Goal: Task Accomplishment & Management: Use online tool/utility

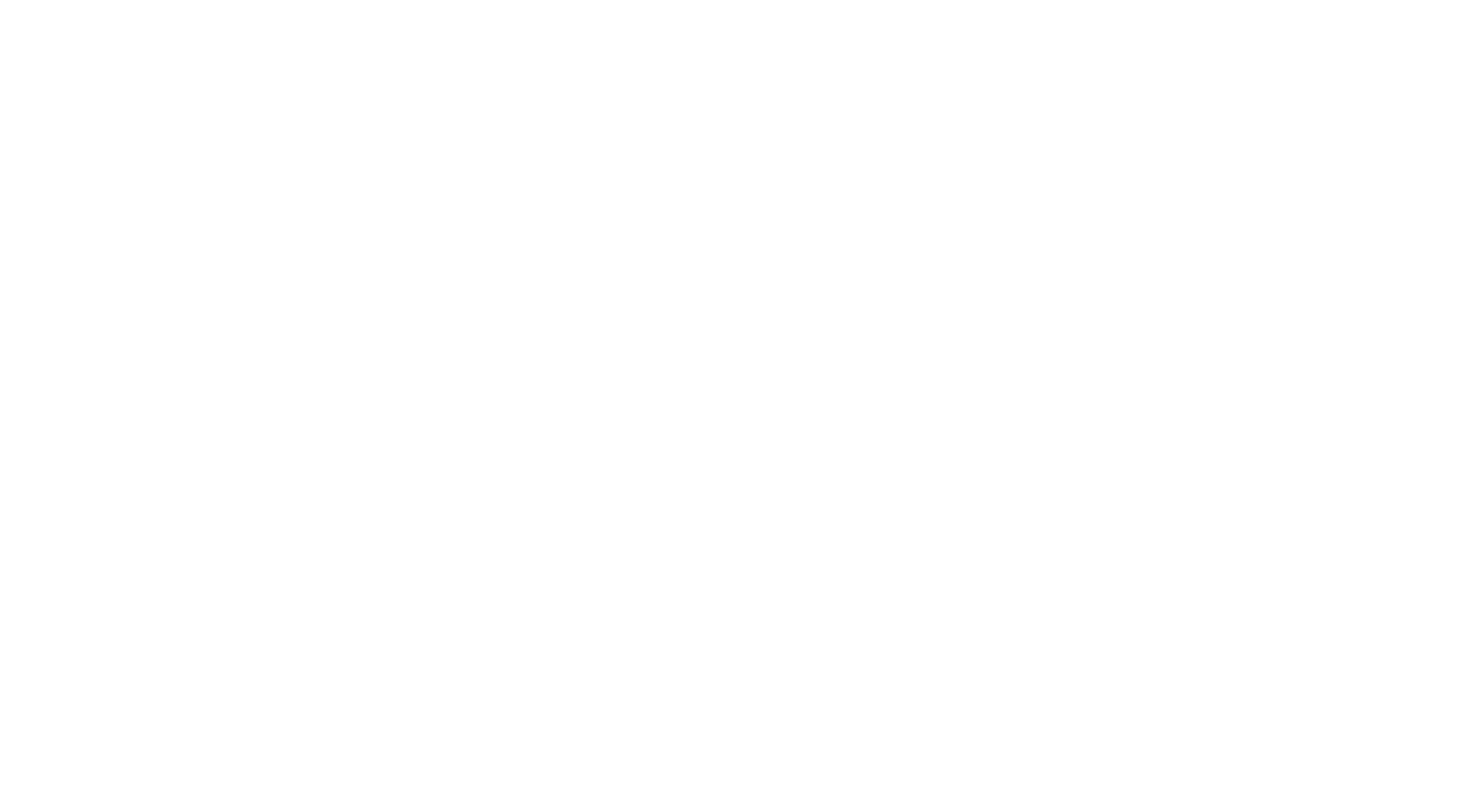
click at [419, 204] on div at bounding box center [734, 406] width 1467 height 812
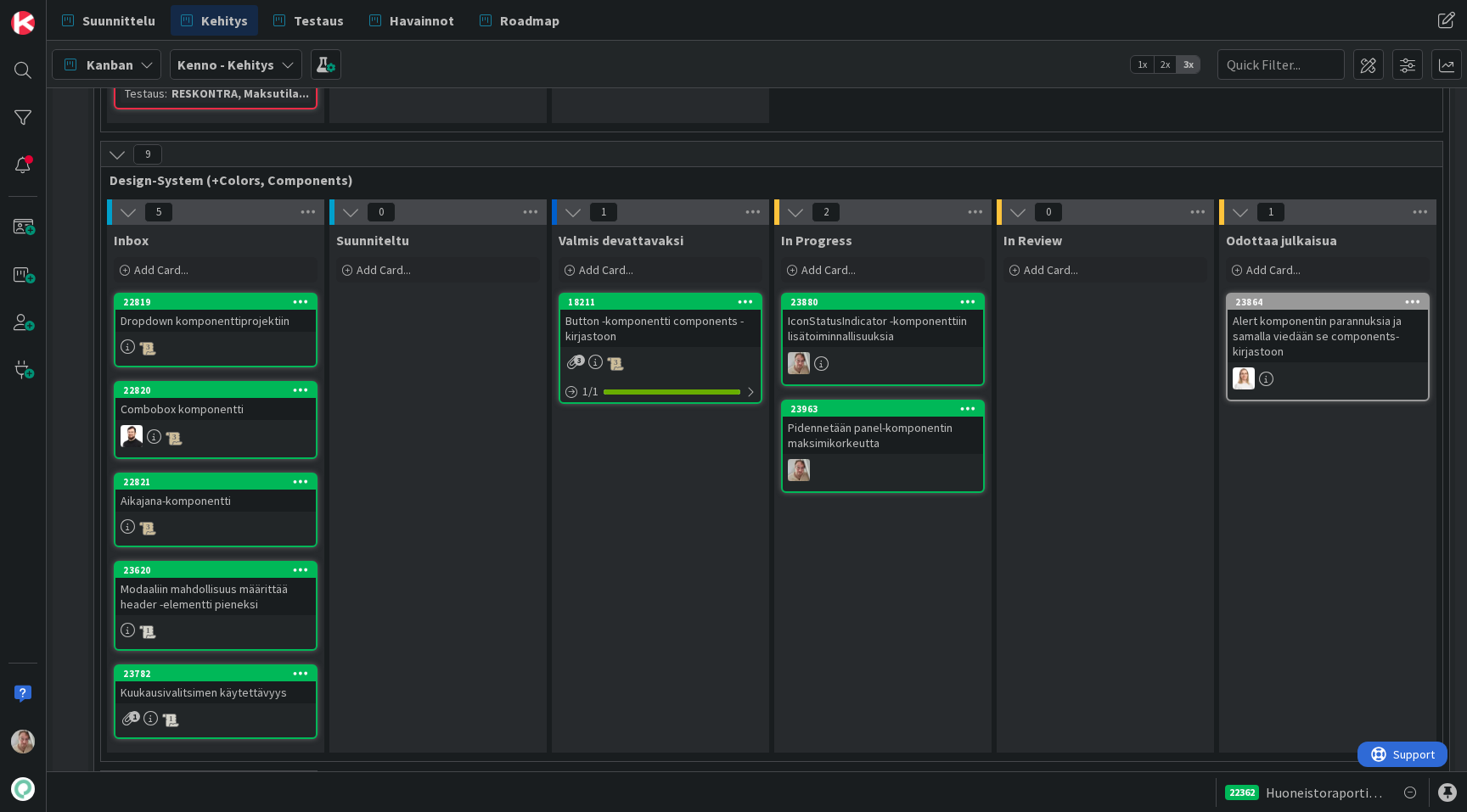
scroll to position [6010, 0]
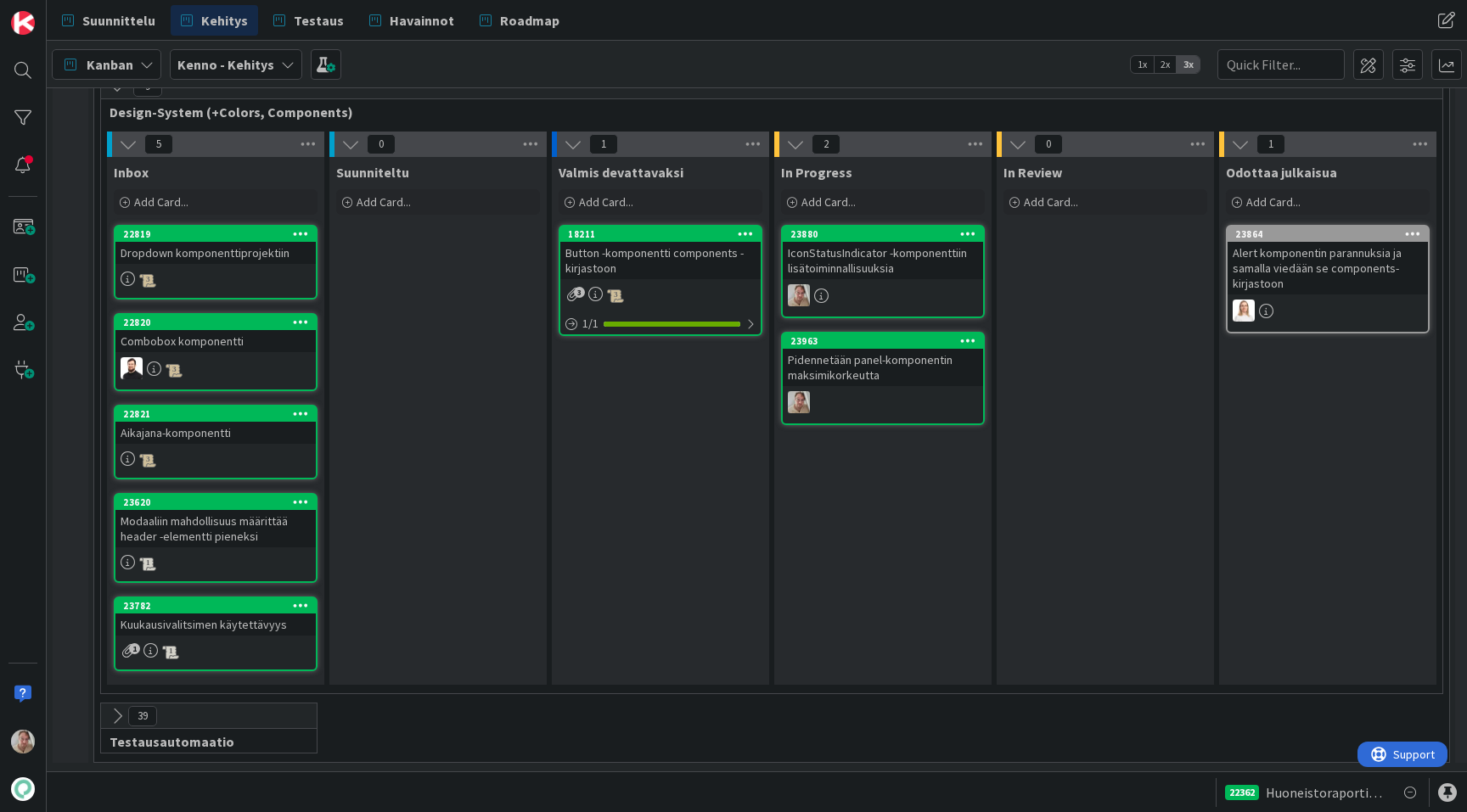
click at [418, 216] on div "Suunniteltu Add Card..." at bounding box center [438, 187] width 217 height 61
click at [402, 202] on span "Add Card..." at bounding box center [383, 201] width 55 height 15
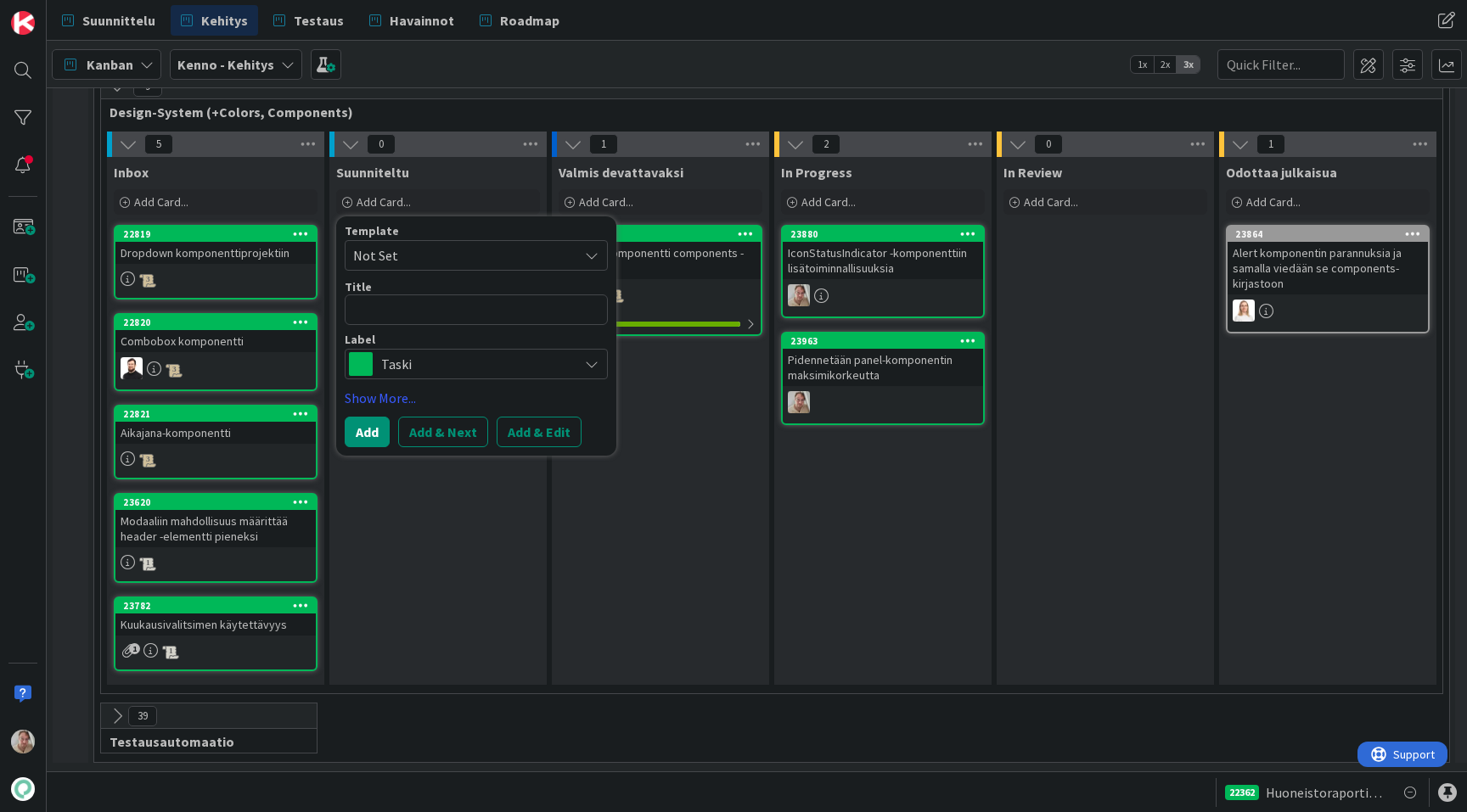
type textarea "x"
type textarea "T"
type textarea "x"
type textarea "Toa"
type textarea "x"
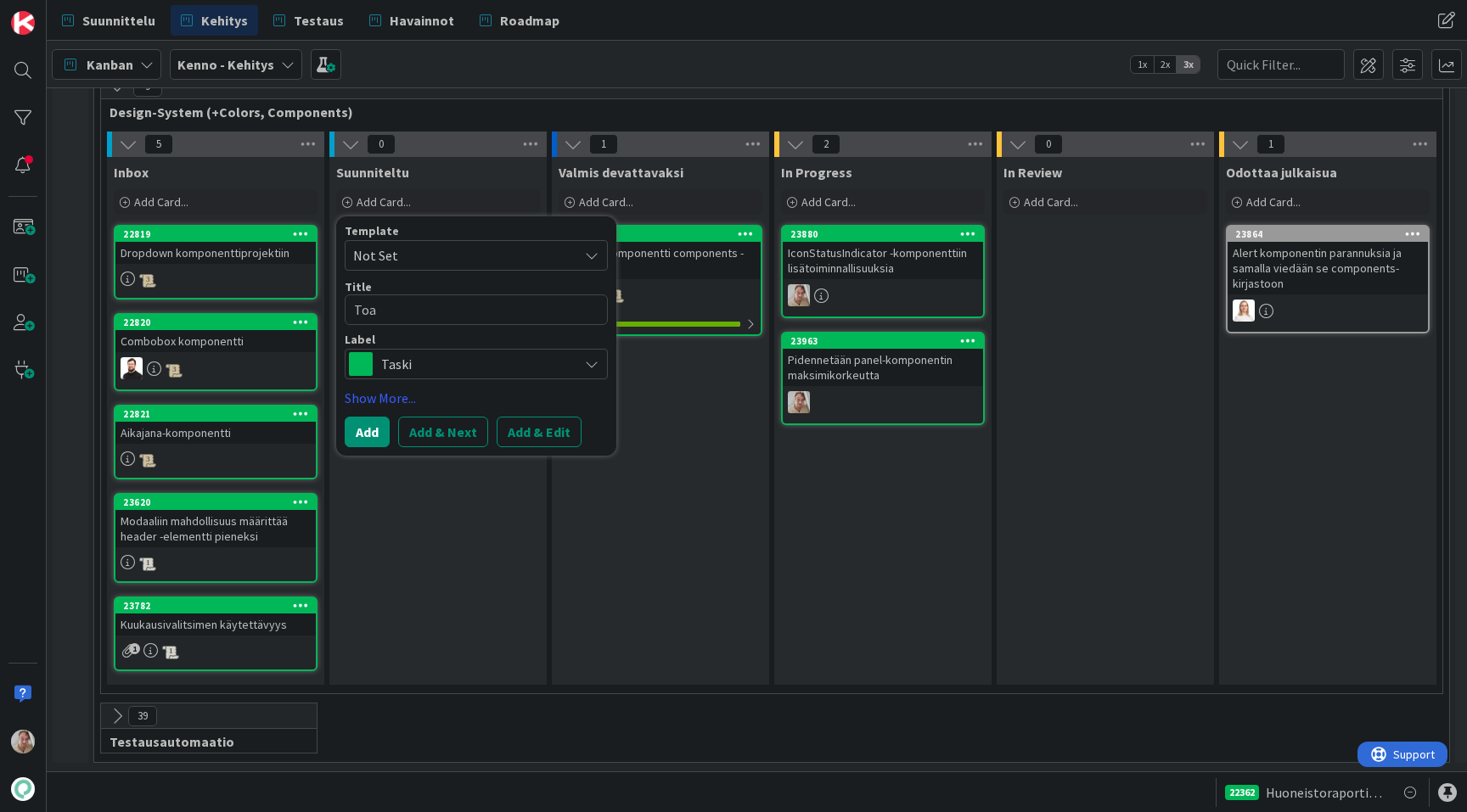
type textarea "Toas"
type textarea "x"
type textarea "Toast"
type textarea "x"
type textarea "Toast-"
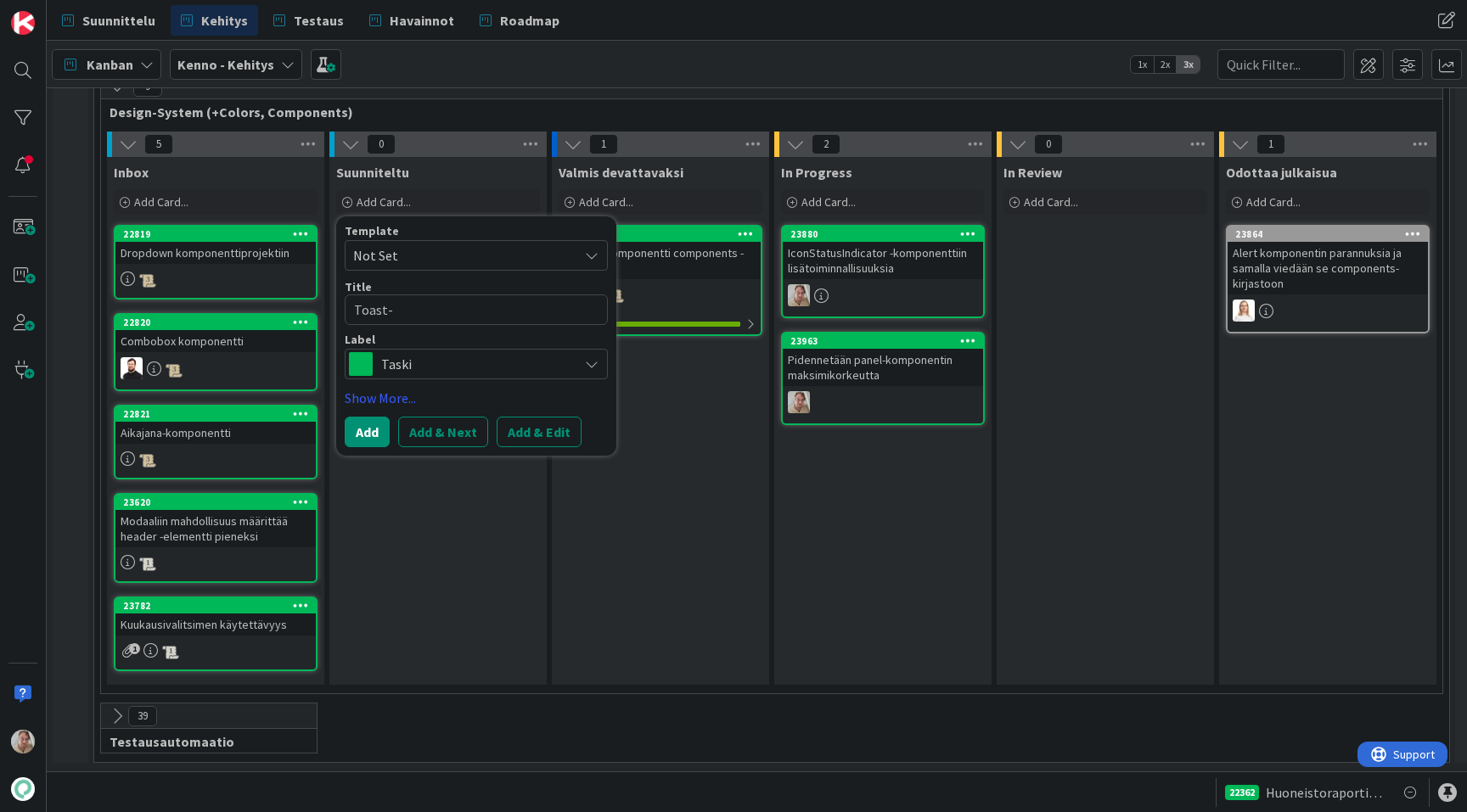
type textarea "x"
type textarea "Toast-k"
type textarea "x"
type textarea "Toast-ko"
type textarea "x"
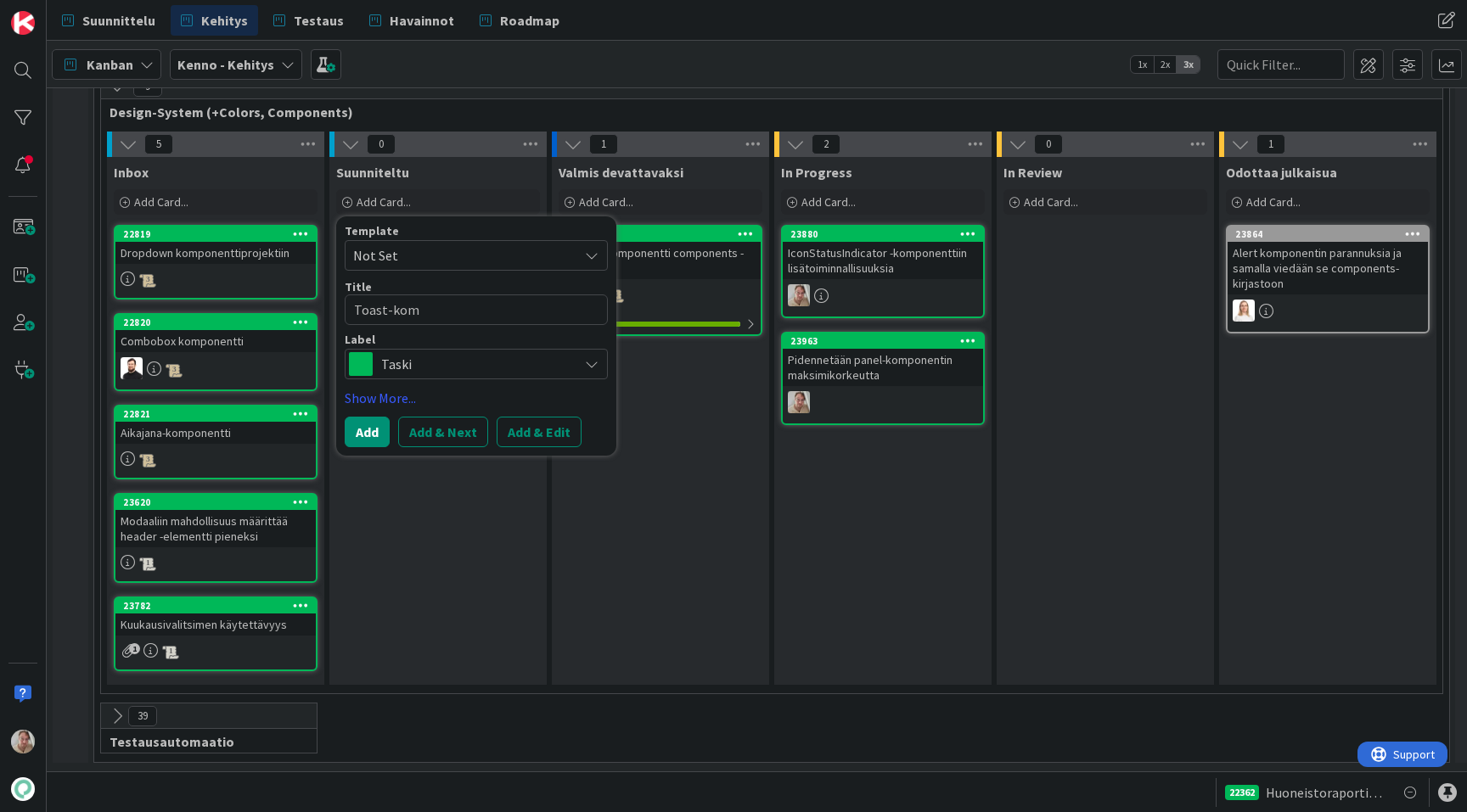
type textarea "Toast-komp"
type textarea "x"
type textarea "Toast-kompo"
type textarea "x"
type textarea "Toast-kompon"
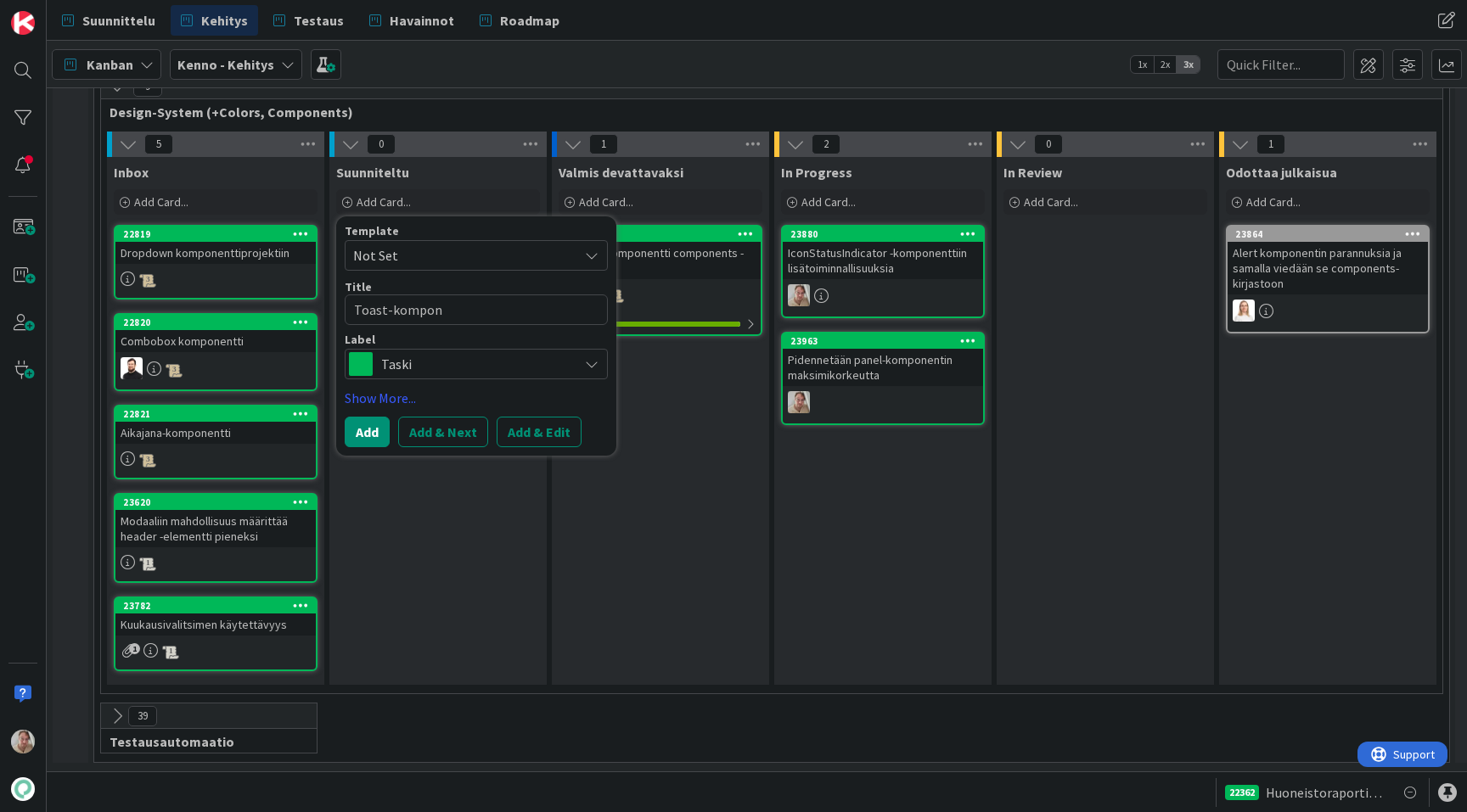
type textarea "x"
type textarea "Toast-kompone"
type textarea "x"
type textarea "Toast-komponent"
type textarea "x"
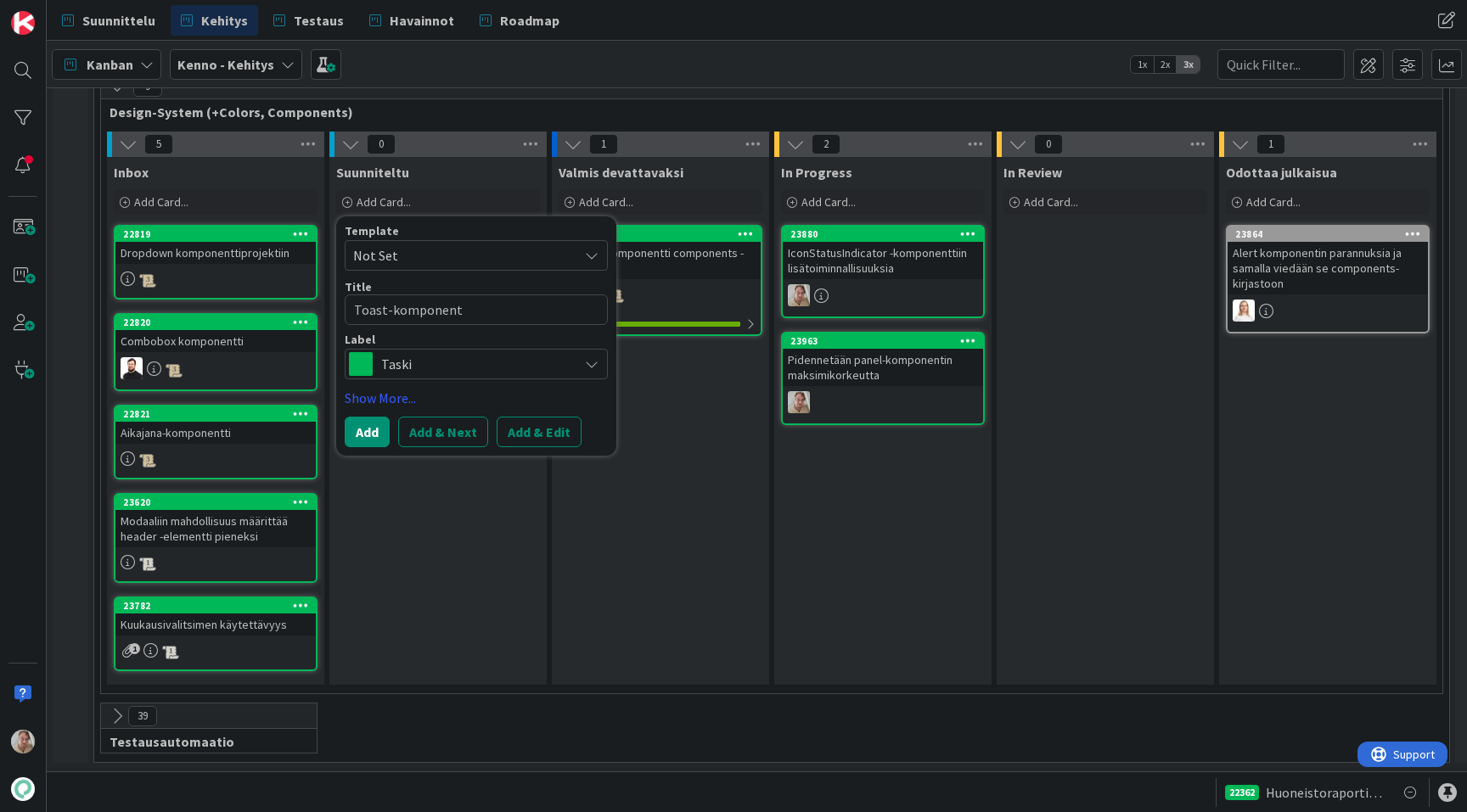
type textarea "Toast-komponentt"
type textarea "x"
type textarea "Toast-komponentti"
type textarea "x"
type textarea "Toast-komponentti K"
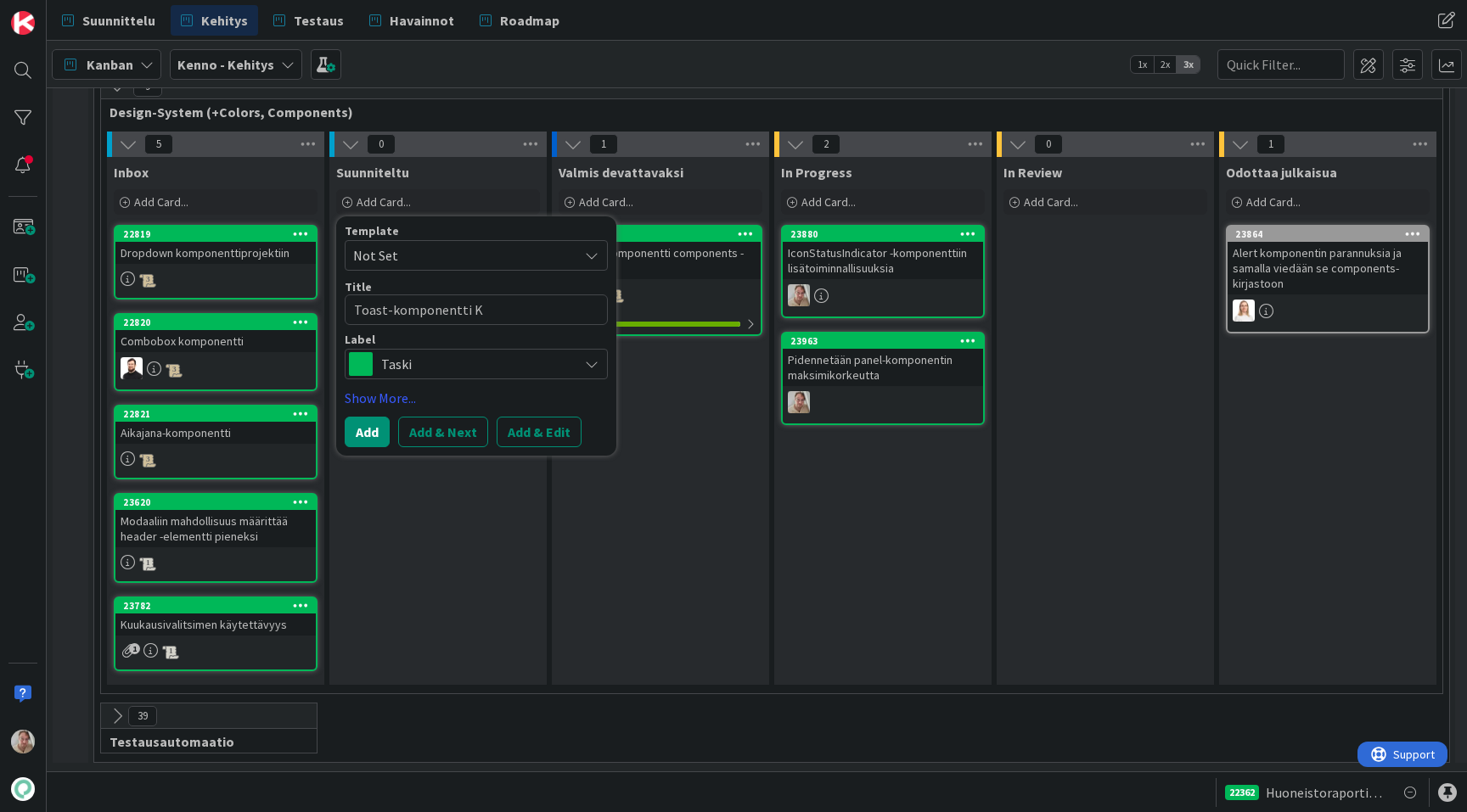
type textarea "x"
type textarea "Toast-komponentti Ke"
type textarea "x"
type textarea "Toast-komponentti Ken"
type textarea "x"
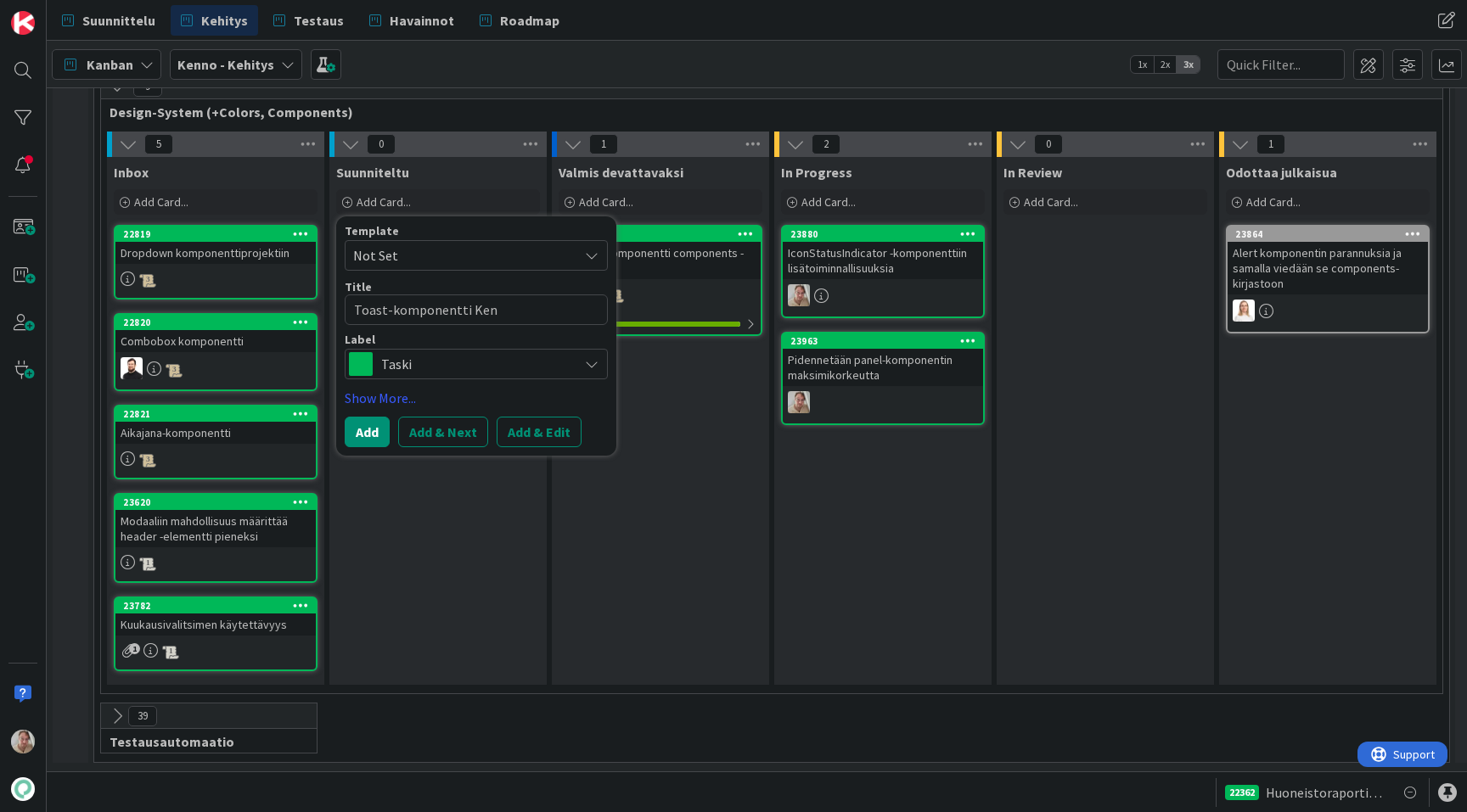
type textarea "Toast-komponentti Kenn"
type textarea "x"
type textarea "Toast-komponentti Kenno"
type textarea "x"
type textarea "Toast-komponentti Kenno"
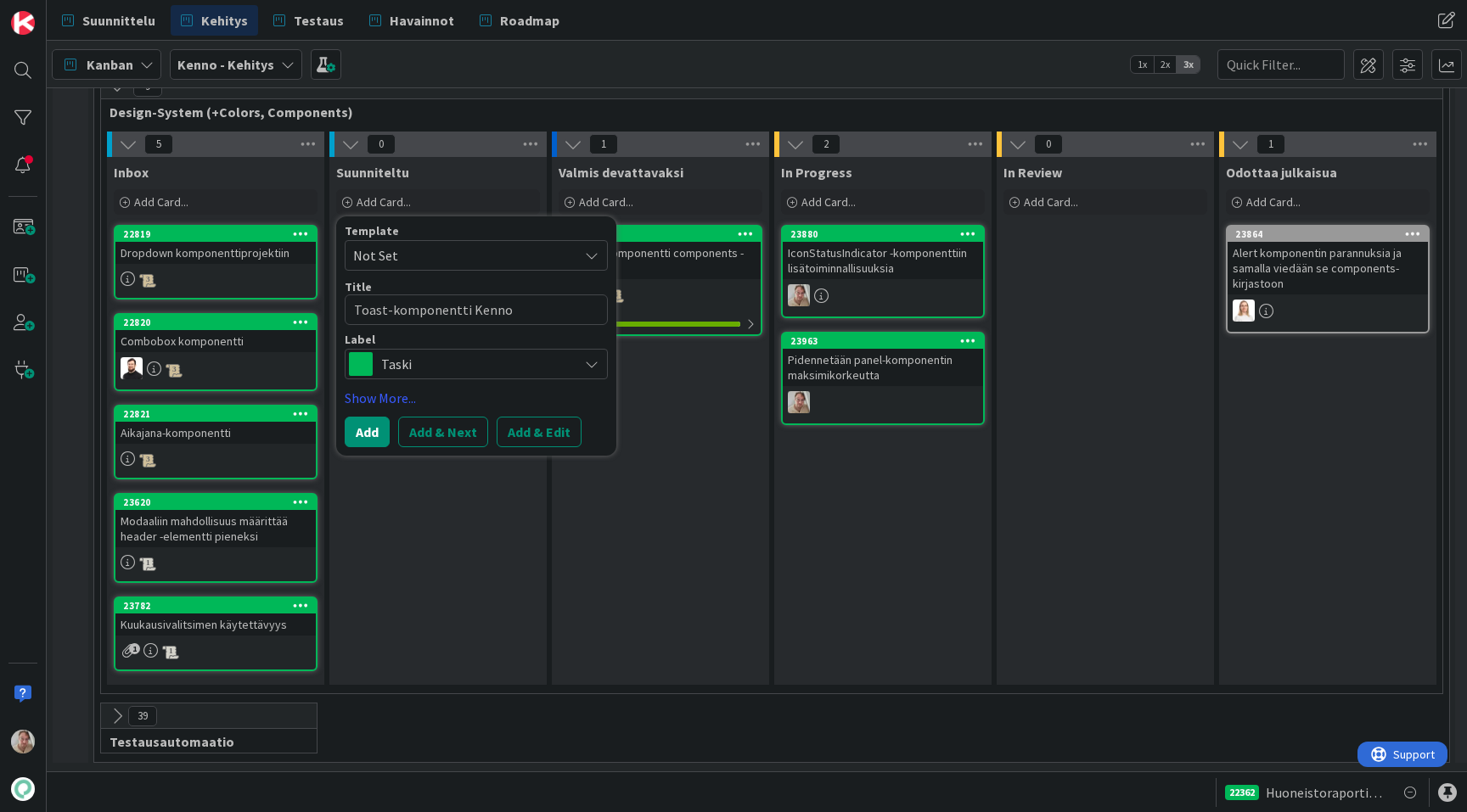
type textarea "x"
type textarea "Toast-komponentti Kenno U"
type textarea "x"
type textarea "Toast-komponentti Kenno UI"
type textarea "x"
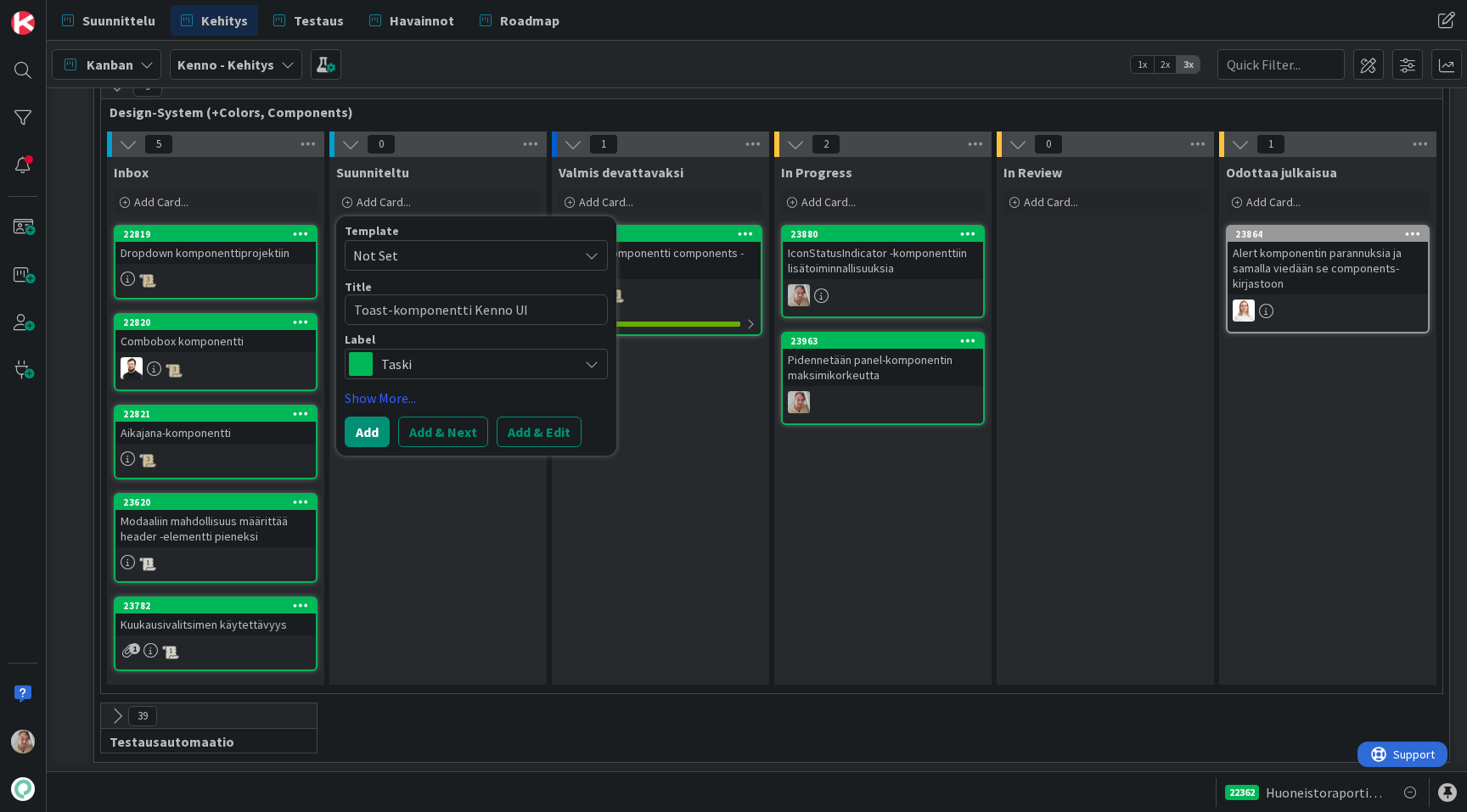
type textarea "Toast-komponentti Kenno UI:"
type textarea "x"
type textarea "Toast-komponentti Kenno UI:s"
type textarea "x"
type textarea "Toast-komponentti Kenno UI:st"
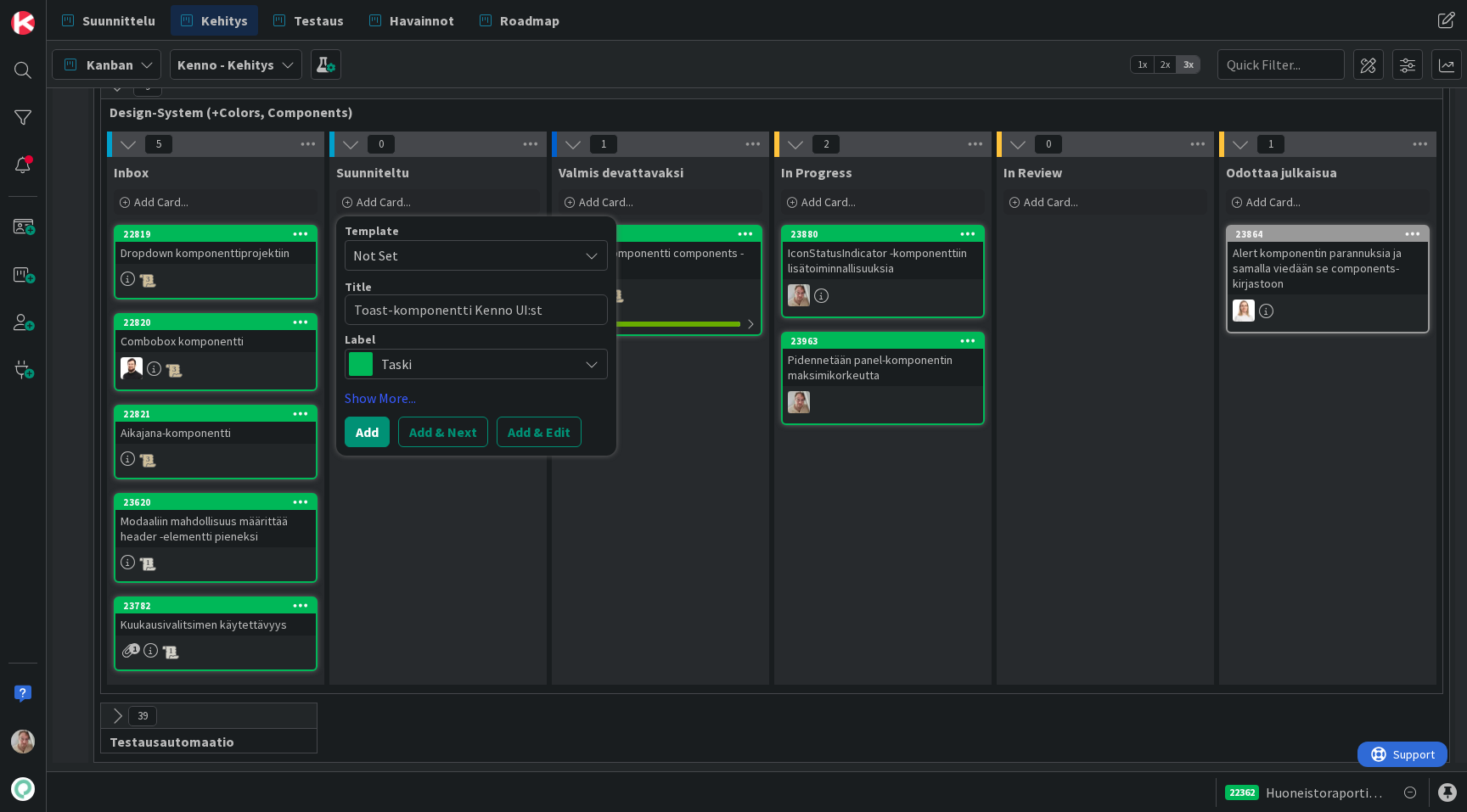
type textarea "x"
type textarea "Toast-komponentti Kenno UI:sta"
click at [519, 424] on button "Add & Edit" at bounding box center [538, 432] width 85 height 31
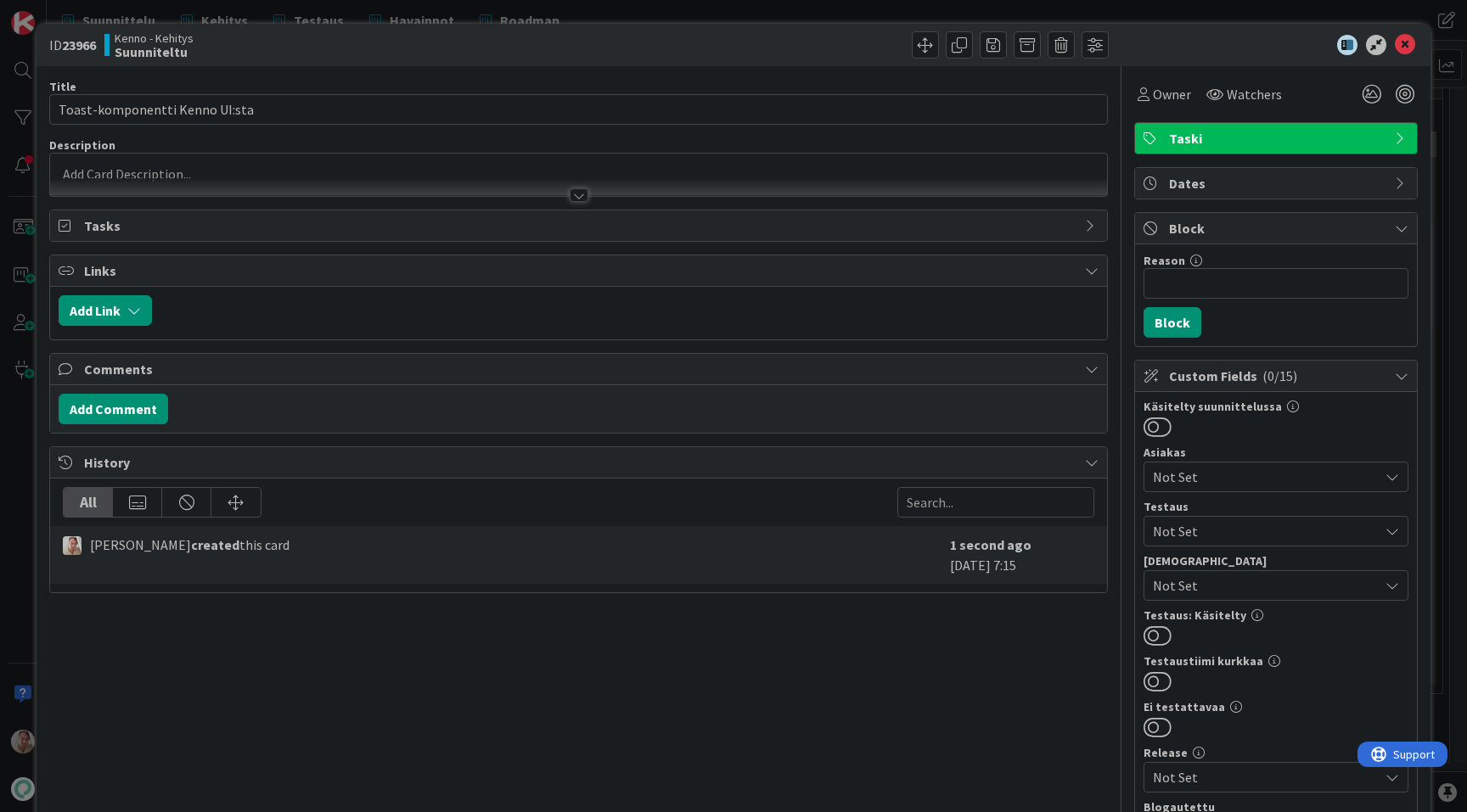
click at [355, 171] on p at bounding box center [578, 174] width 1040 height 20
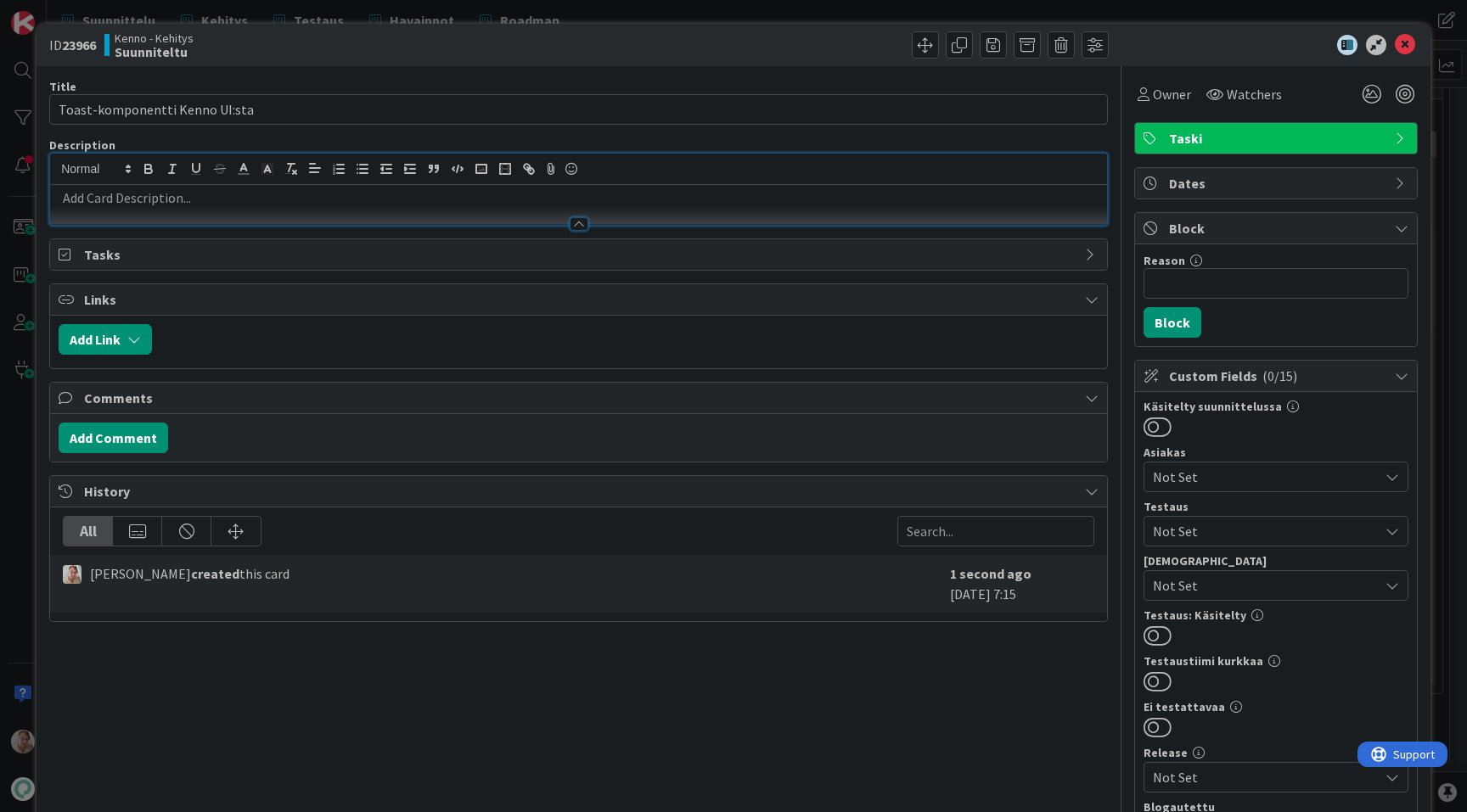
click at [296, 199] on p at bounding box center [578, 198] width 1040 height 20
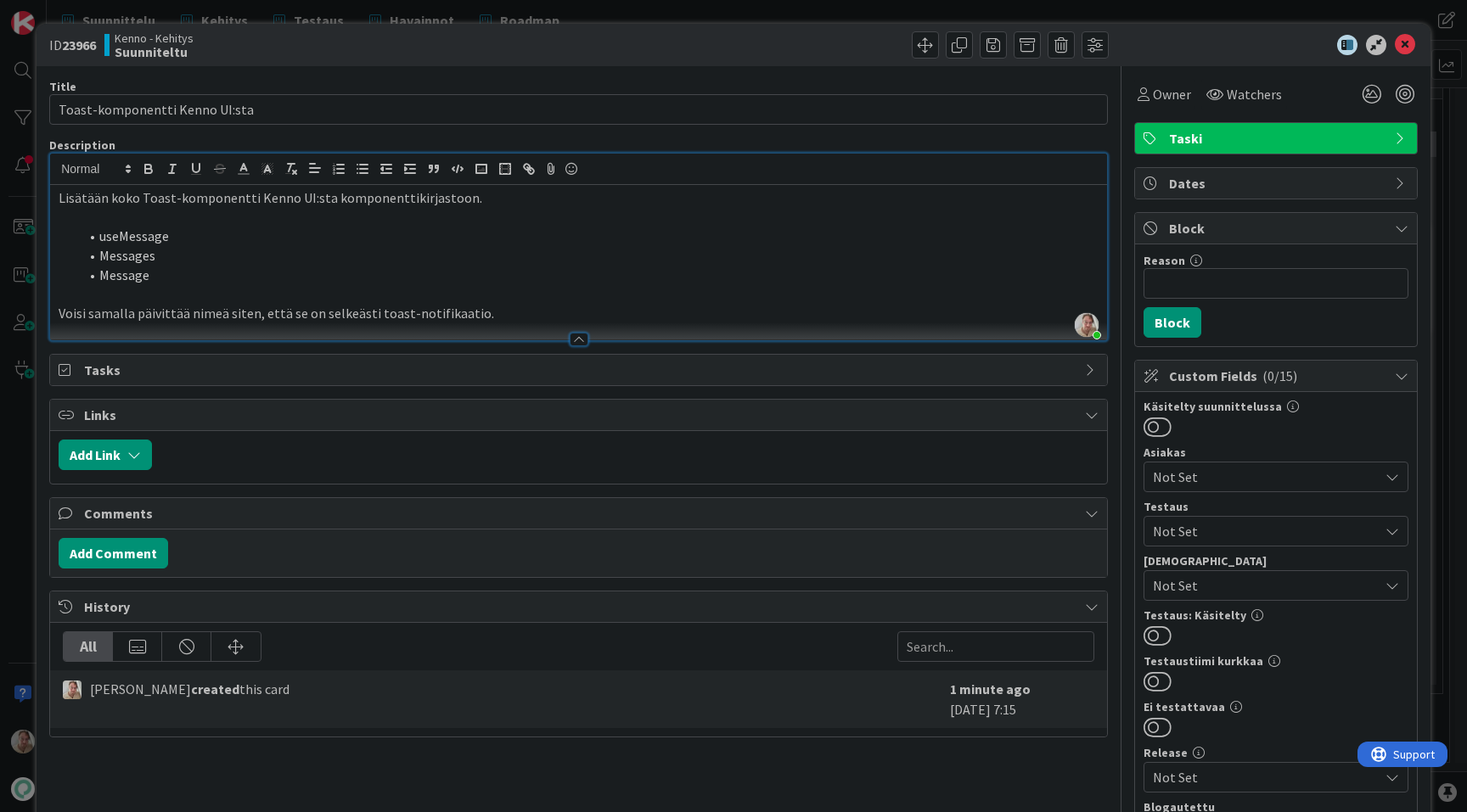
click at [183, 275] on li "Message" at bounding box center [588, 276] width 1019 height 20
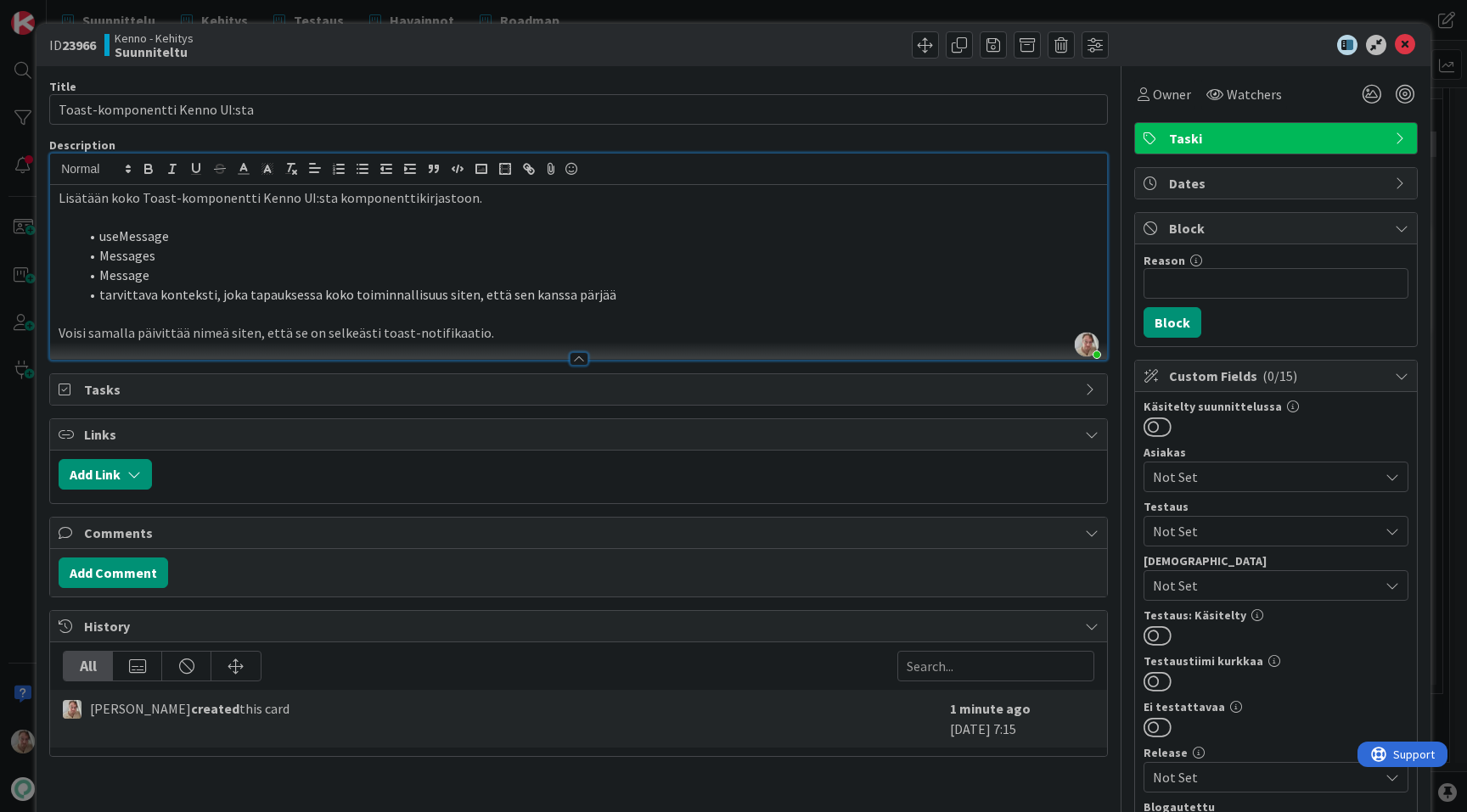
click at [500, 333] on p "Voisi samalla päivittää nimeä siten, että se on selkeästi toast-notifikaatio." at bounding box center [578, 333] width 1040 height 20
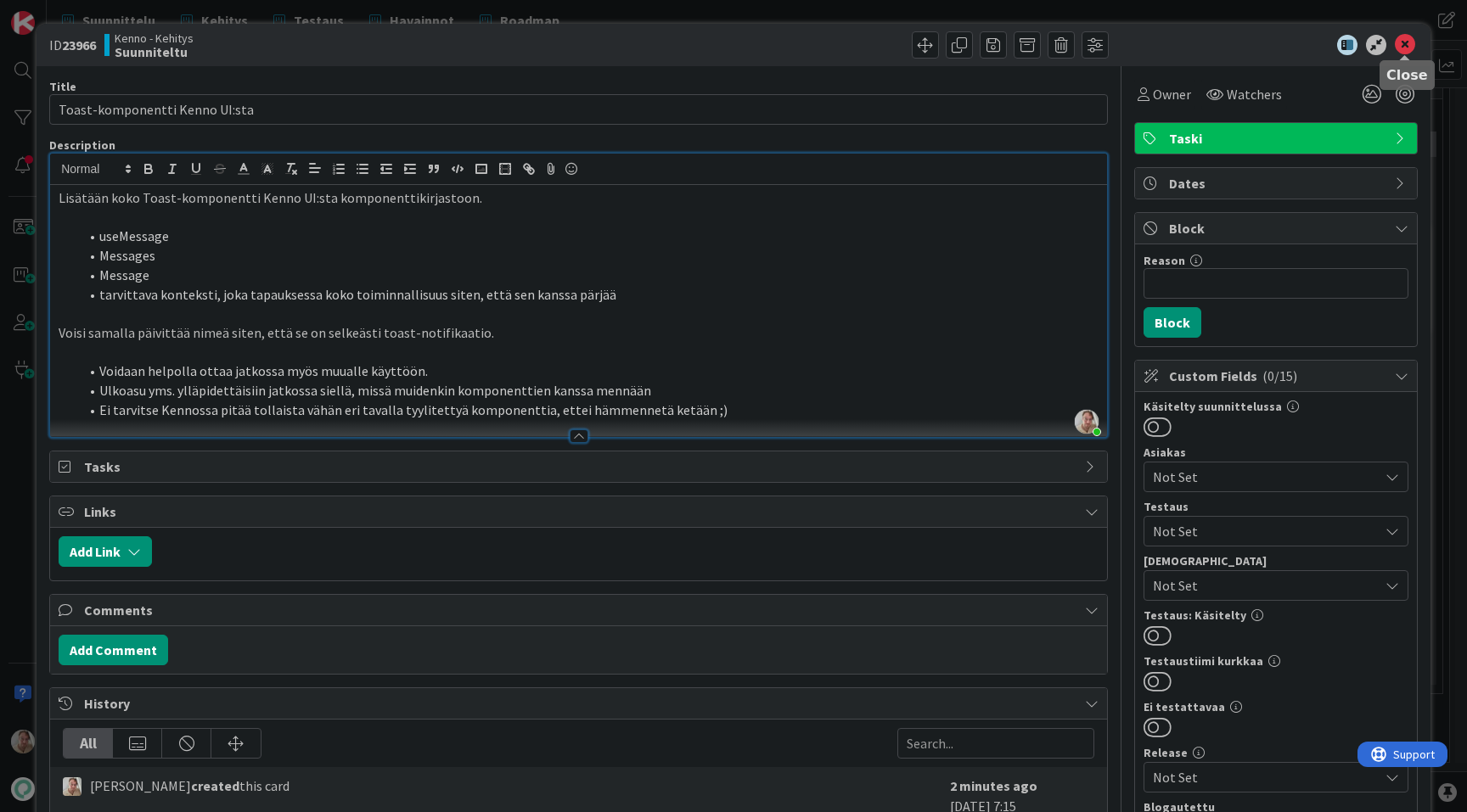
click at [1401, 36] on icon at bounding box center [1404, 45] width 20 height 20
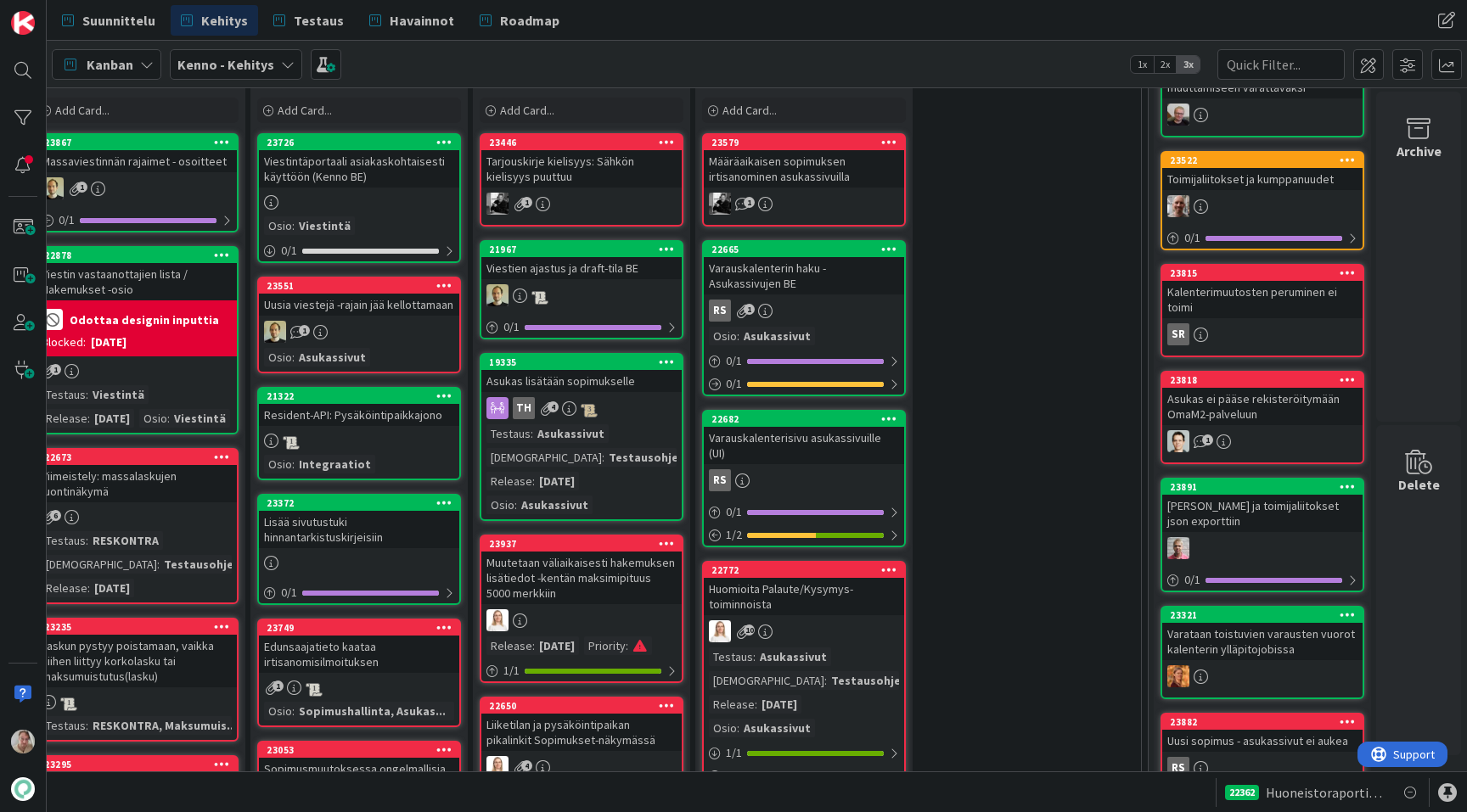
scroll to position [523, 302]
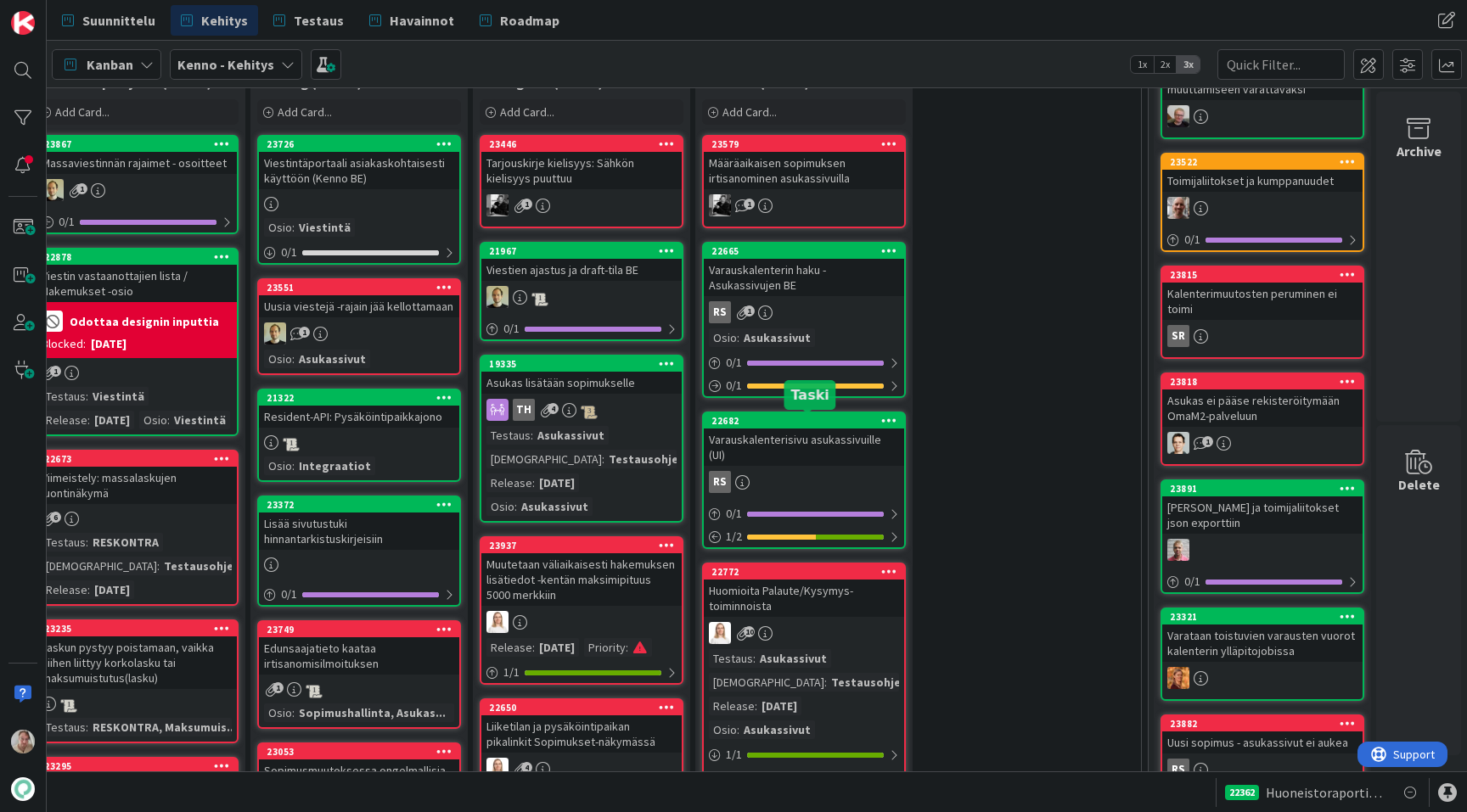
click at [834, 445] on div "Varauskalenterisivu asukassivuille (UI)" at bounding box center [803, 448] width 200 height 38
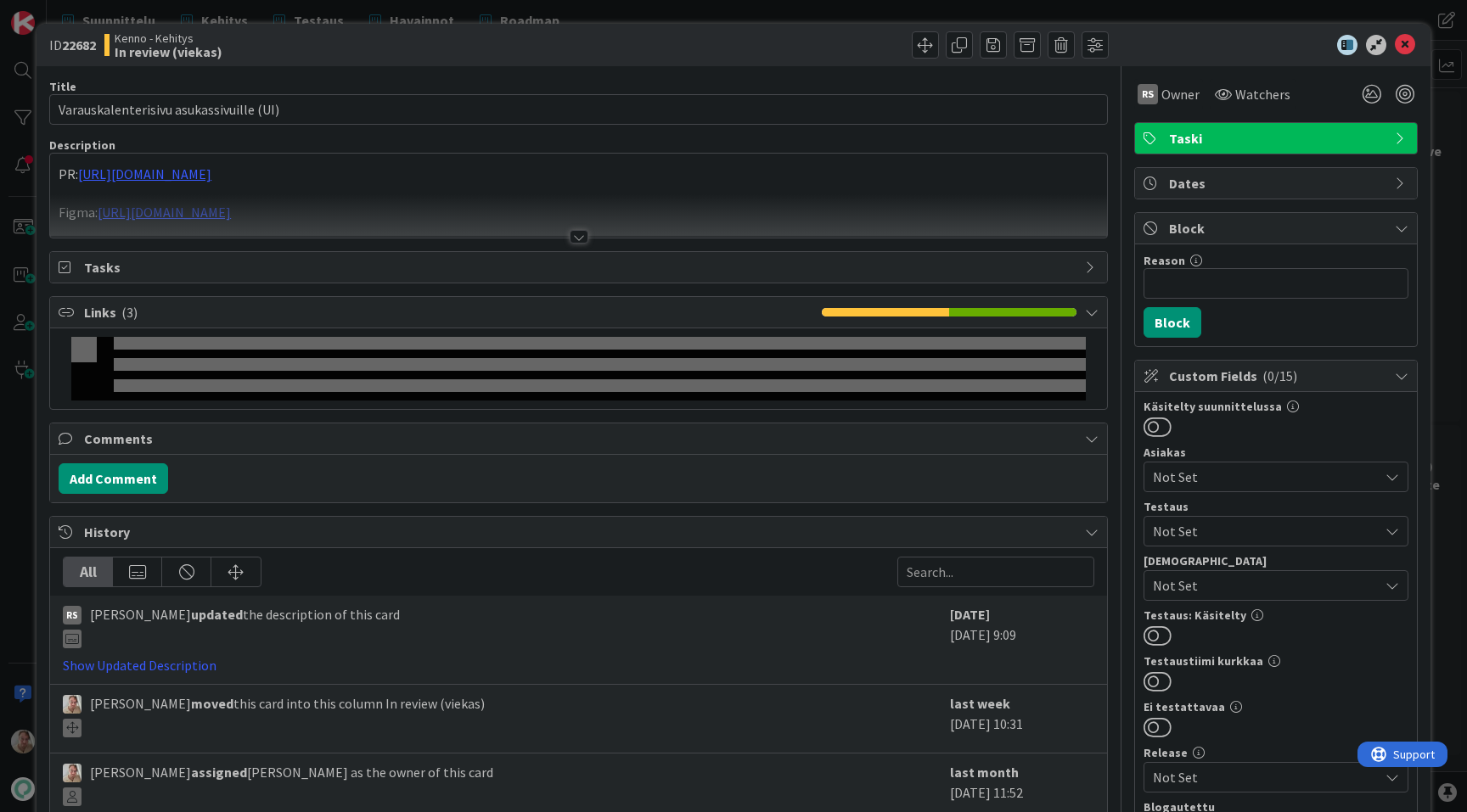
click at [427, 191] on p at bounding box center [578, 194] width 1040 height 20
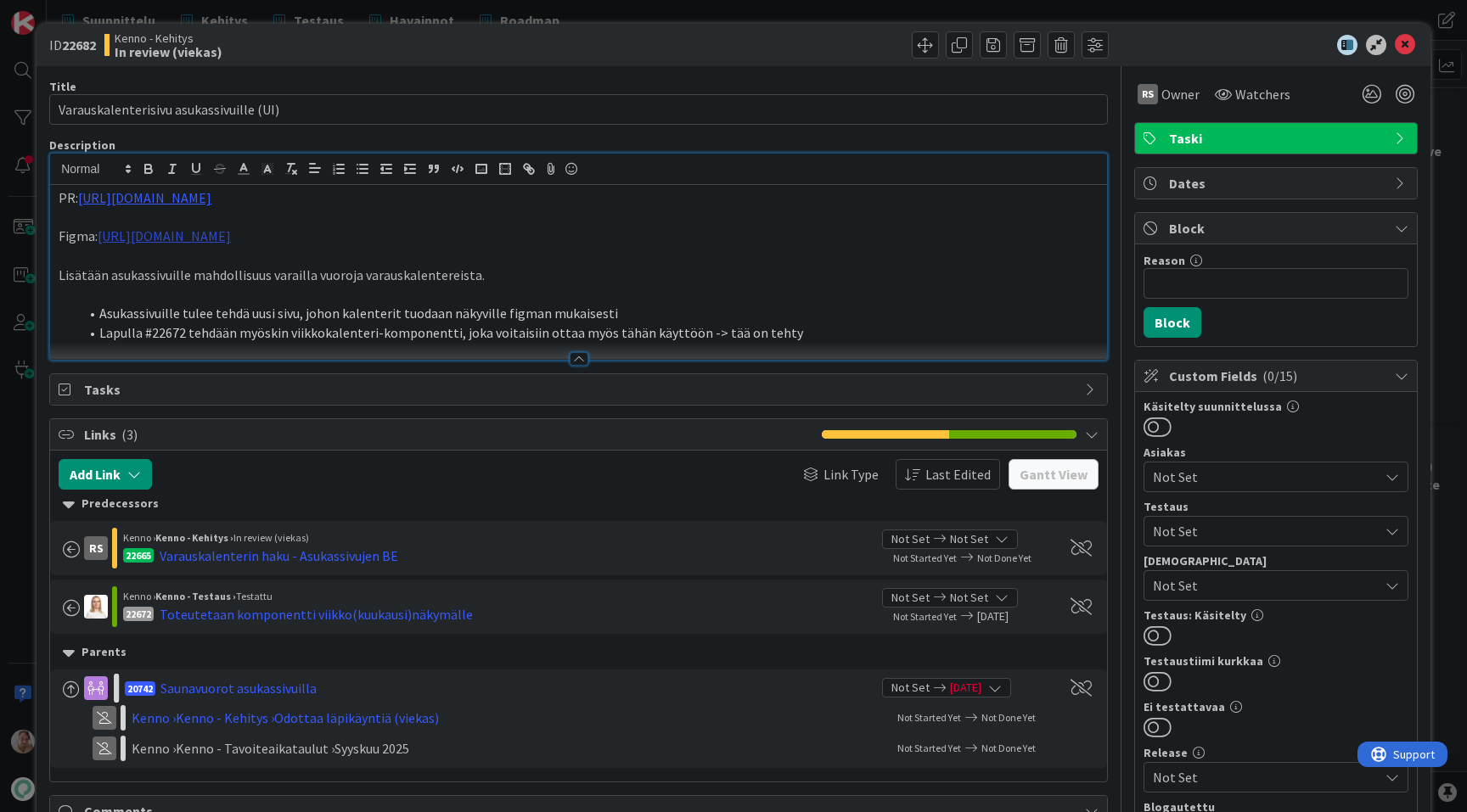
click at [231, 235] on link "[URL][DOMAIN_NAME]" at bounding box center [164, 236] width 133 height 17
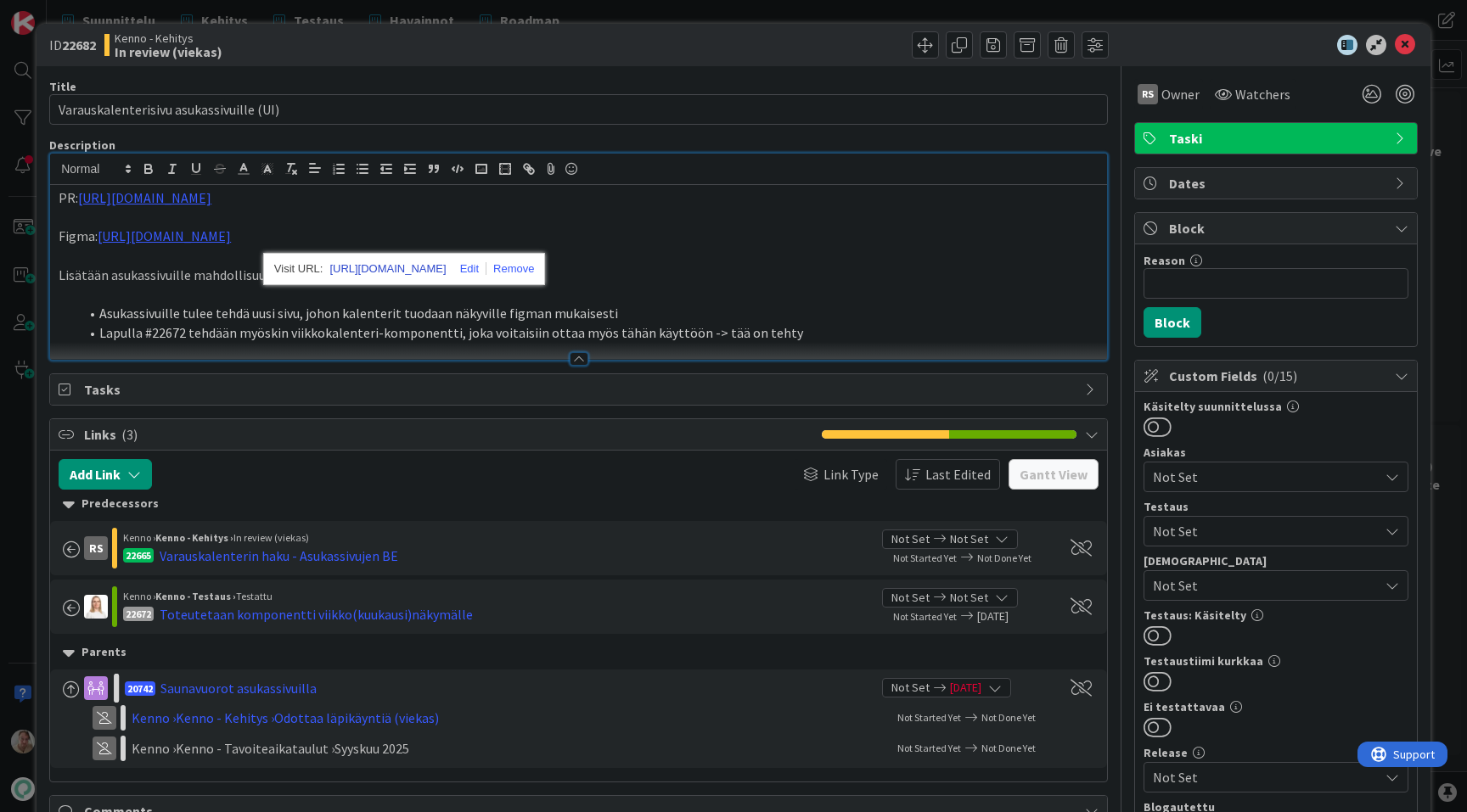
click at [399, 271] on link "[URL][DOMAIN_NAME]" at bounding box center [387, 269] width 116 height 22
click at [1410, 43] on icon at bounding box center [1404, 45] width 20 height 20
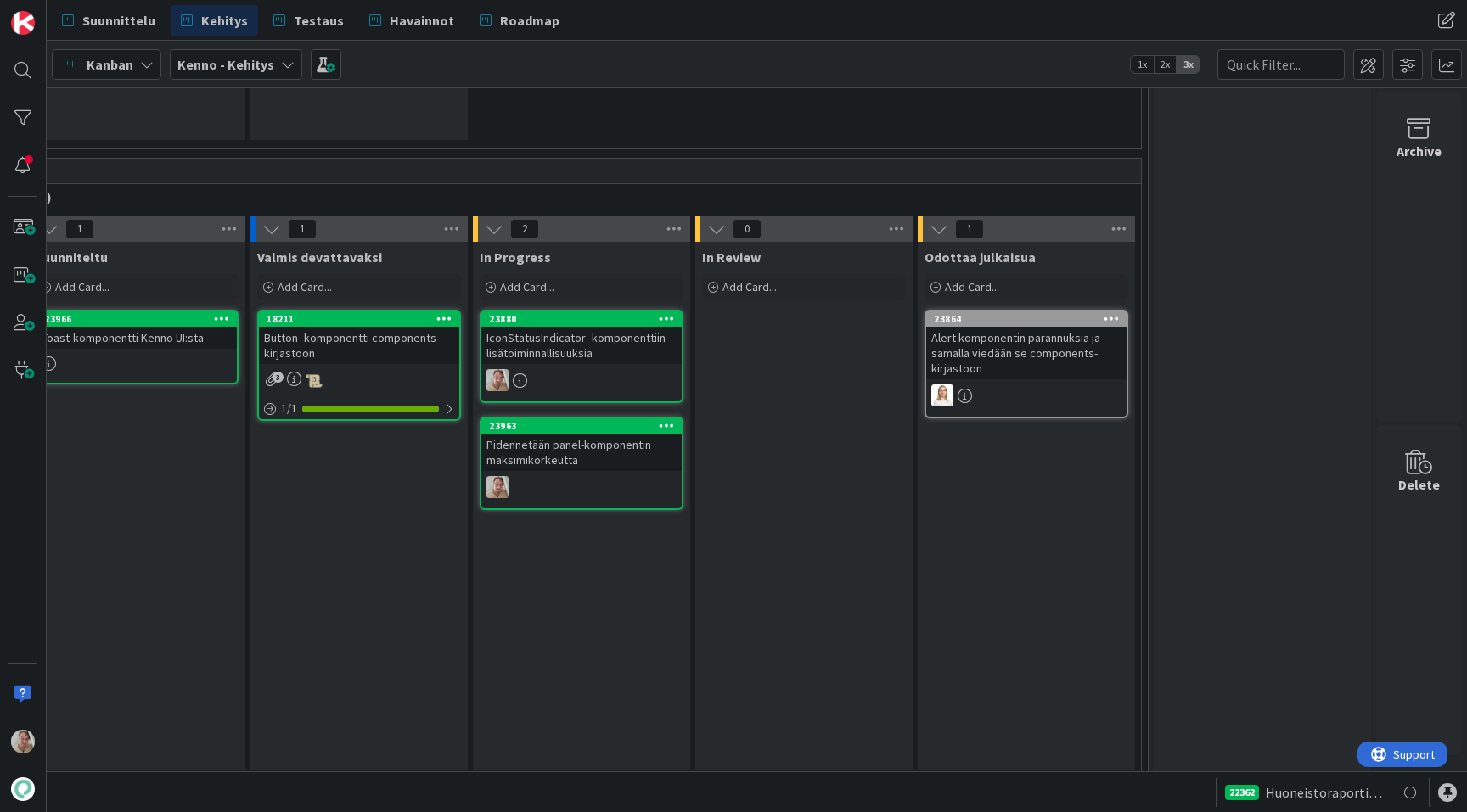
scroll to position [5919, 302]
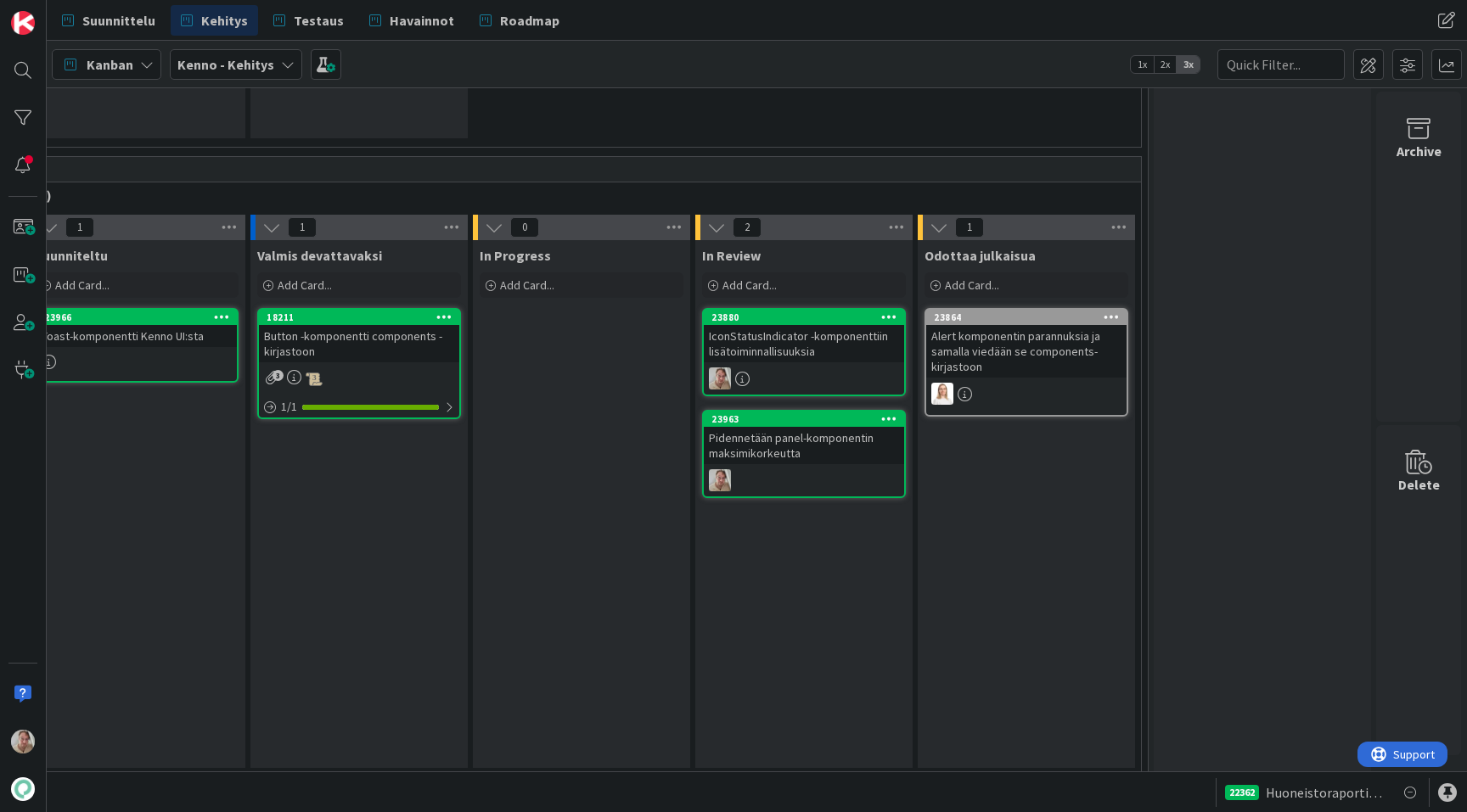
click at [774, 346] on div "IconStatusIndicator -komponenttiin lisätoiminnallisuuksia" at bounding box center [803, 344] width 200 height 38
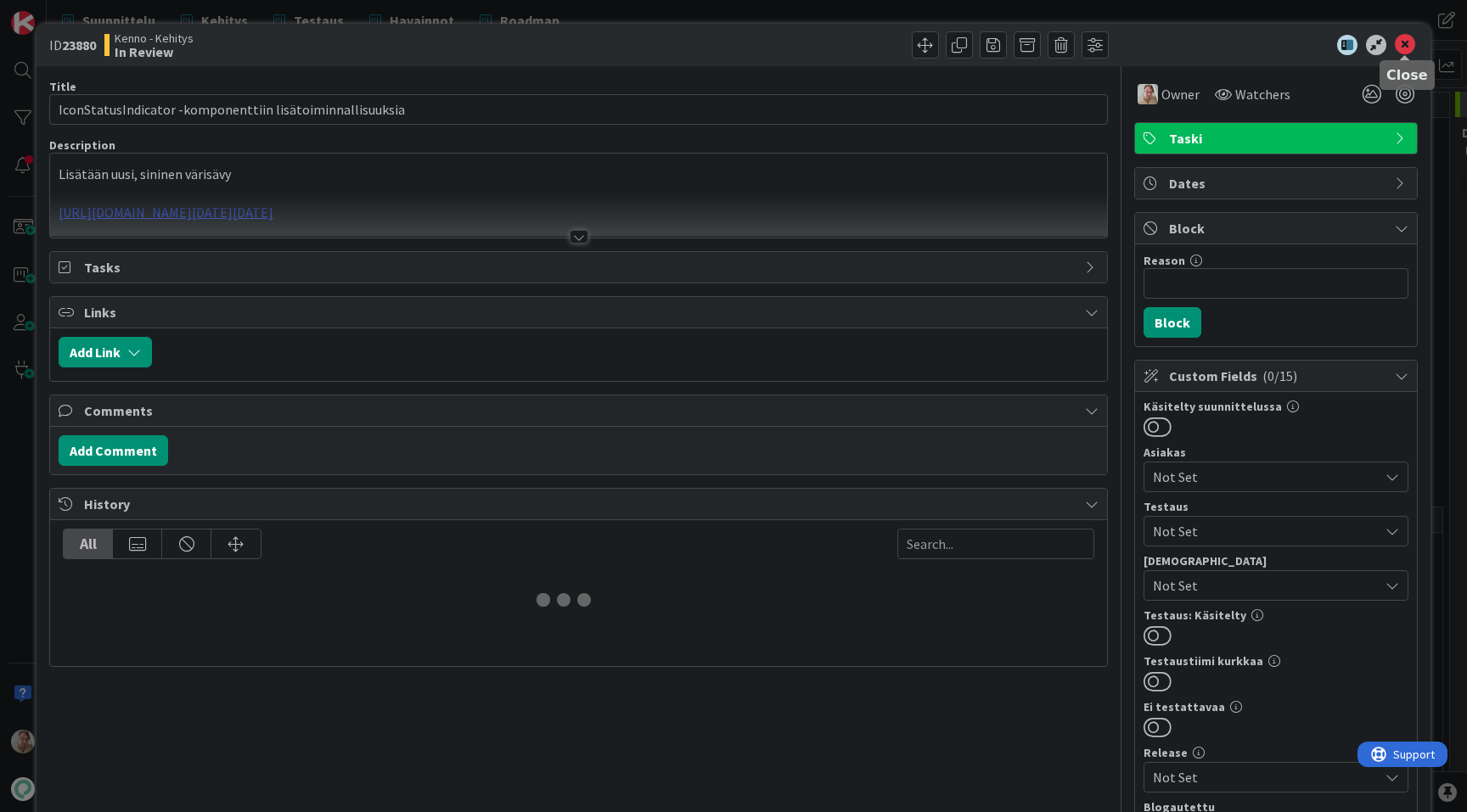
click at [1407, 47] on icon at bounding box center [1404, 45] width 20 height 20
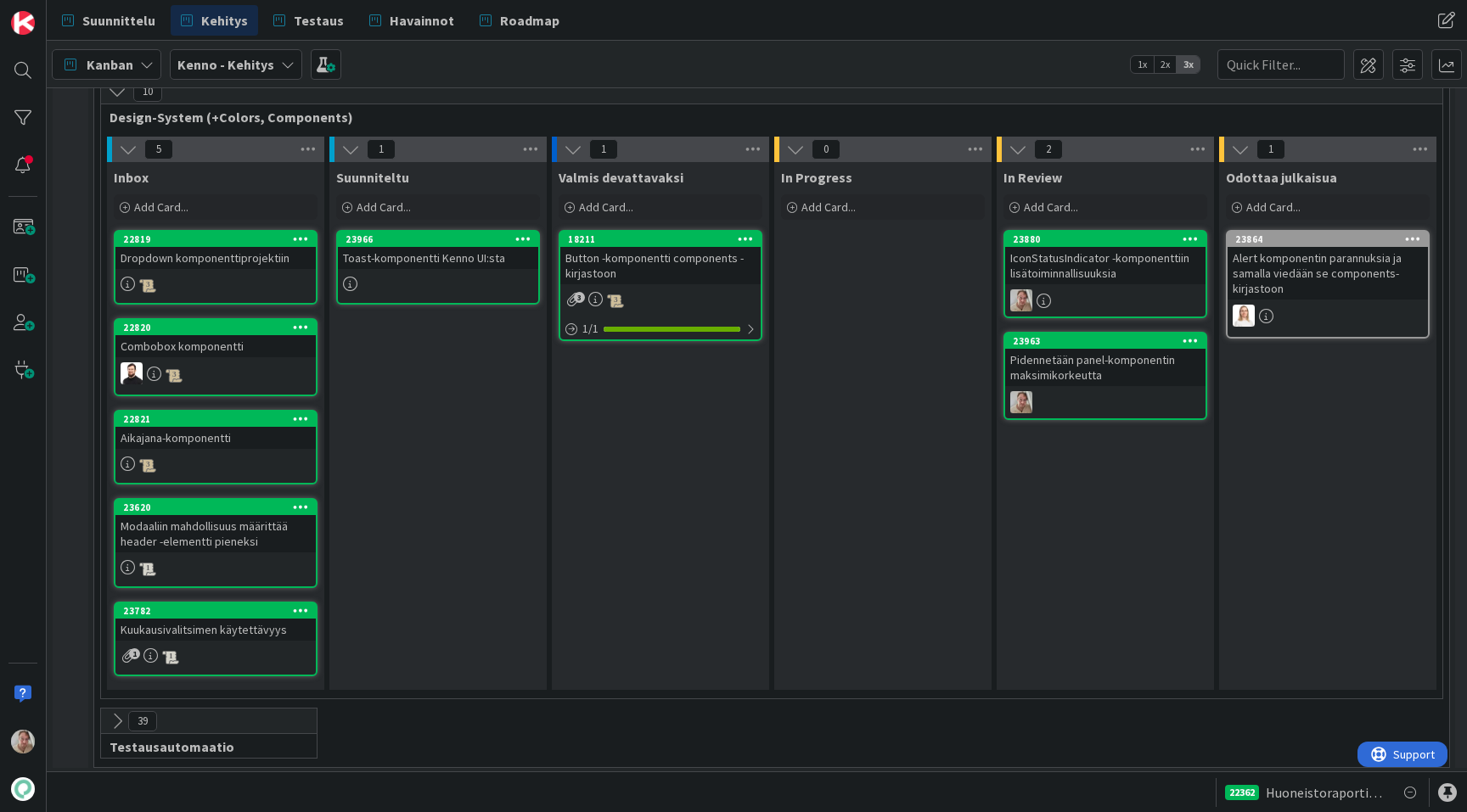
scroll to position [6004, 0]
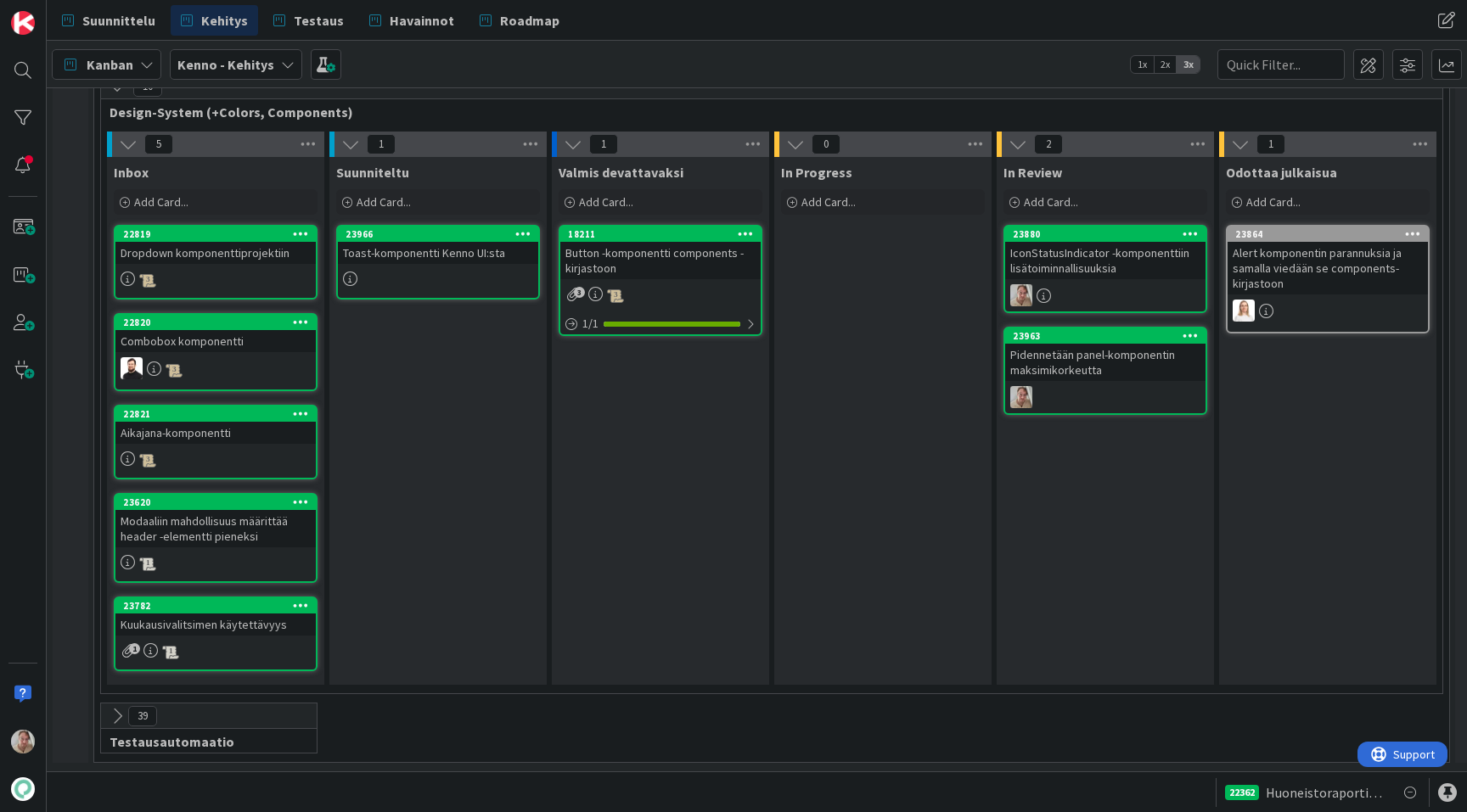
click at [1087, 365] on div "Pidennetään panel-komponentin maksimikorkeutta" at bounding box center [1105, 362] width 200 height 38
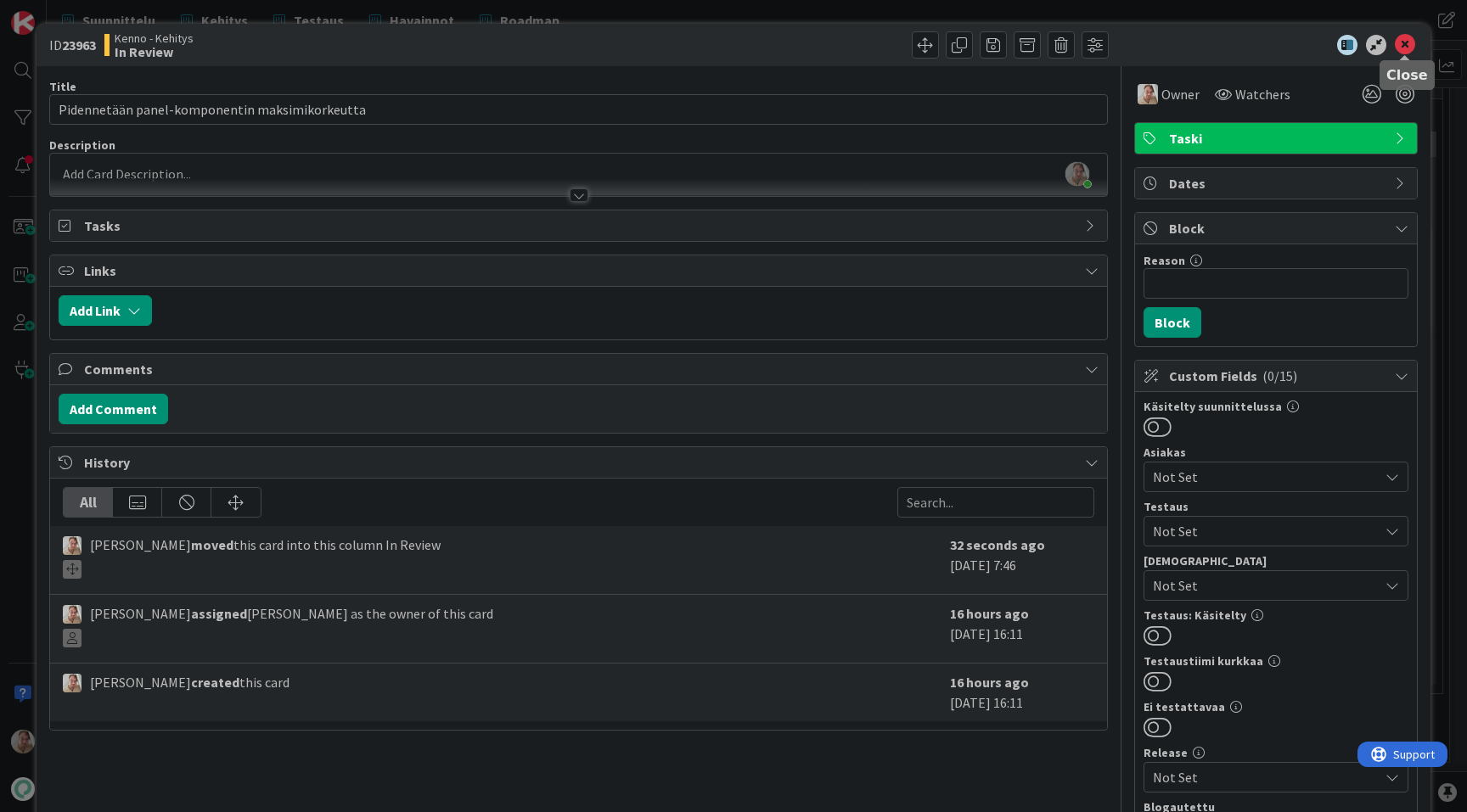
click at [1407, 48] on icon at bounding box center [1404, 45] width 20 height 20
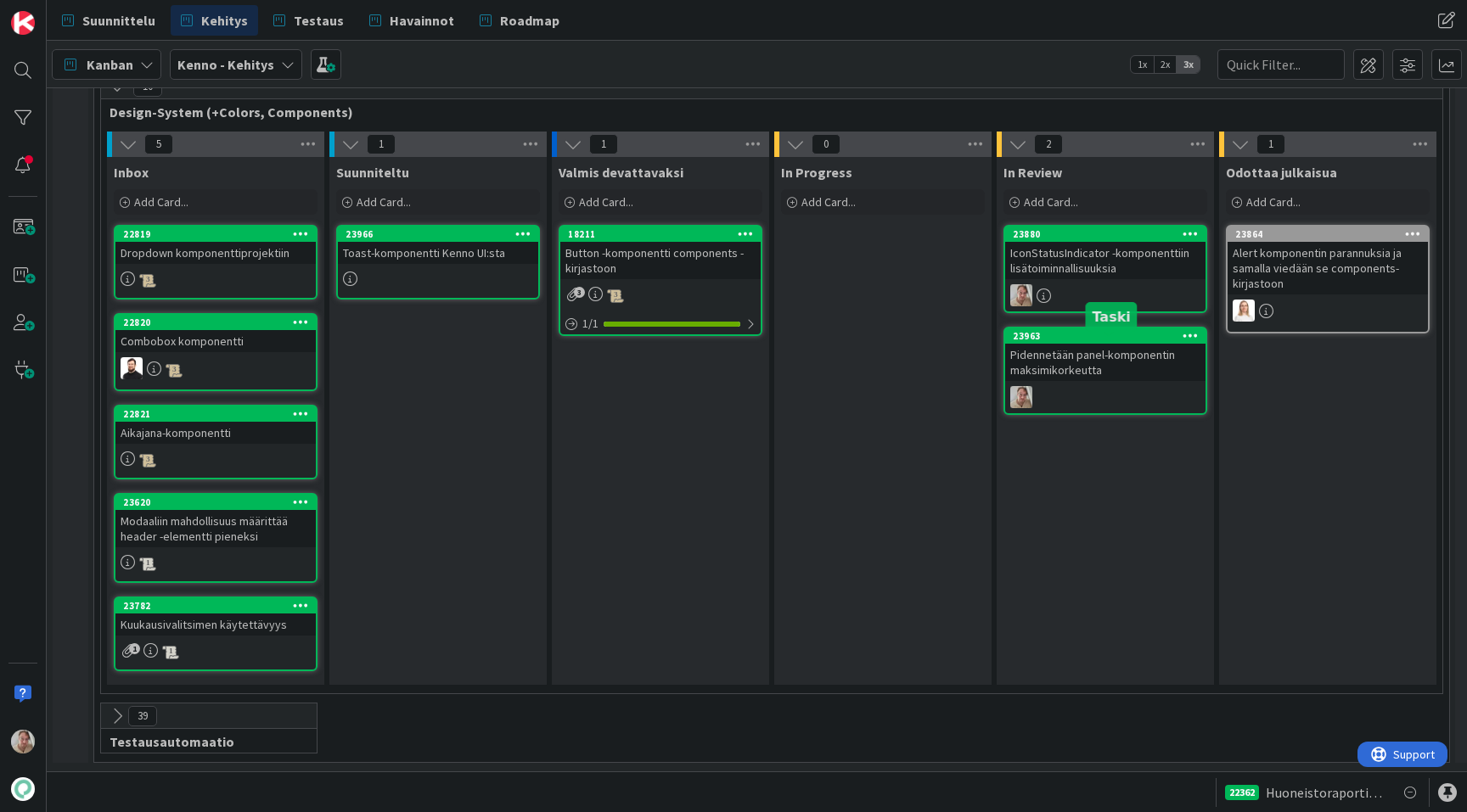
click at [1085, 359] on div "Pidennetään panel-komponentin maksimikorkeutta" at bounding box center [1105, 362] width 200 height 38
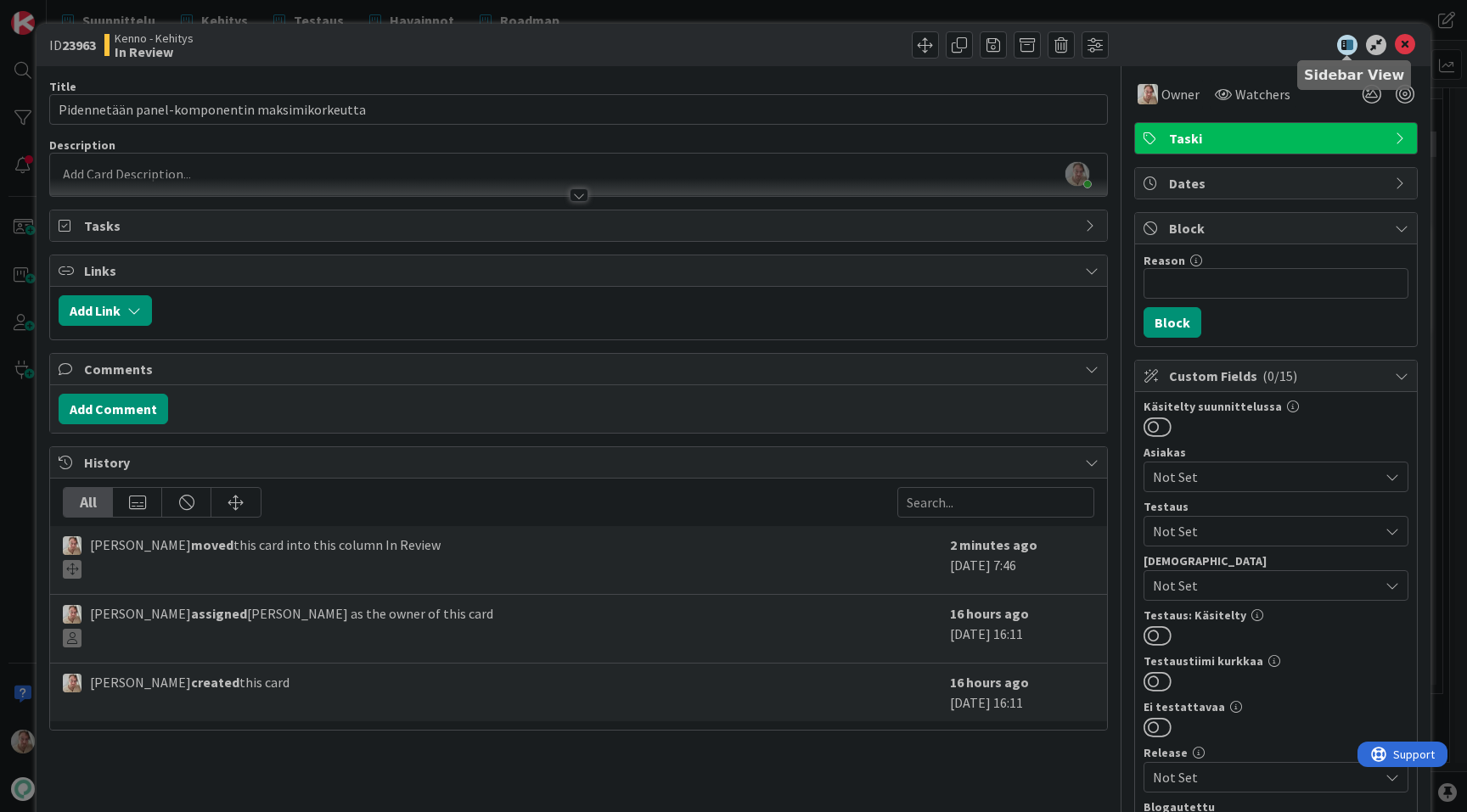
click at [1332, 41] on div at bounding box center [1267, 45] width 301 height 20
click at [1404, 43] on icon at bounding box center [1404, 45] width 20 height 20
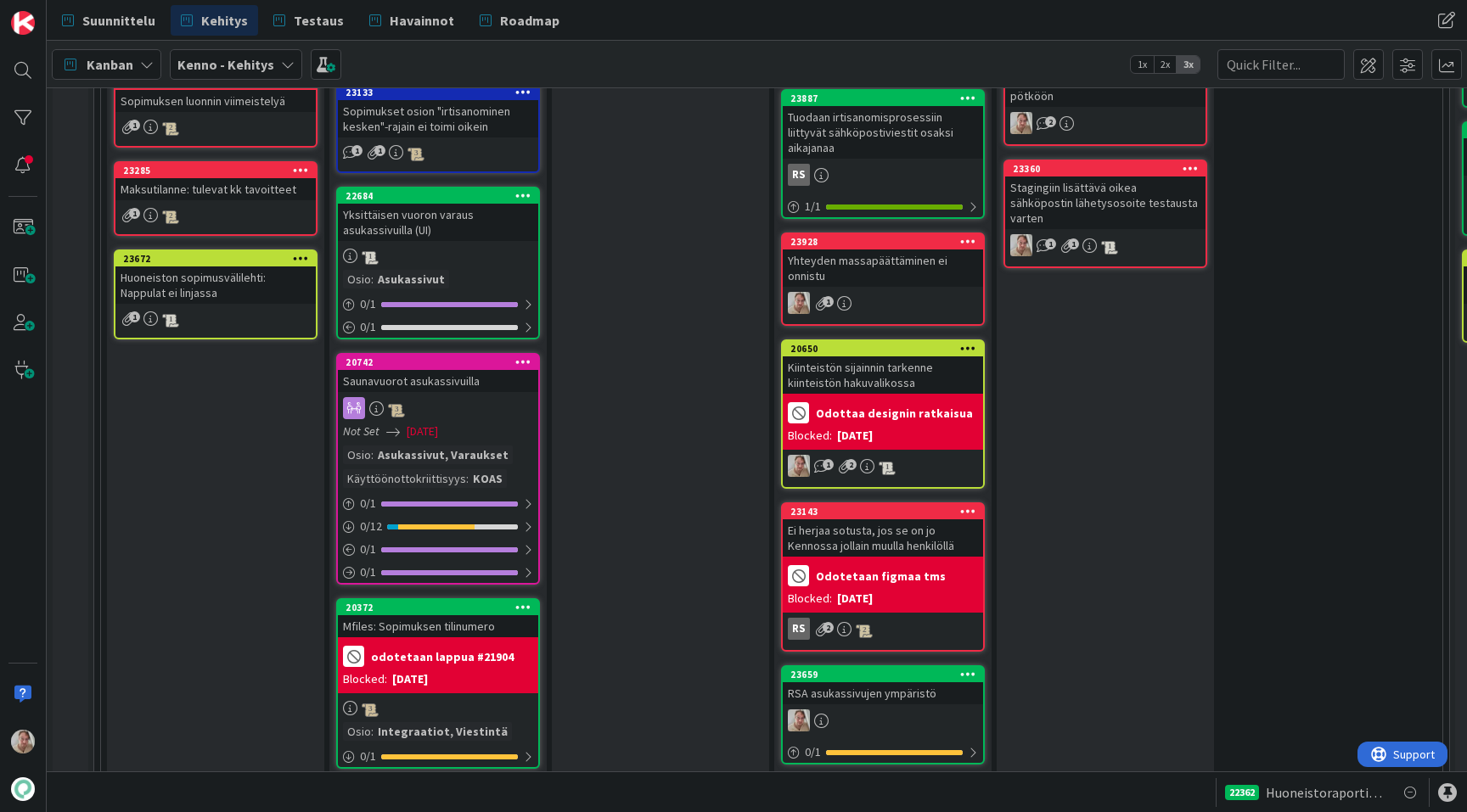
scroll to position [2047, 0]
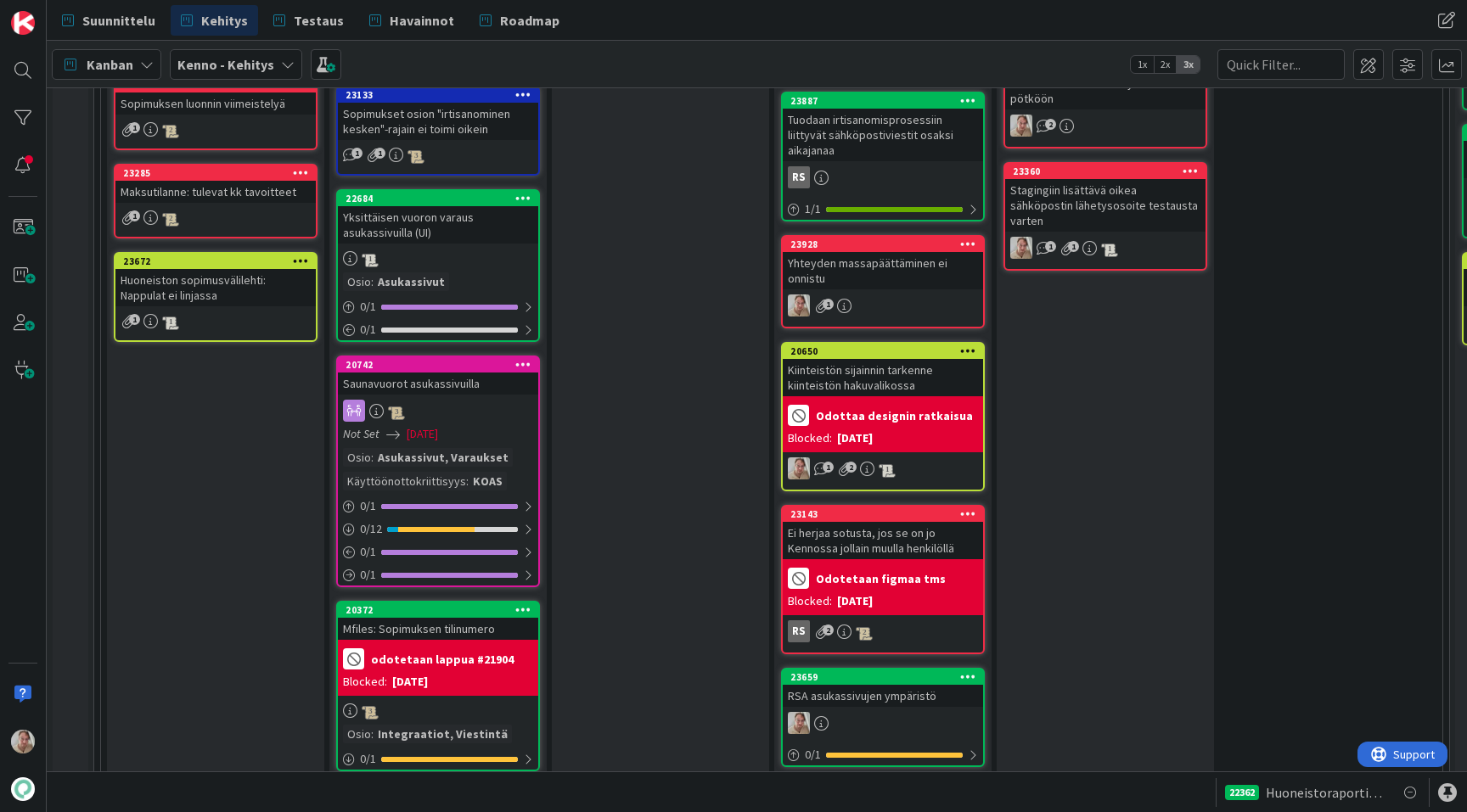
click at [881, 265] on div "Yhteyden massapäättäminen ei onnistu" at bounding box center [882, 271] width 200 height 38
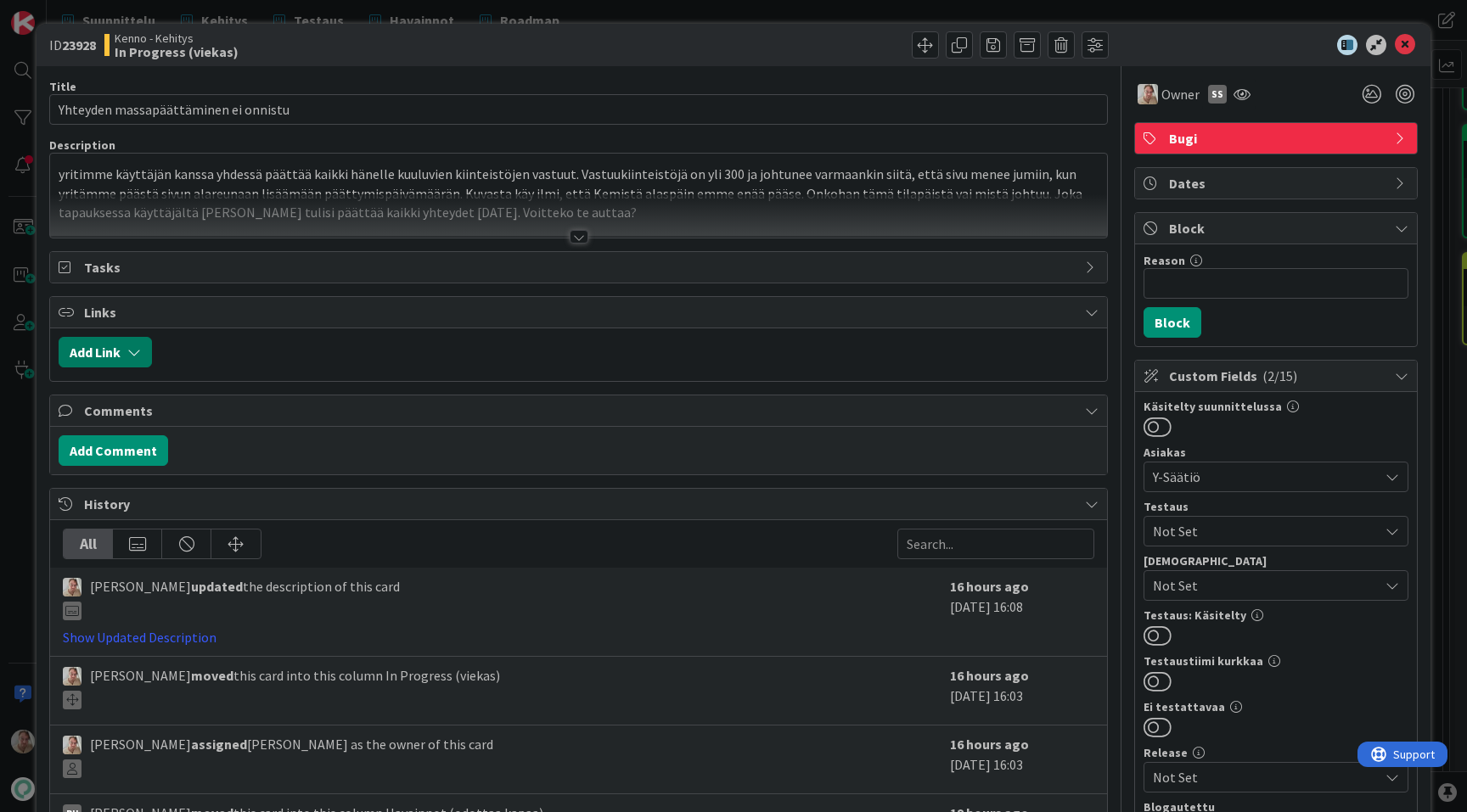
click at [135, 350] on icon "button" at bounding box center [134, 352] width 14 height 14
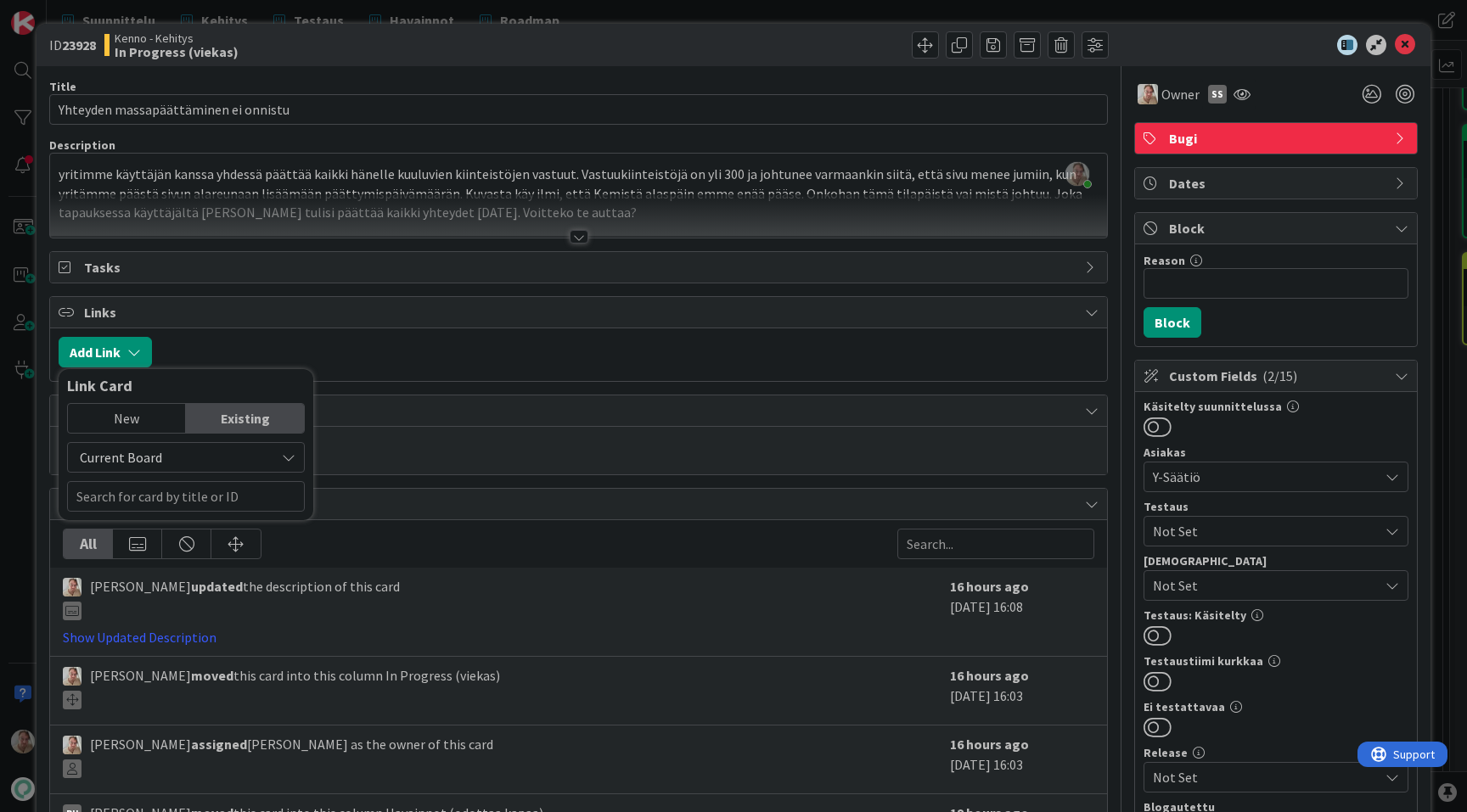
click at [156, 466] on span "Current Board" at bounding box center [171, 458] width 190 height 24
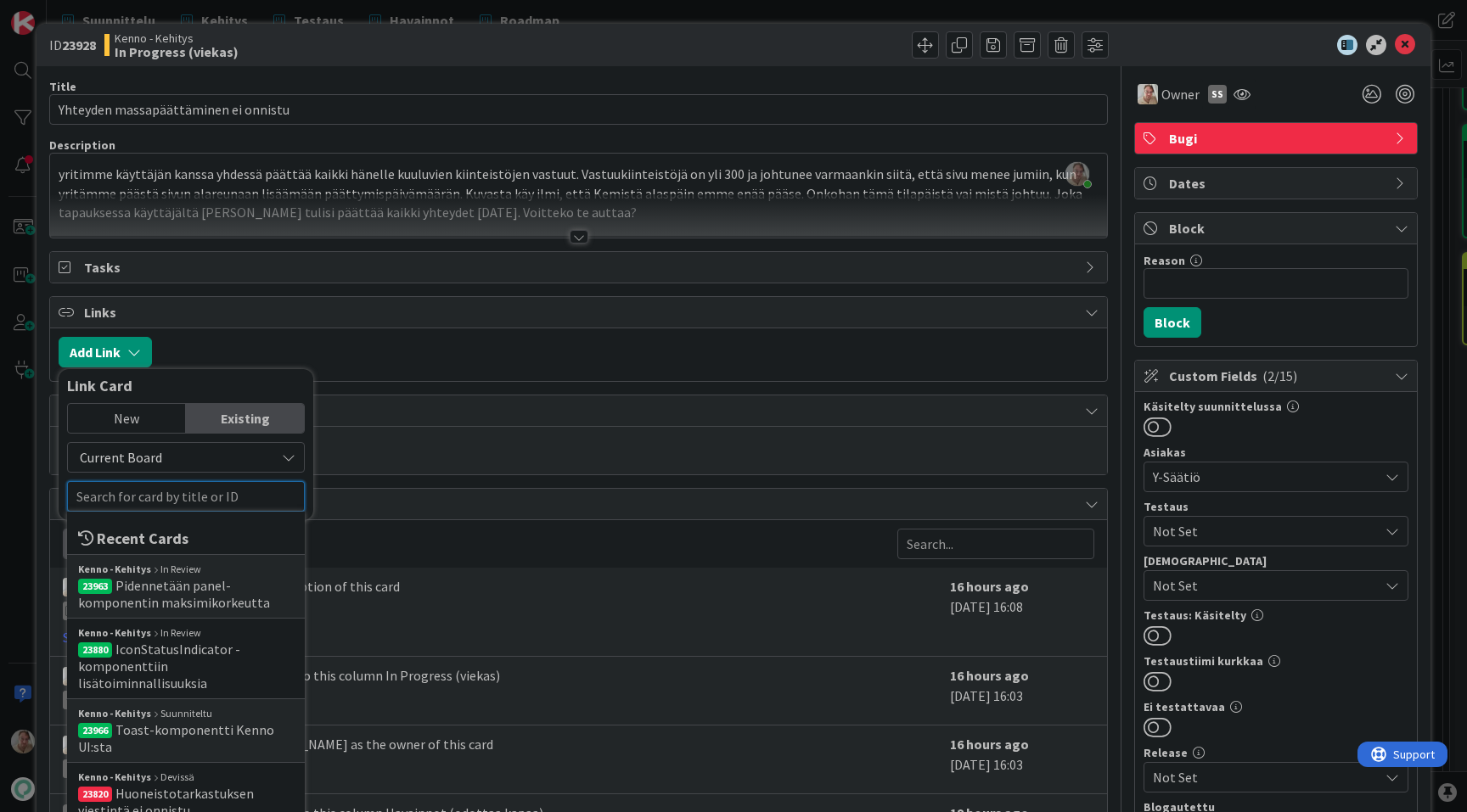
click at [158, 494] on input "text" at bounding box center [185, 497] width 238 height 31
paste input "23963"
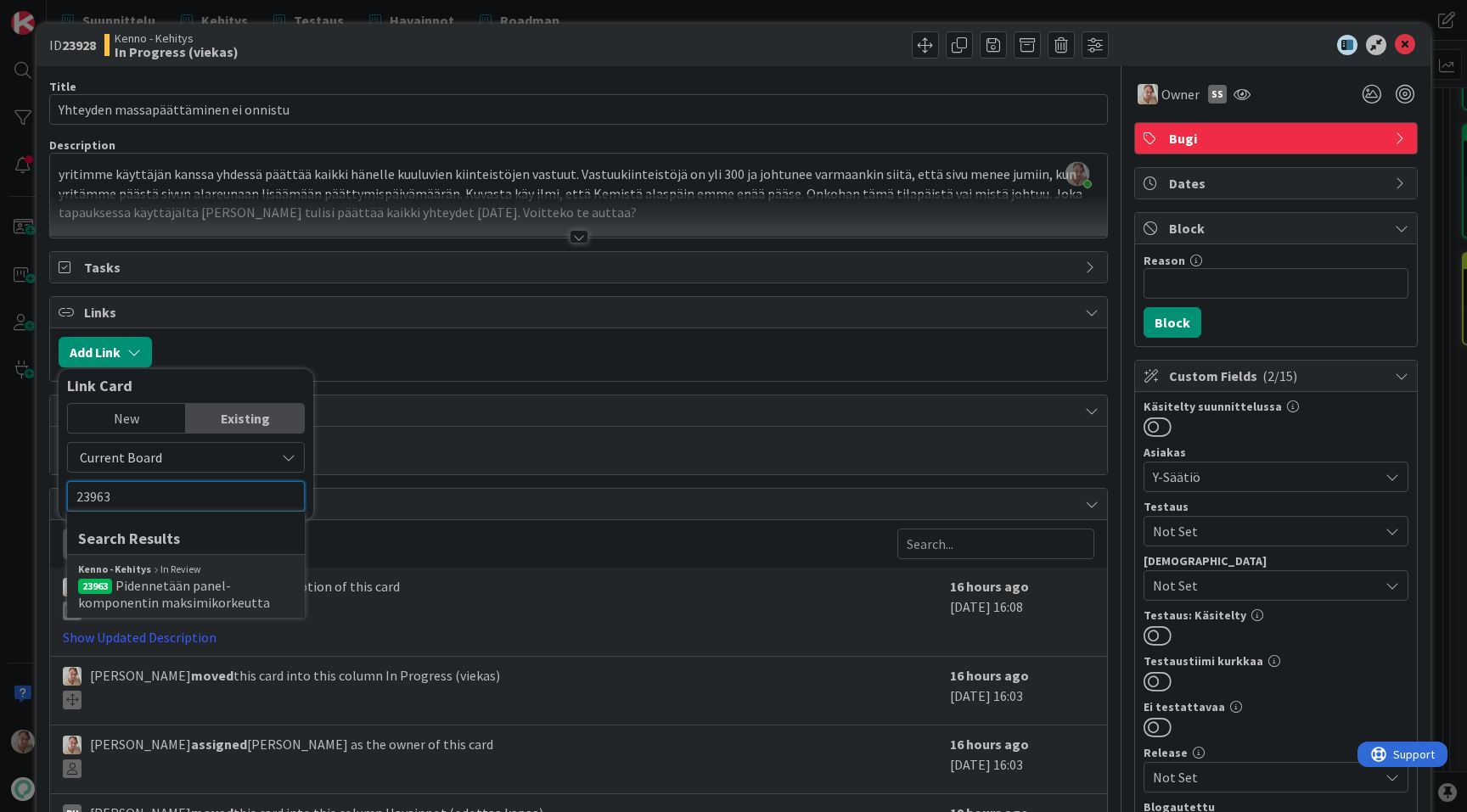
type input "23963"
click at [192, 580] on span "Pidennetään panel-komponentin maksimikorkeutta" at bounding box center [173, 594] width 192 height 34
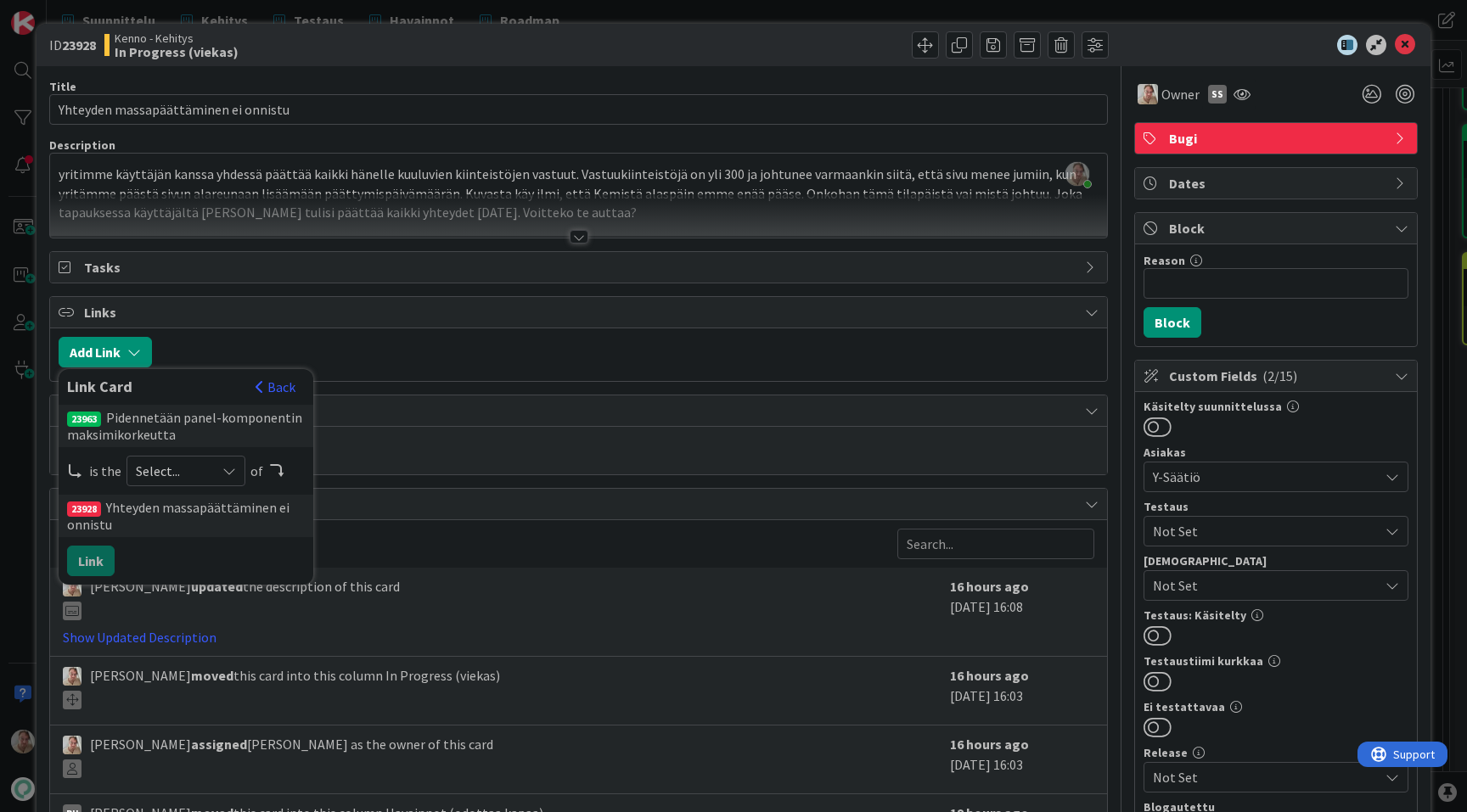
click at [181, 456] on div "Select..." at bounding box center [185, 471] width 118 height 31
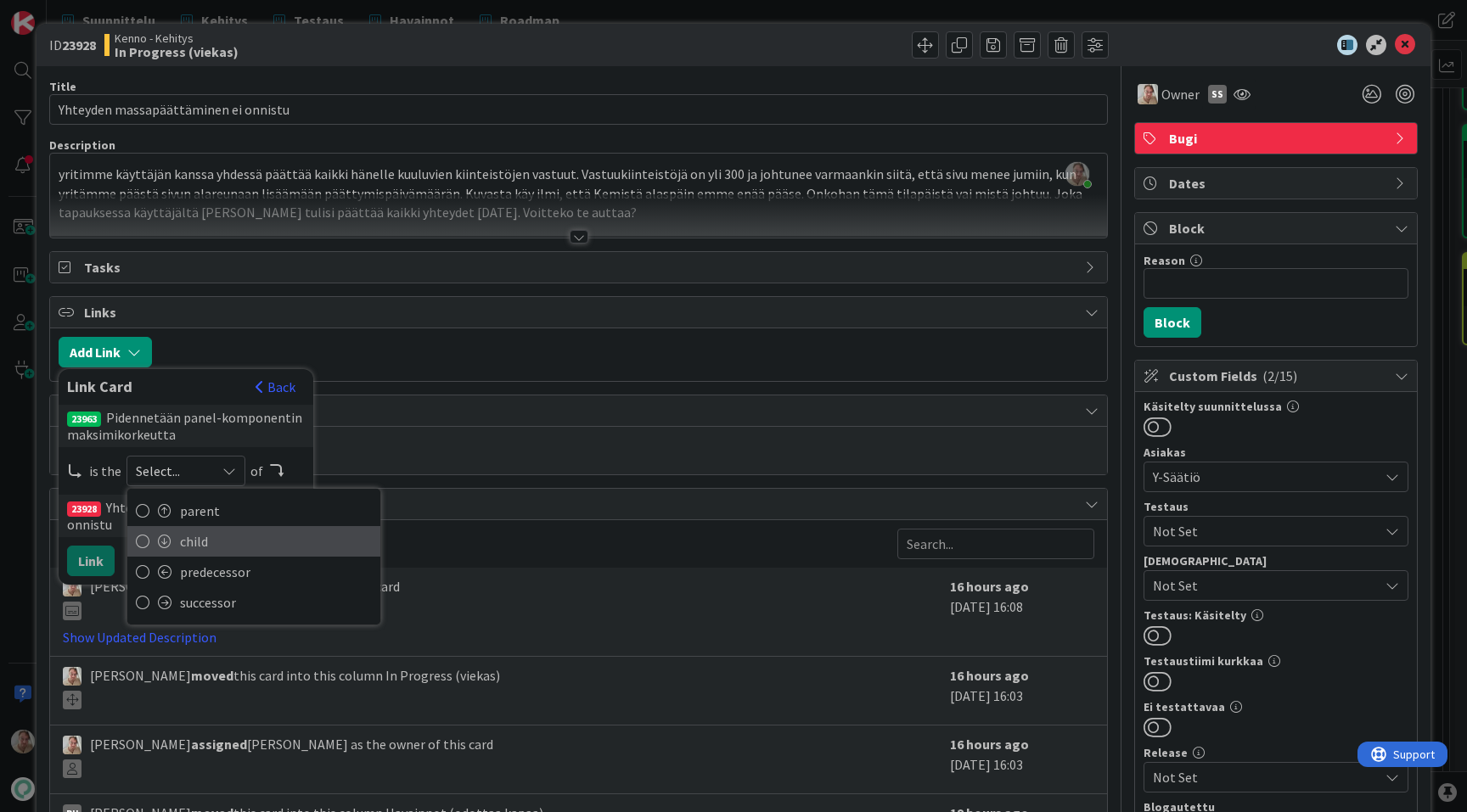
click at [199, 529] on span "child" at bounding box center [276, 541] width 192 height 26
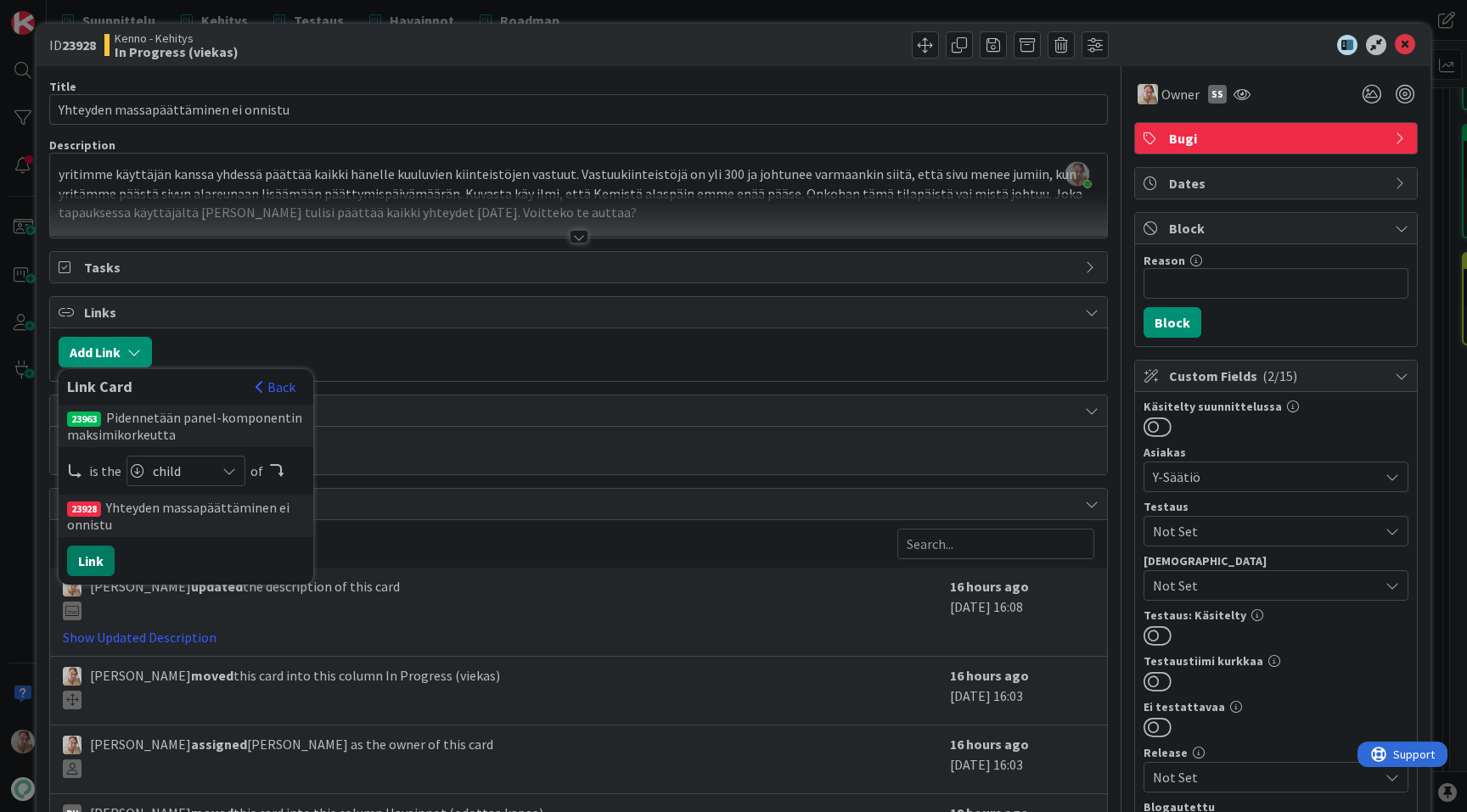
click at [95, 562] on button "Link" at bounding box center [91, 560] width 48 height 31
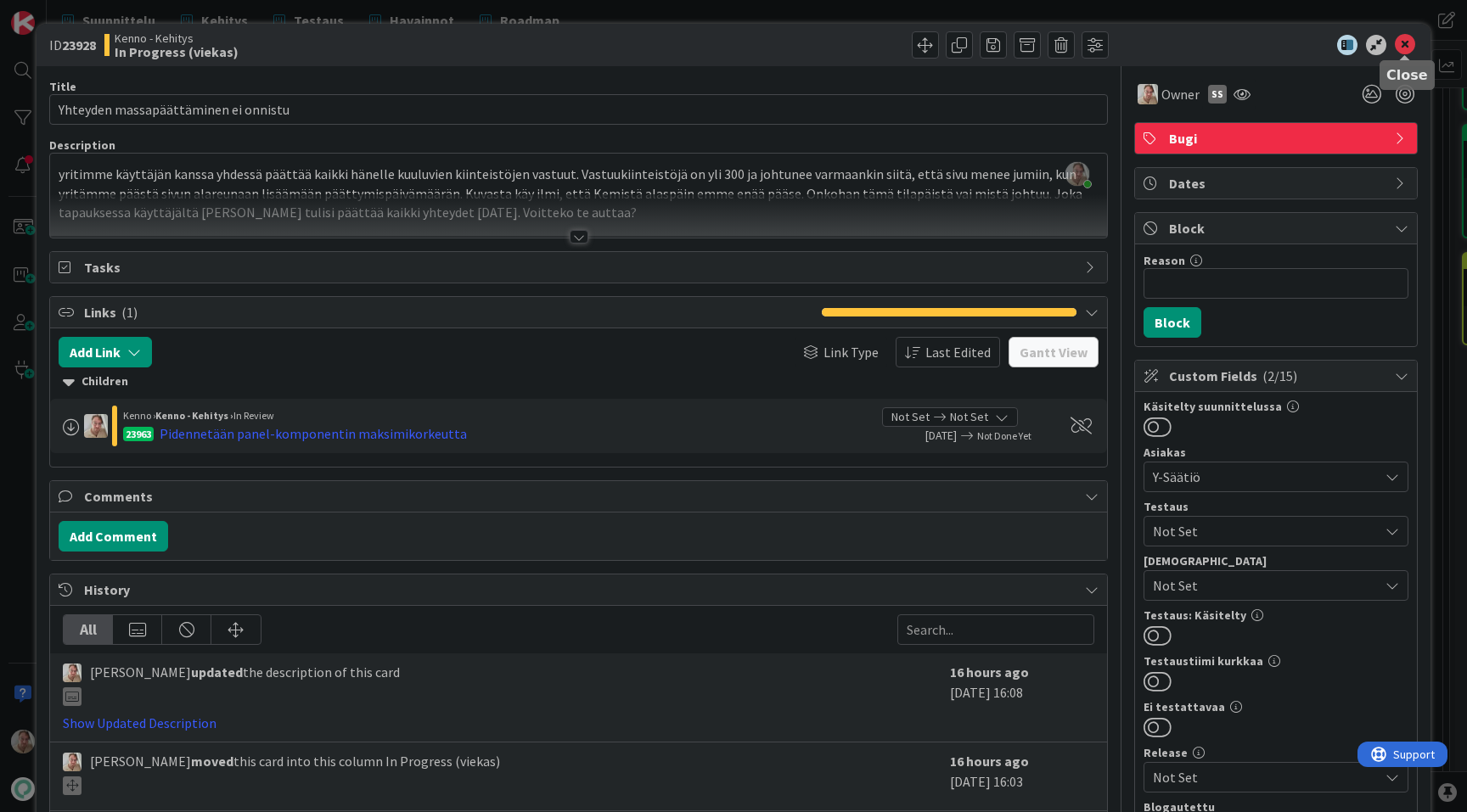
click at [1399, 41] on icon at bounding box center [1404, 45] width 20 height 20
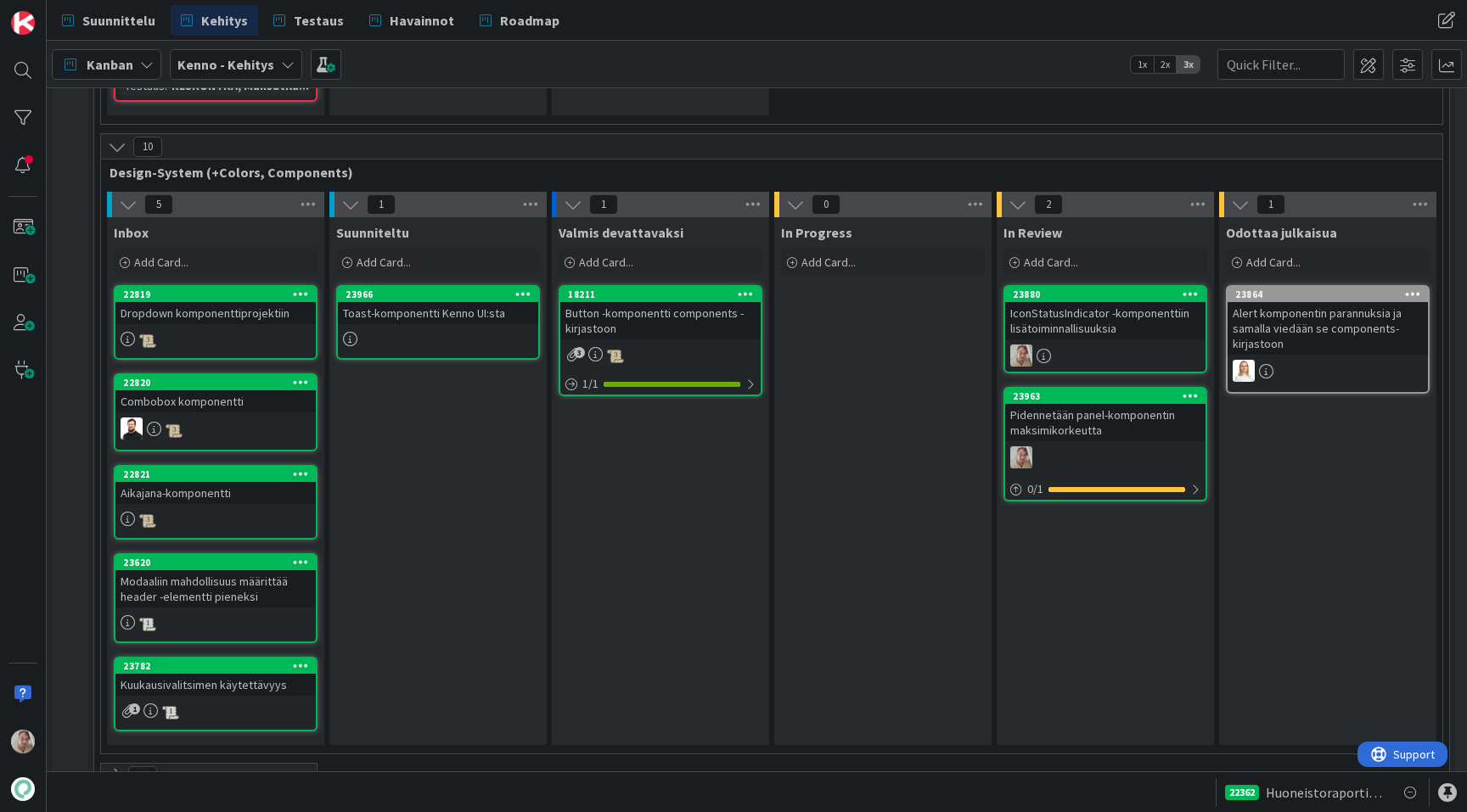
scroll to position [5926, 0]
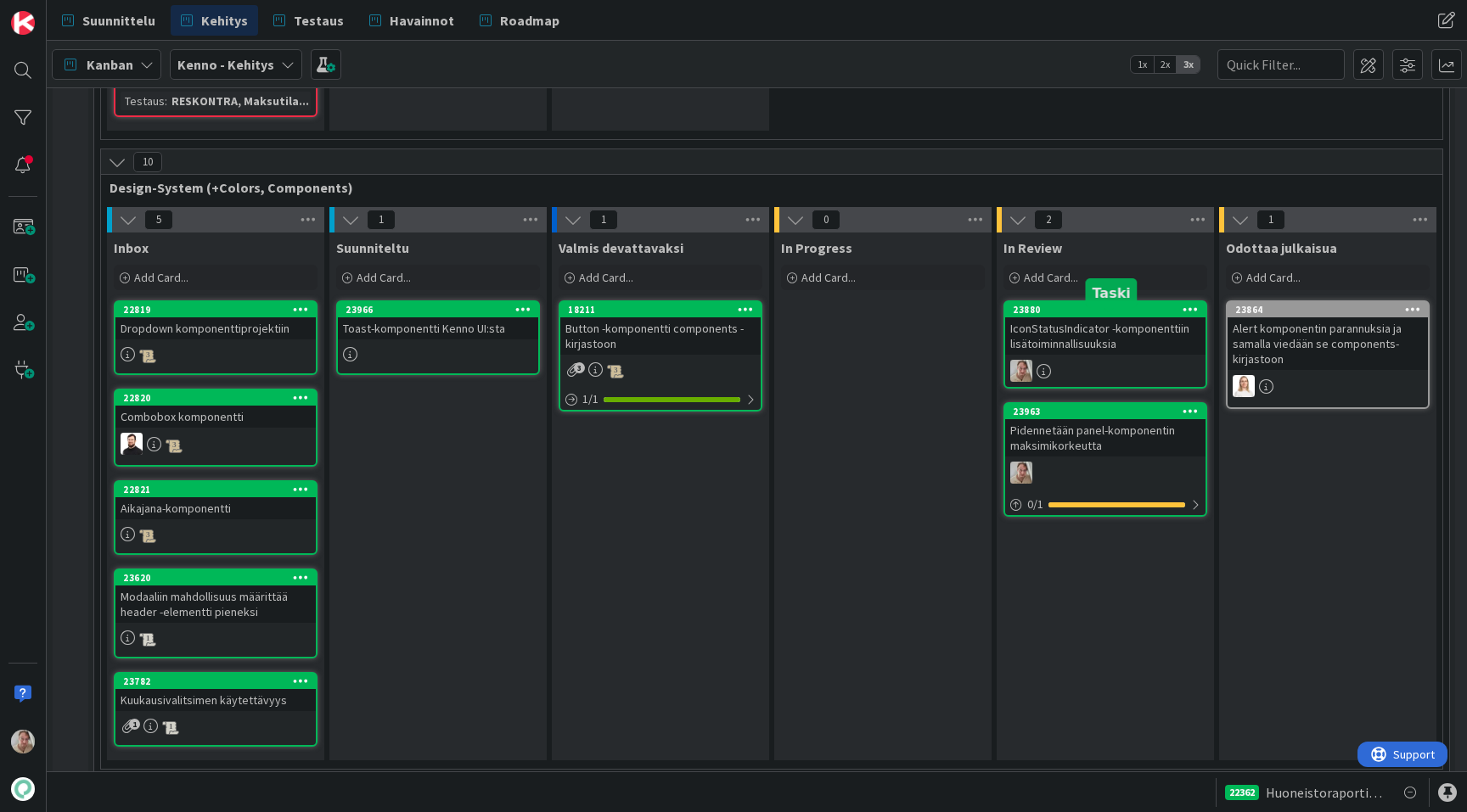
click at [1086, 345] on div "IconStatusIndicator -komponenttiin lisätoiminnallisuuksia" at bounding box center [1105, 336] width 200 height 38
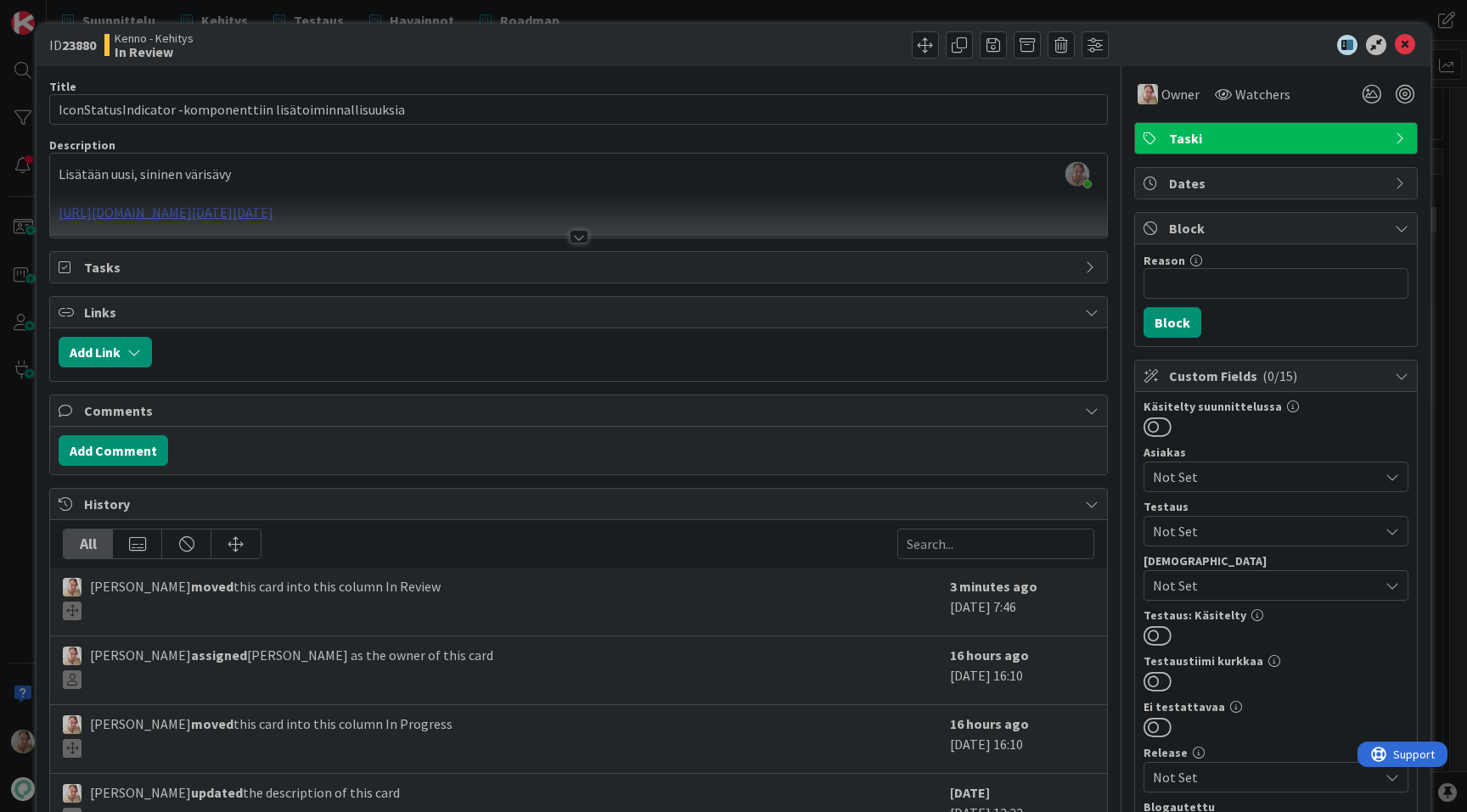
click at [846, 191] on div "Lisätään uusi, sininen värisävy https://www.figma.com/design/SChXk3dvmNY5mOiYia…" at bounding box center [578, 199] width 1057 height 77
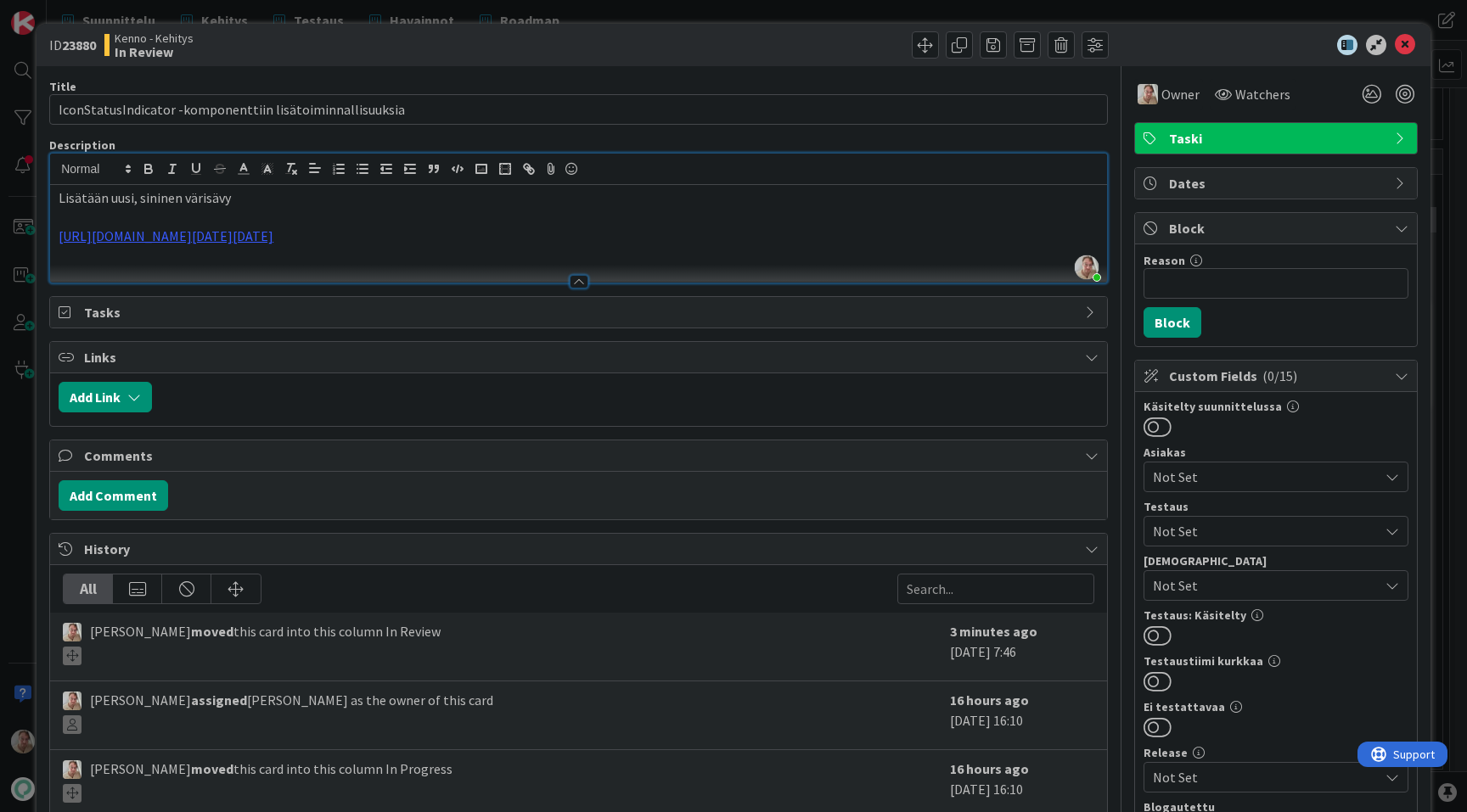
click at [808, 271] on div at bounding box center [578, 274] width 1057 height 18
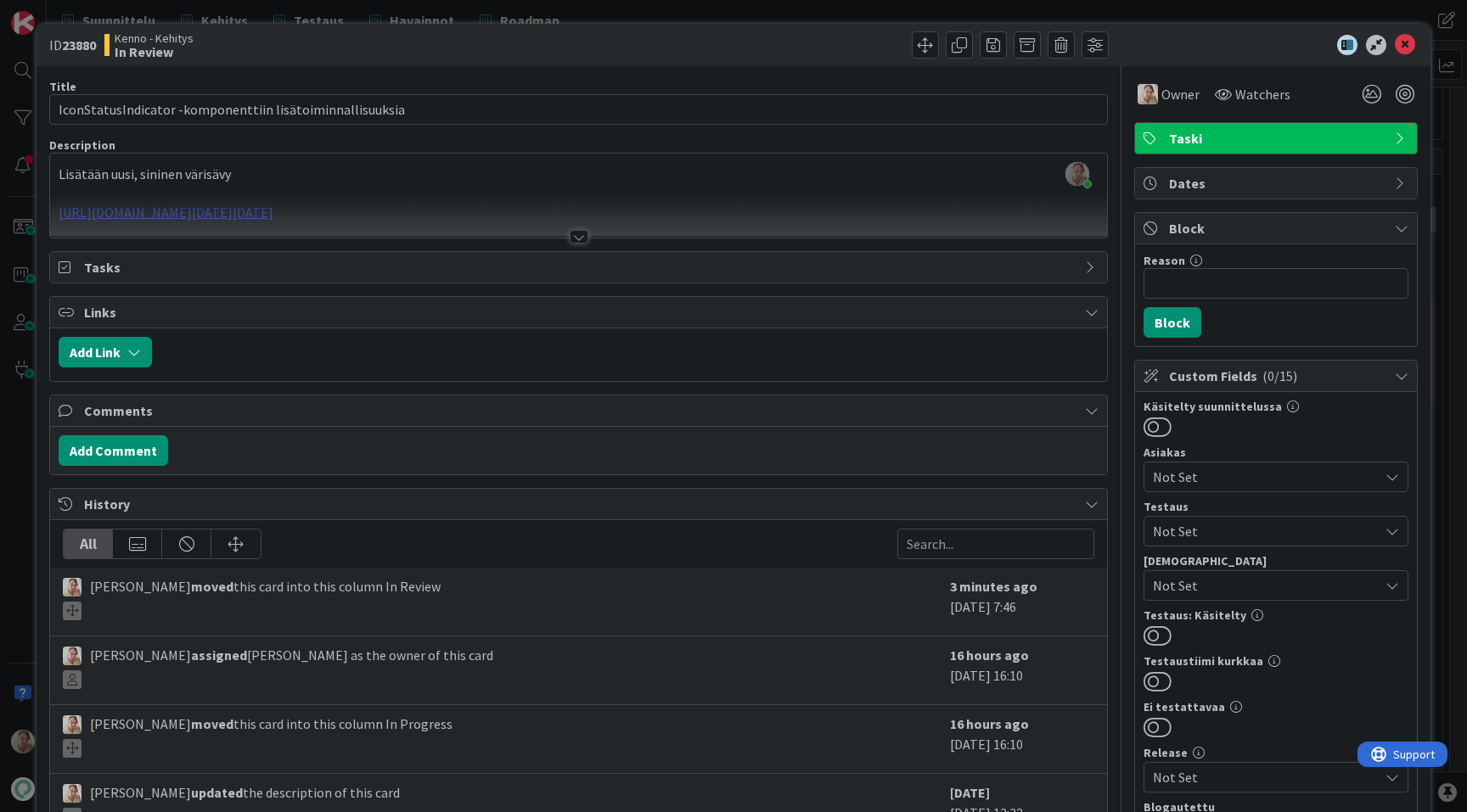
click at [812, 220] on div at bounding box center [578, 215] width 1057 height 43
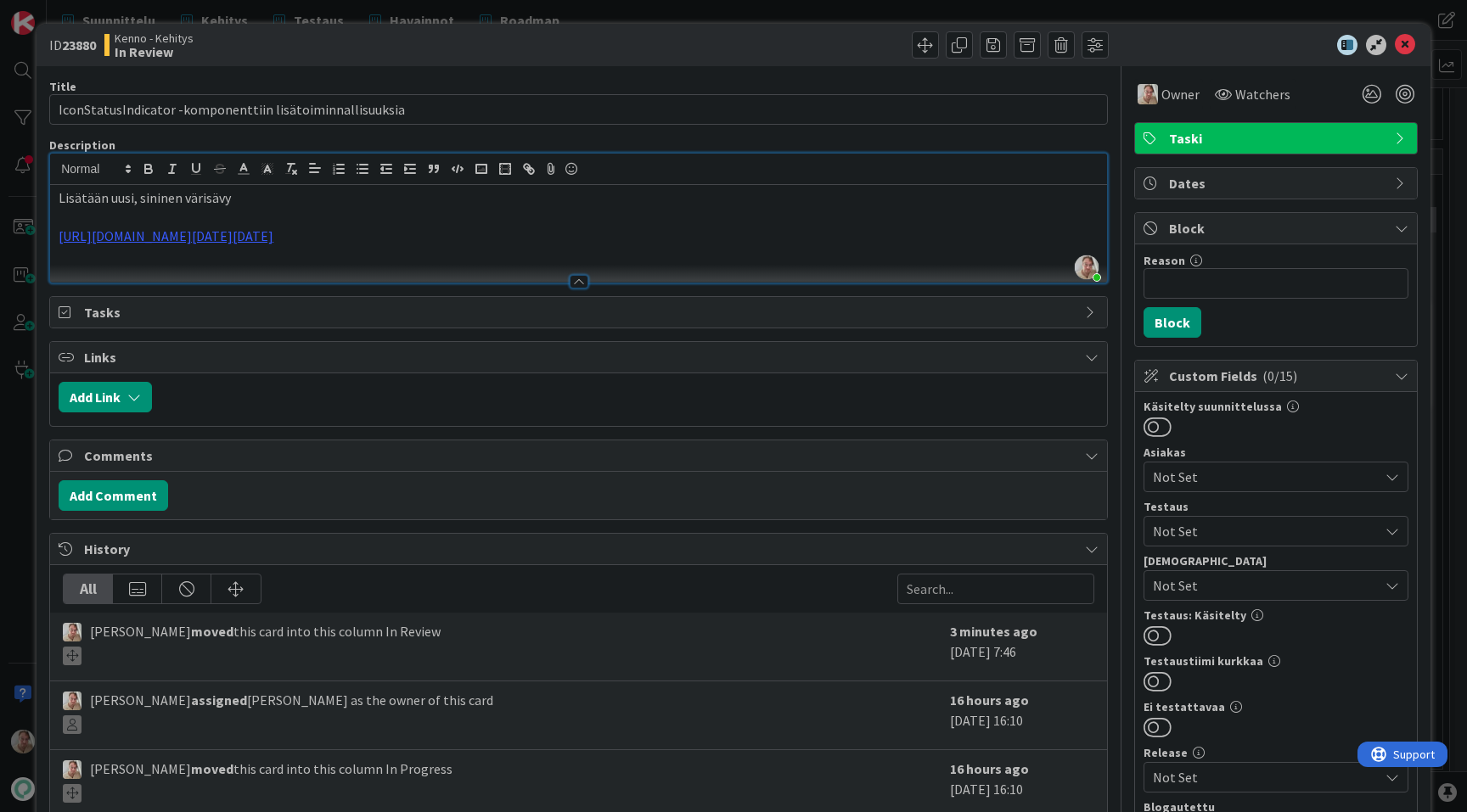
click at [809, 235] on p "[URL][DOMAIN_NAME][DATE][DATE]" at bounding box center [578, 237] width 1040 height 20
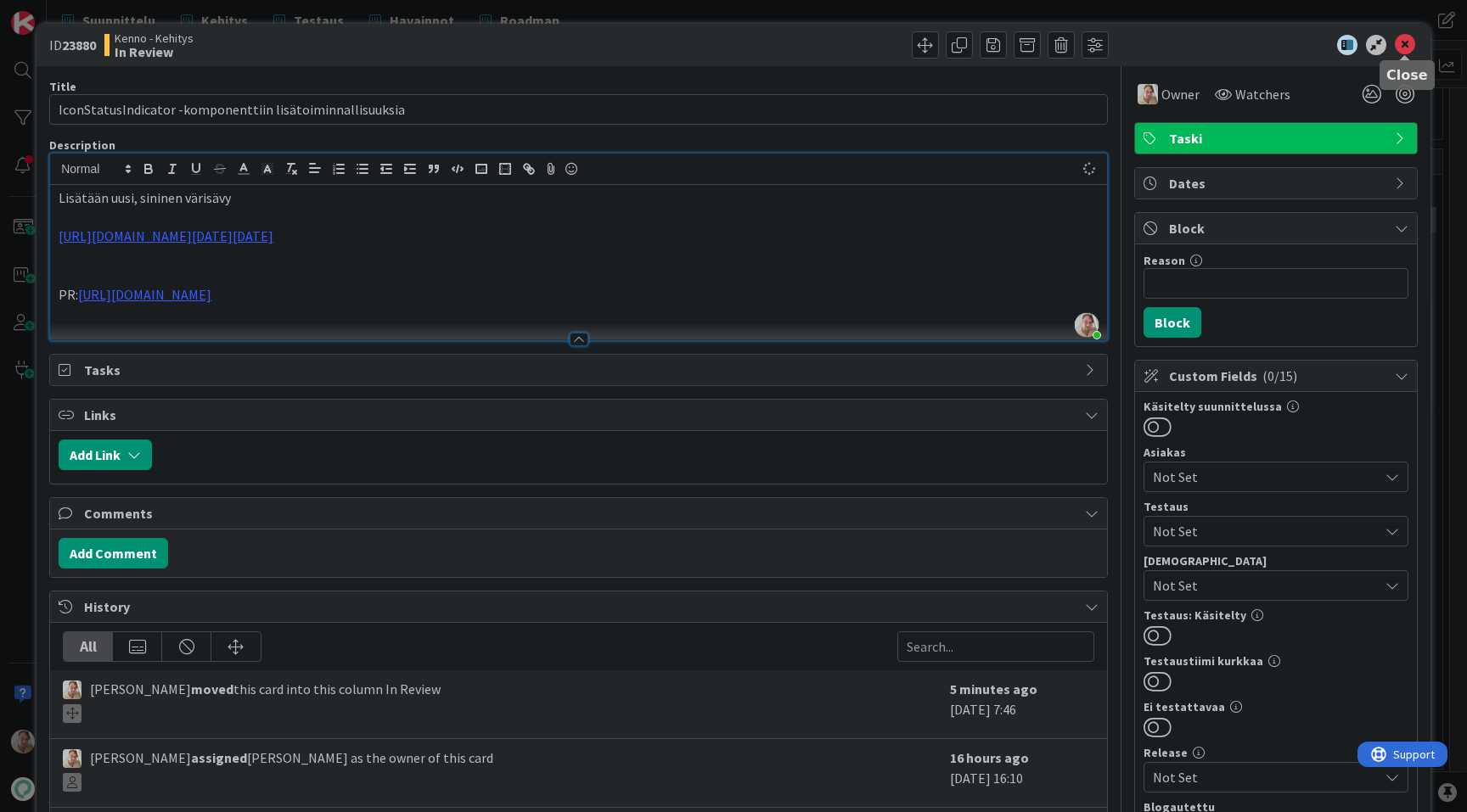
click at [1410, 43] on icon at bounding box center [1404, 45] width 20 height 20
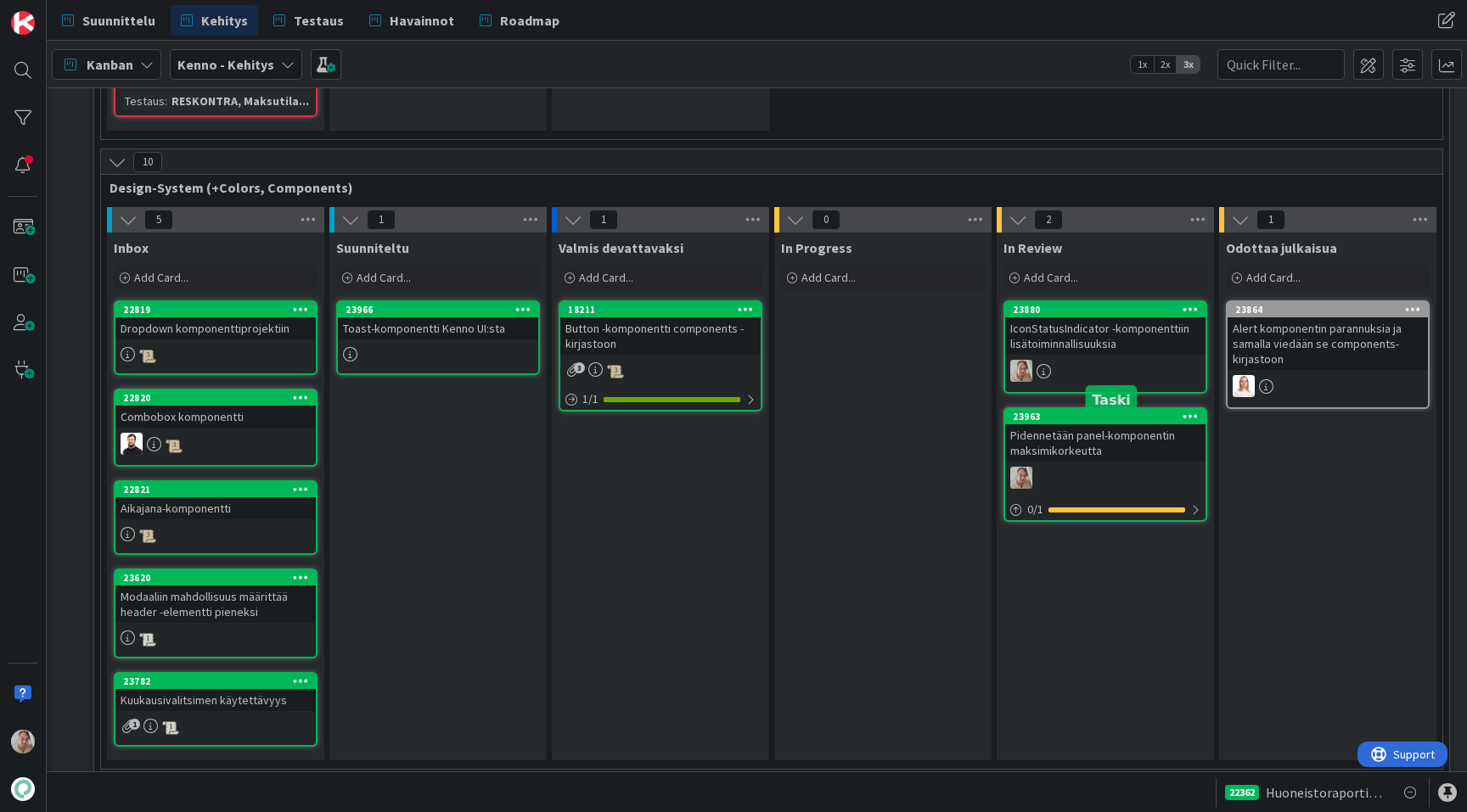
click at [1090, 472] on div "23963 Pidennetään panel-komponentin maksimikorkeutta 0 / 1" at bounding box center [1105, 464] width 204 height 114
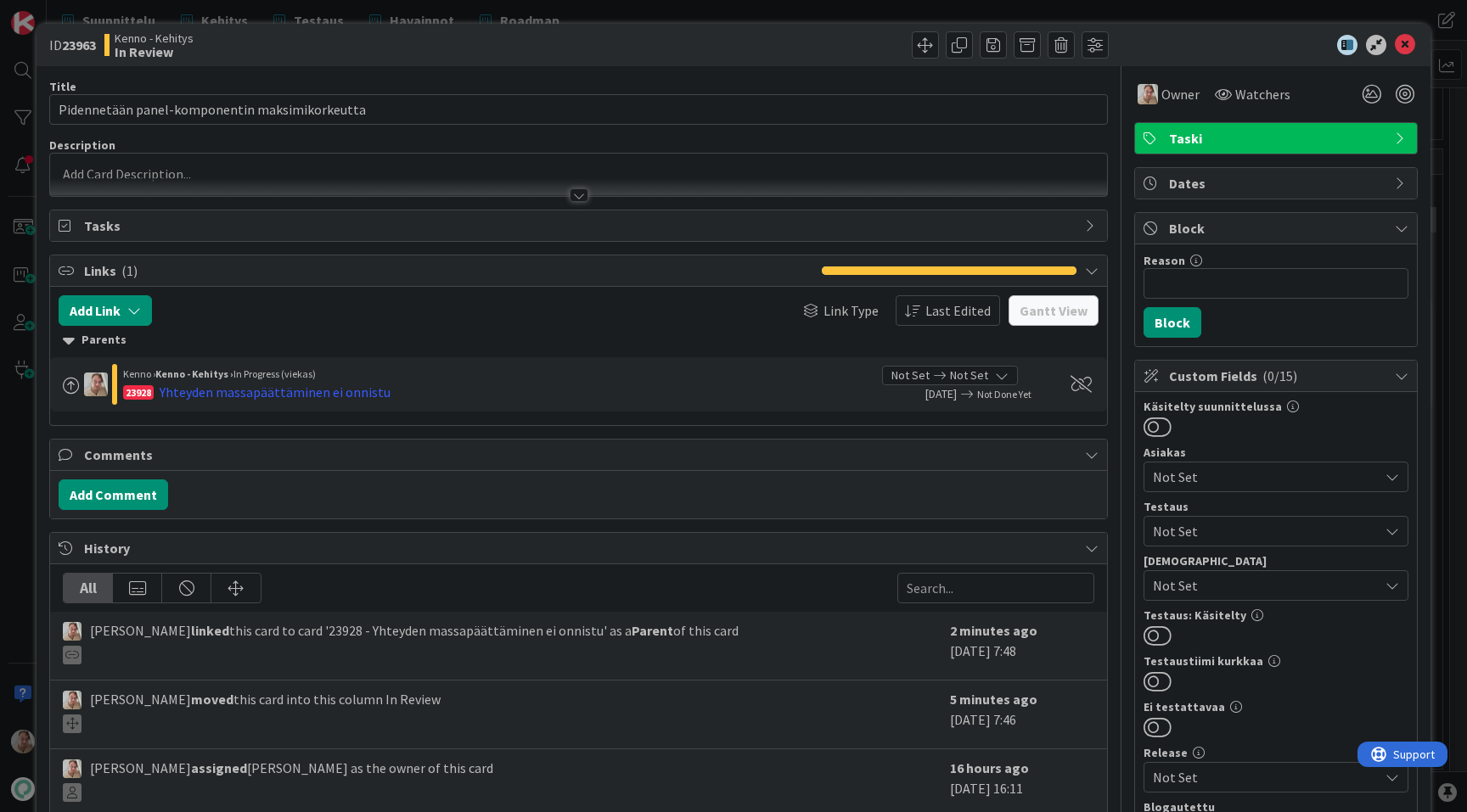
click at [620, 175] on p at bounding box center [578, 174] width 1040 height 20
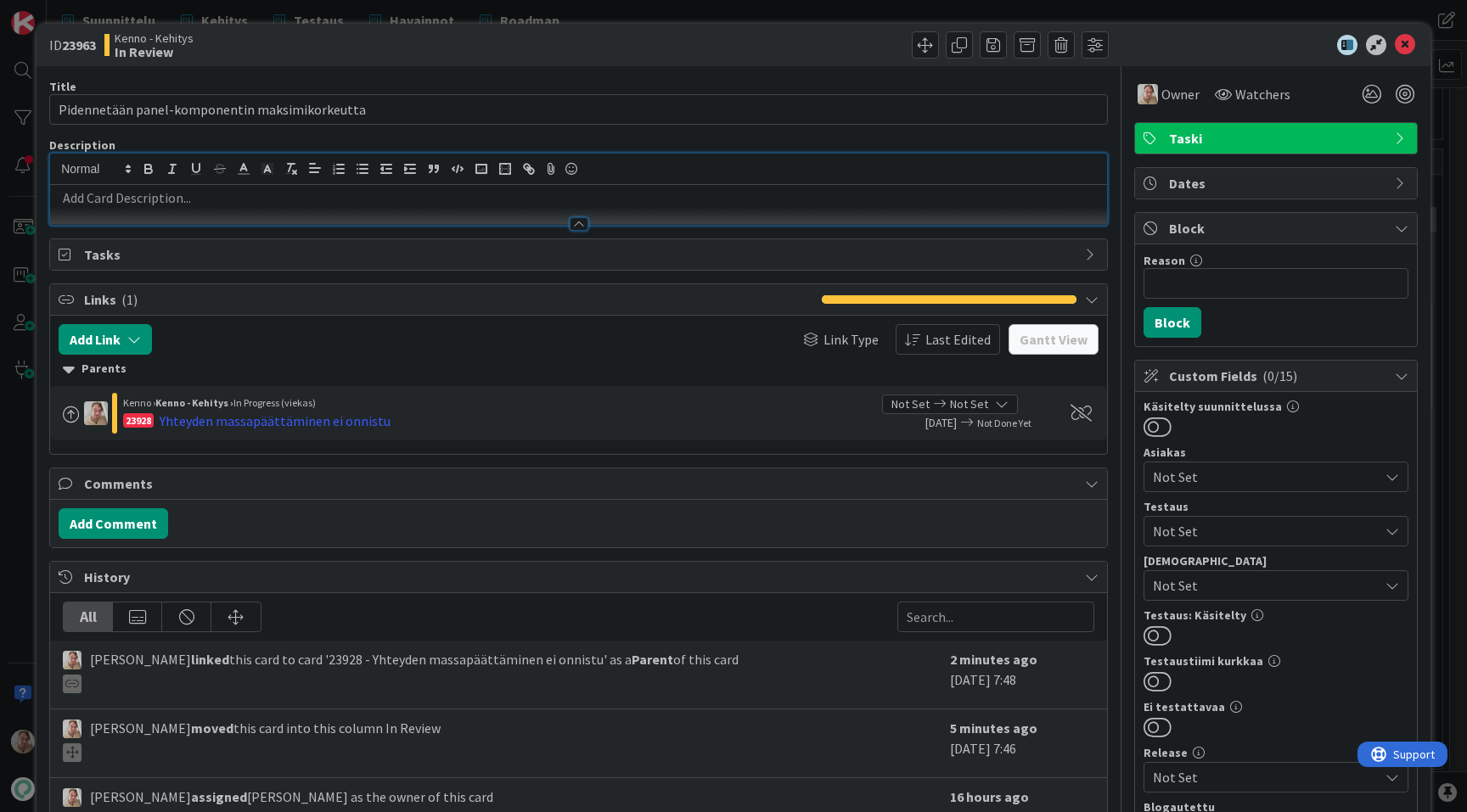
click at [423, 192] on p at bounding box center [578, 198] width 1040 height 20
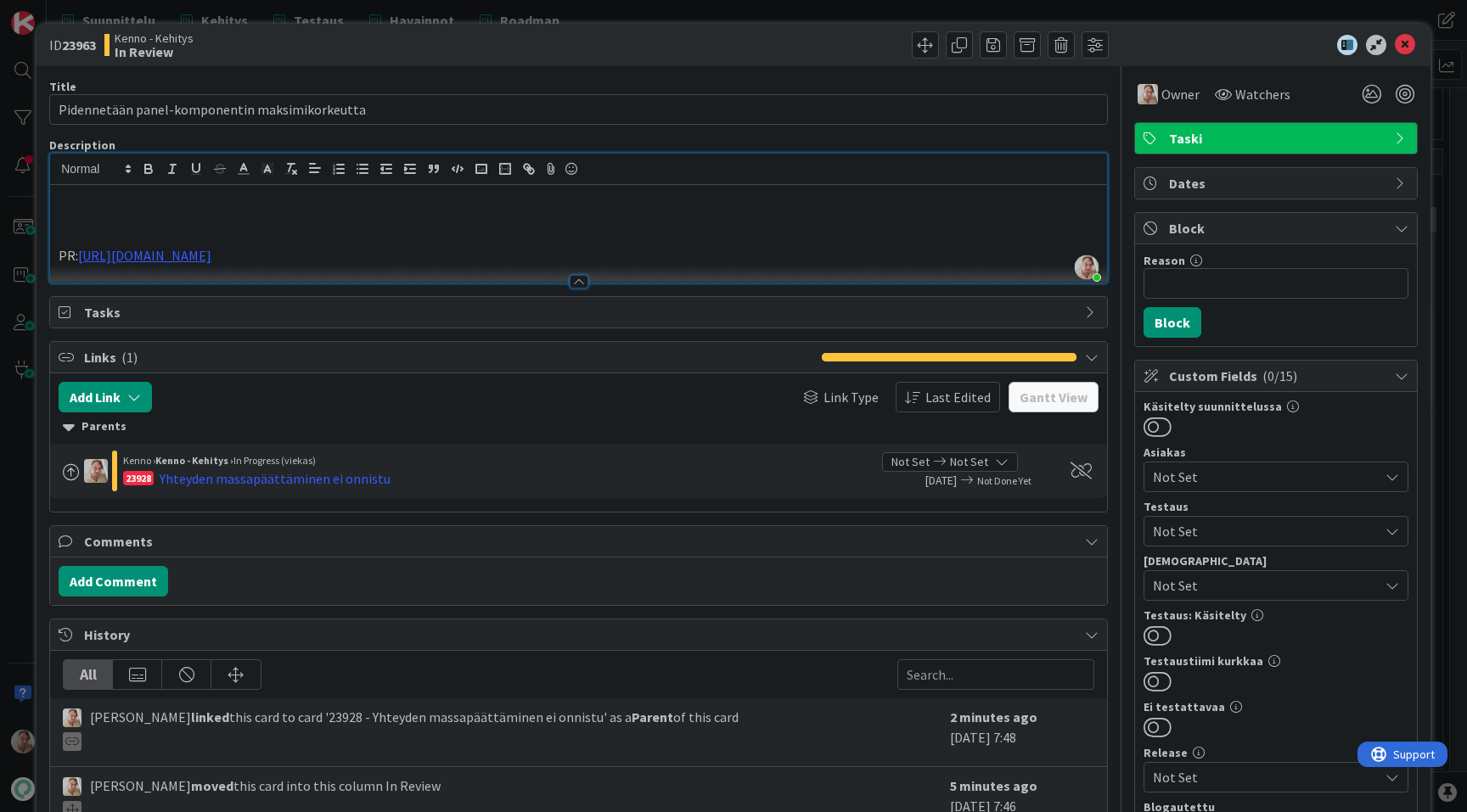
click at [301, 204] on p at bounding box center [578, 198] width 1040 height 20
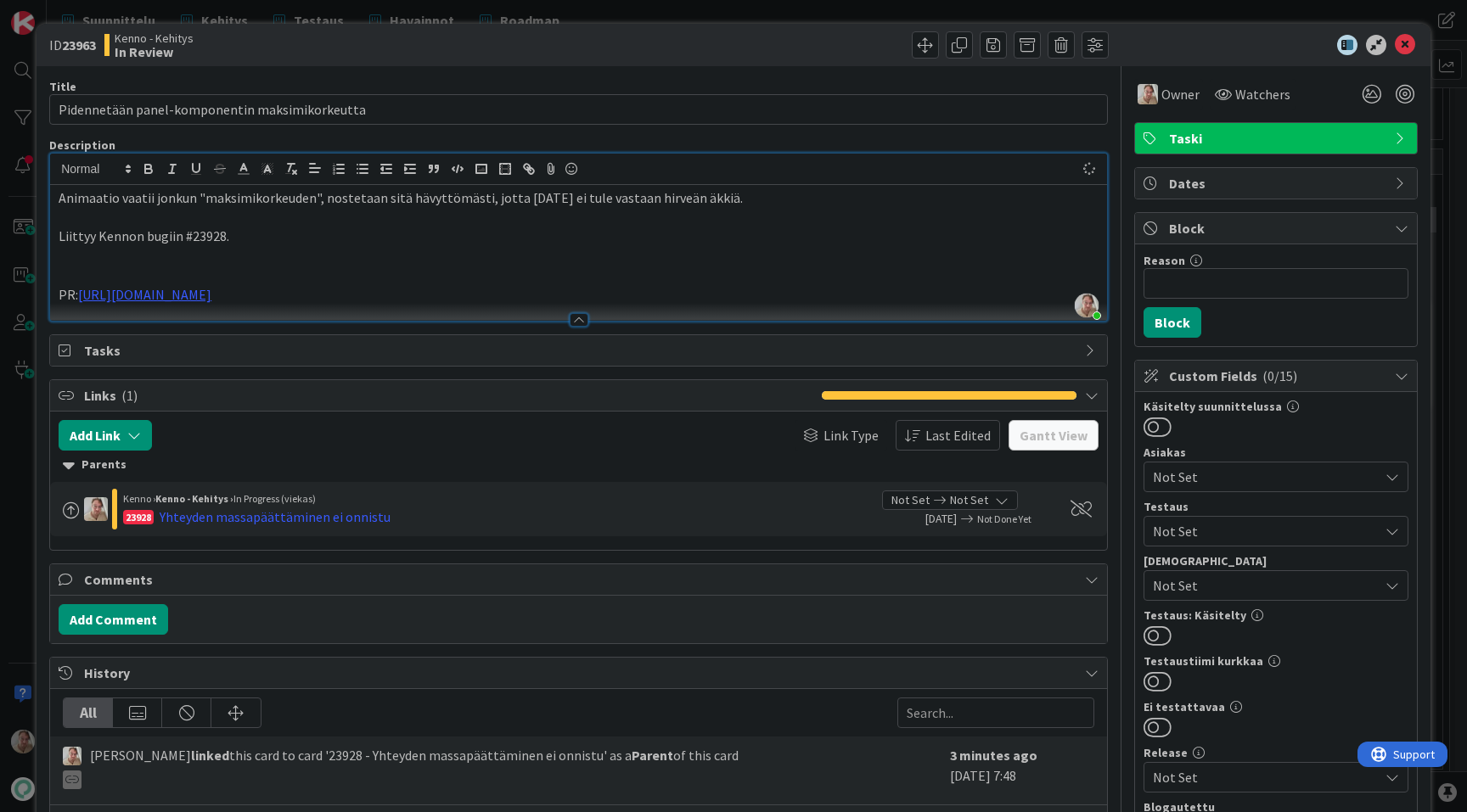
click at [279, 215] on p at bounding box center [578, 218] width 1040 height 20
click at [216, 516] on div "Yhteyden massapäättäminen ei onnistu" at bounding box center [275, 516] width 231 height 20
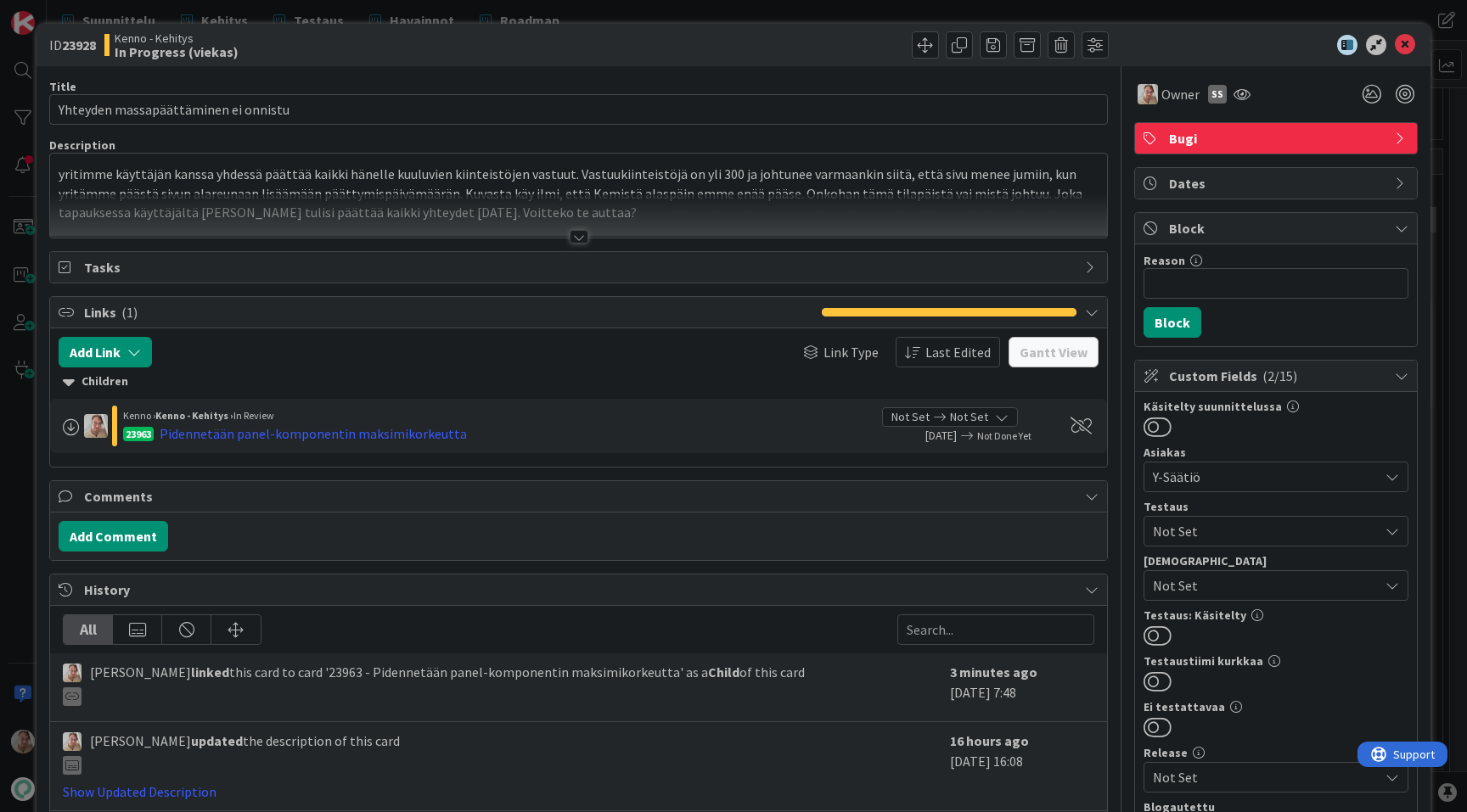
click at [664, 215] on div at bounding box center [578, 215] width 1057 height 43
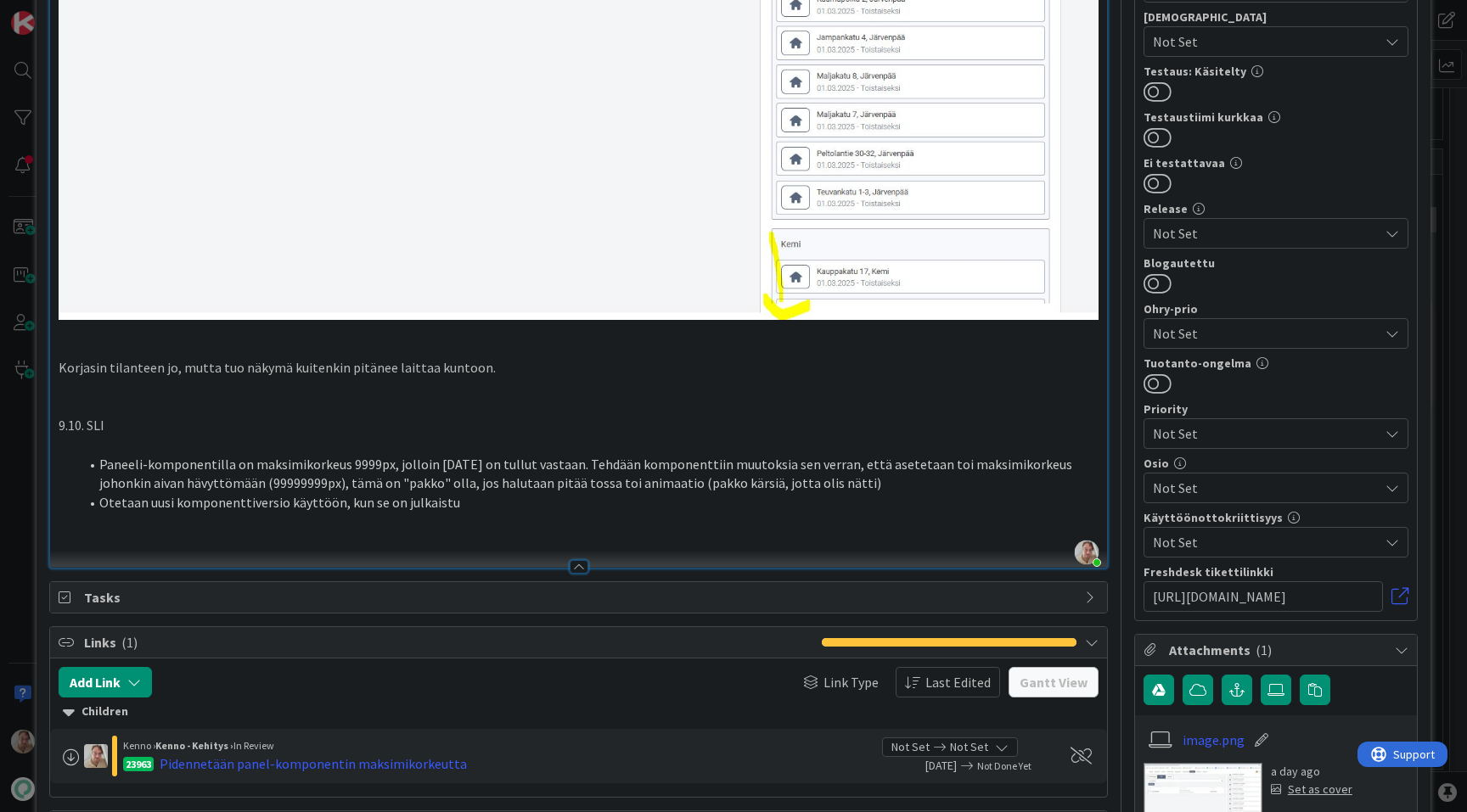
scroll to position [563, 0]
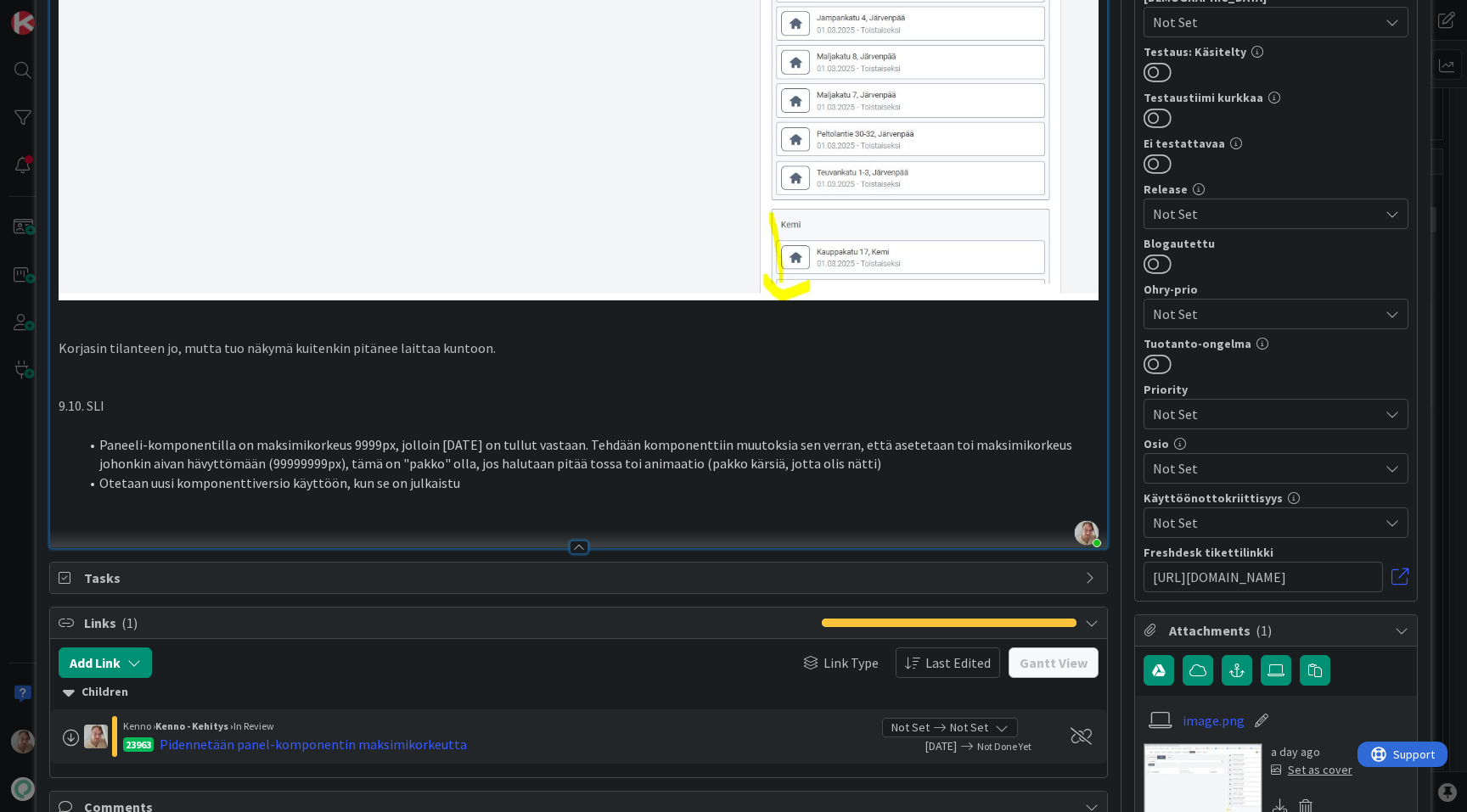
click at [545, 510] on p at bounding box center [578, 504] width 1040 height 20
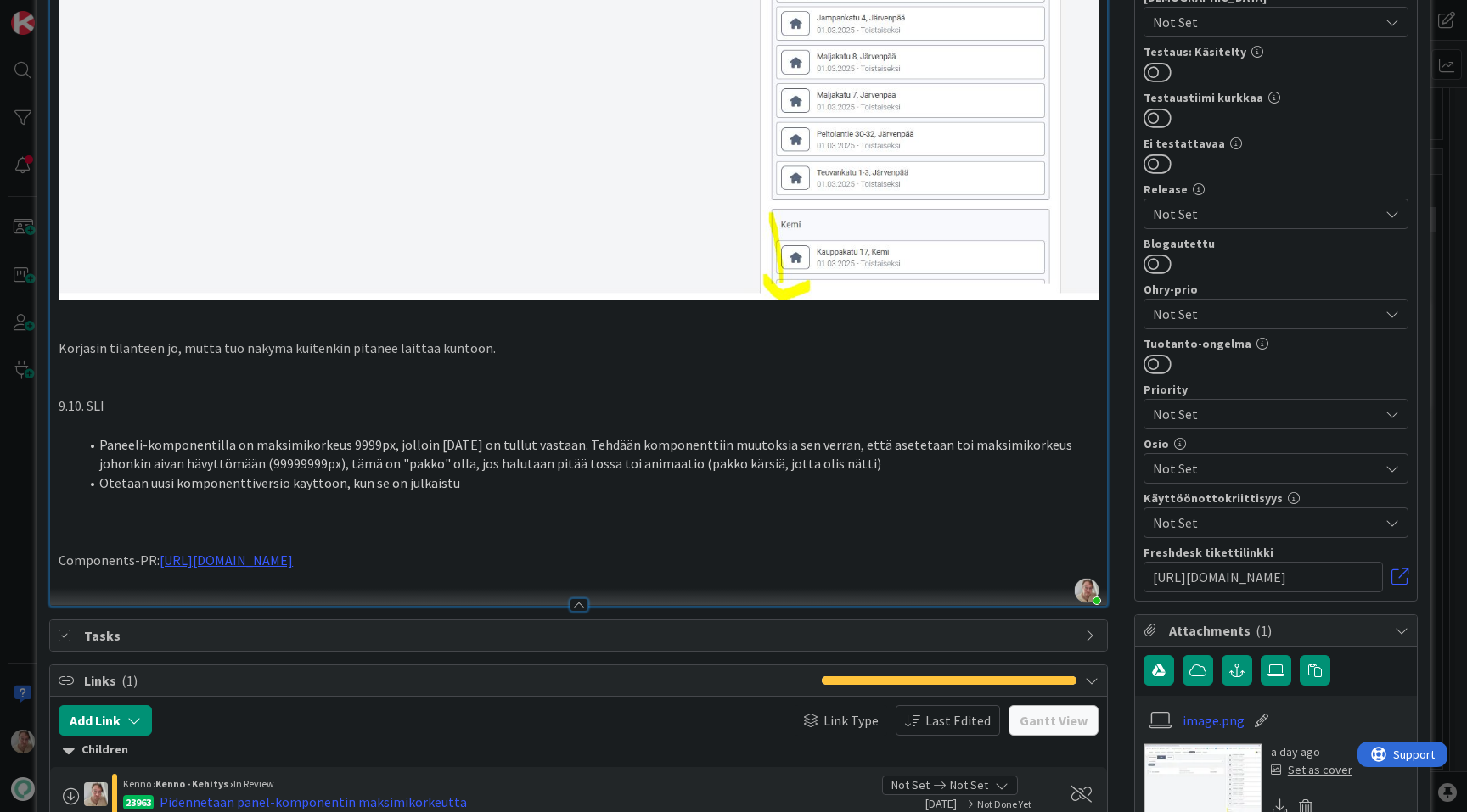
click at [487, 519] on p at bounding box center [578, 522] width 1040 height 20
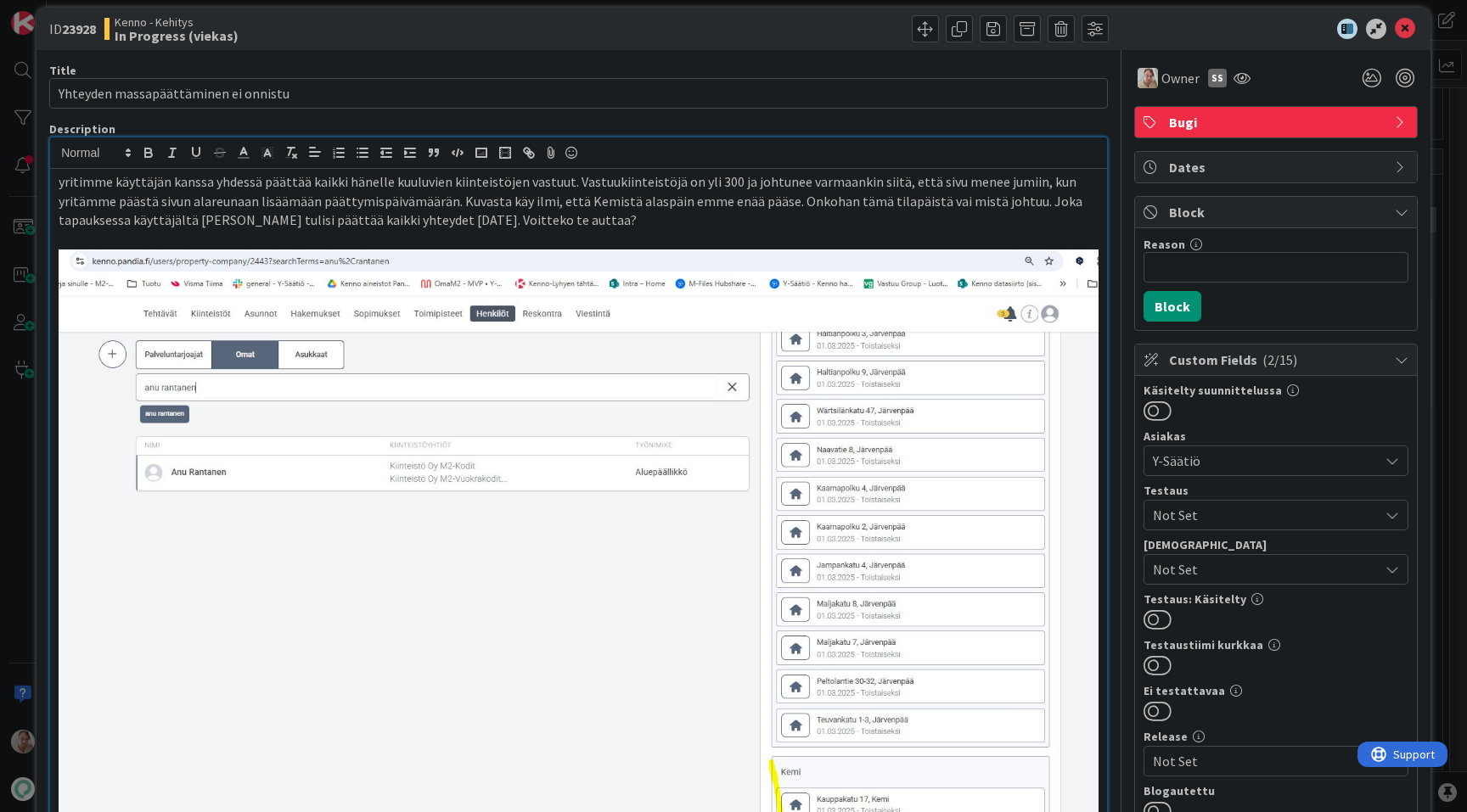
scroll to position [0, 0]
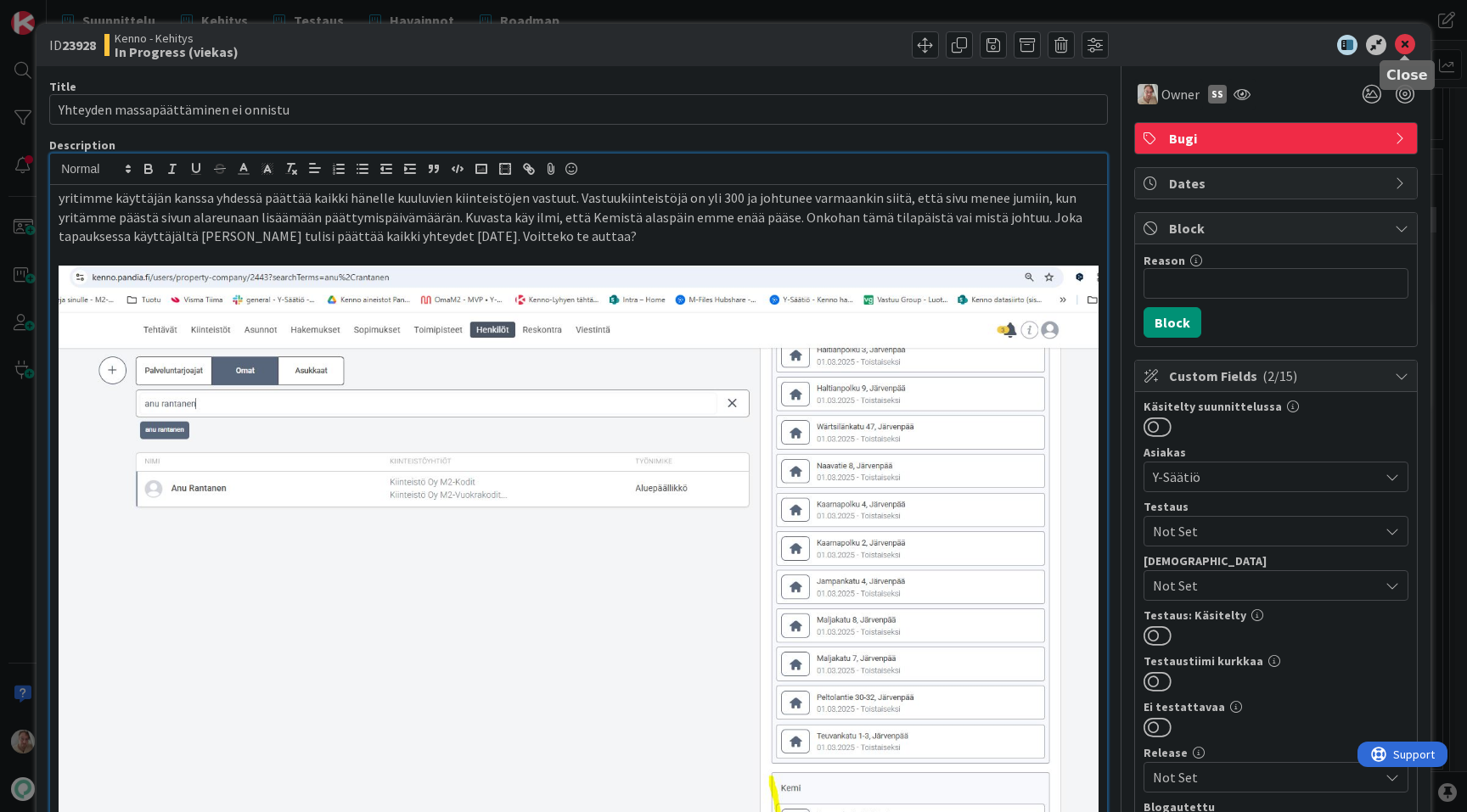
click at [1405, 43] on icon at bounding box center [1404, 45] width 20 height 20
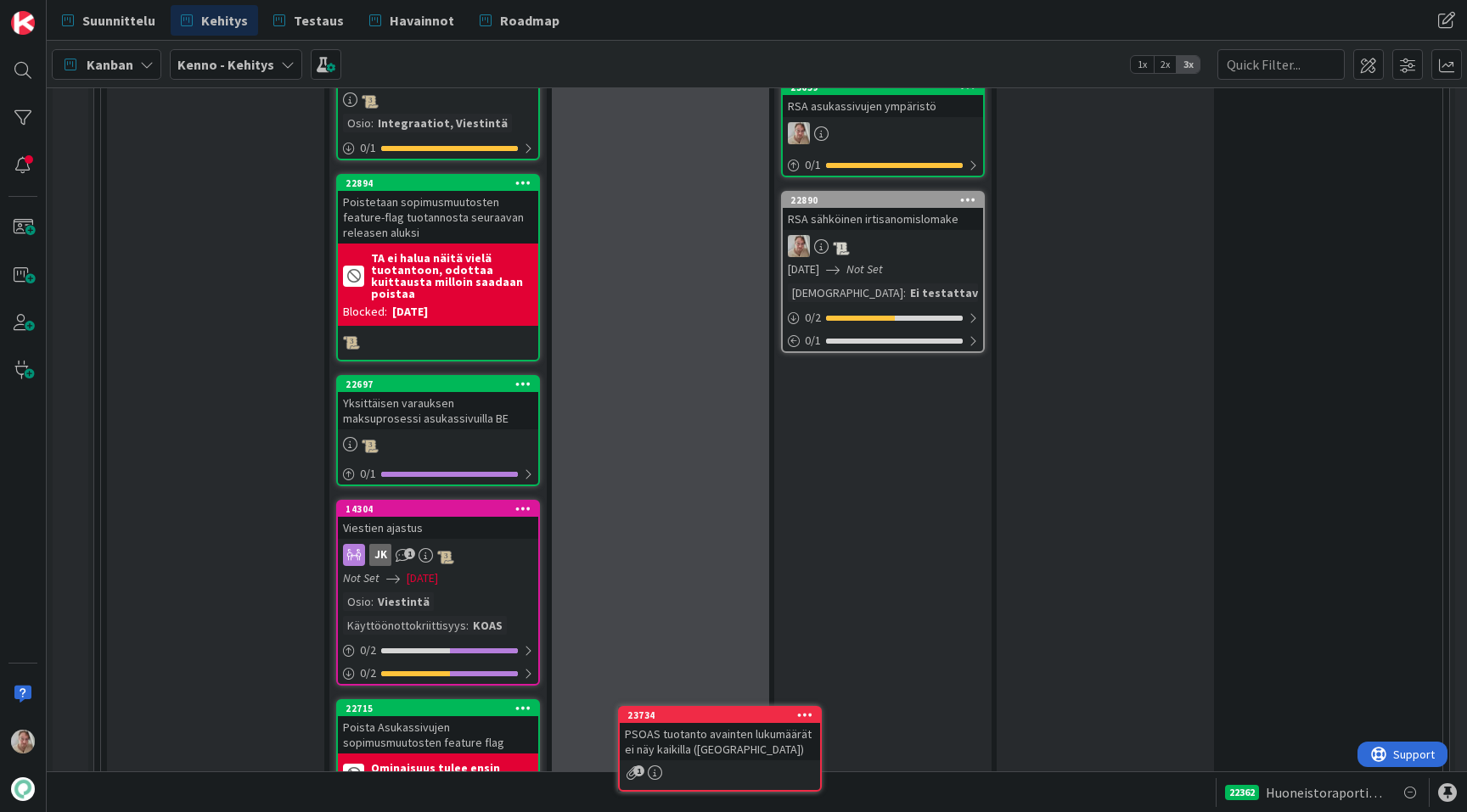
scroll to position [2790, 0]
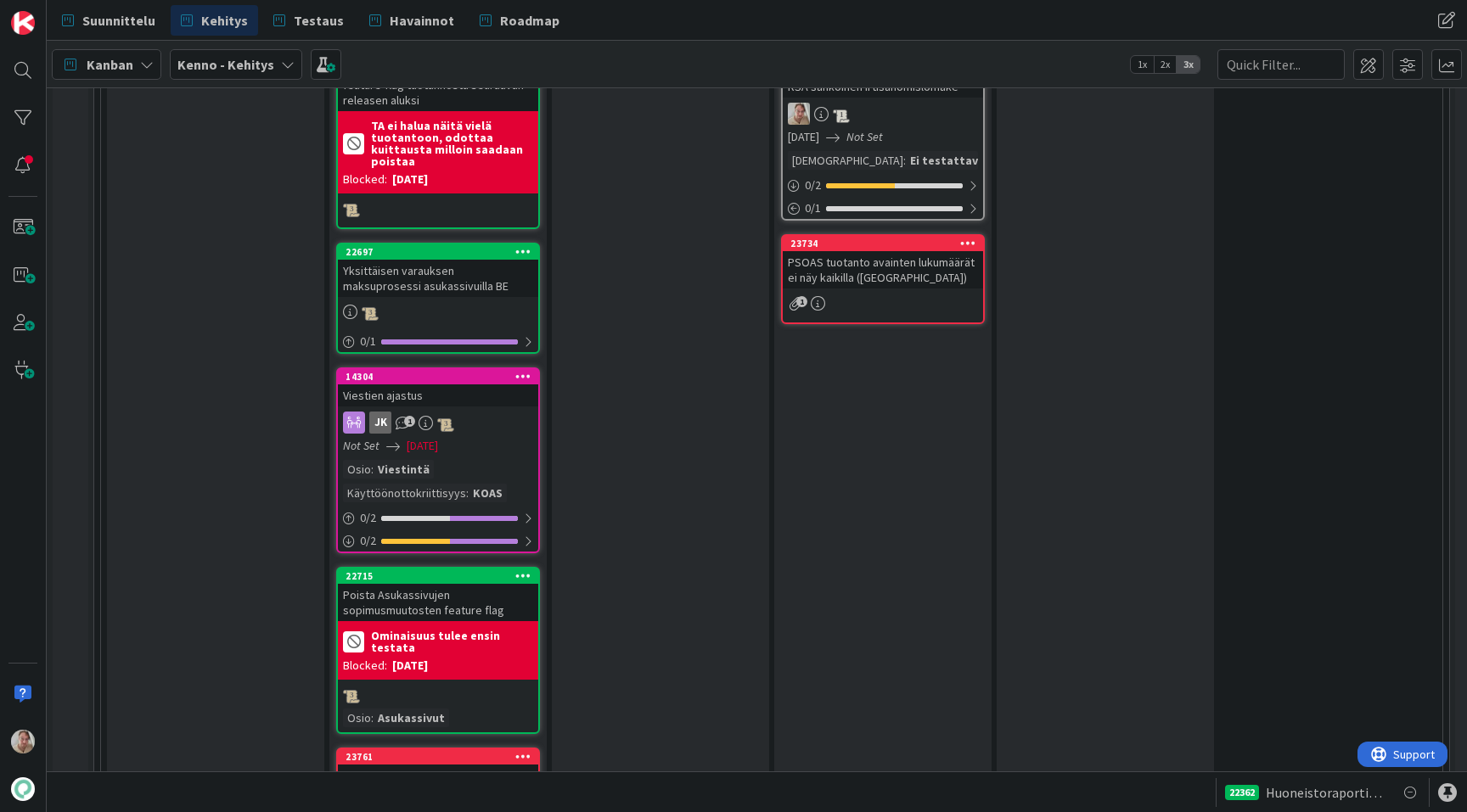
click at [892, 278] on div "PSOAS tuotanto avainten lukumäärät ei näy kaikilla ([GEOGRAPHIC_DATA])" at bounding box center [882, 270] width 200 height 38
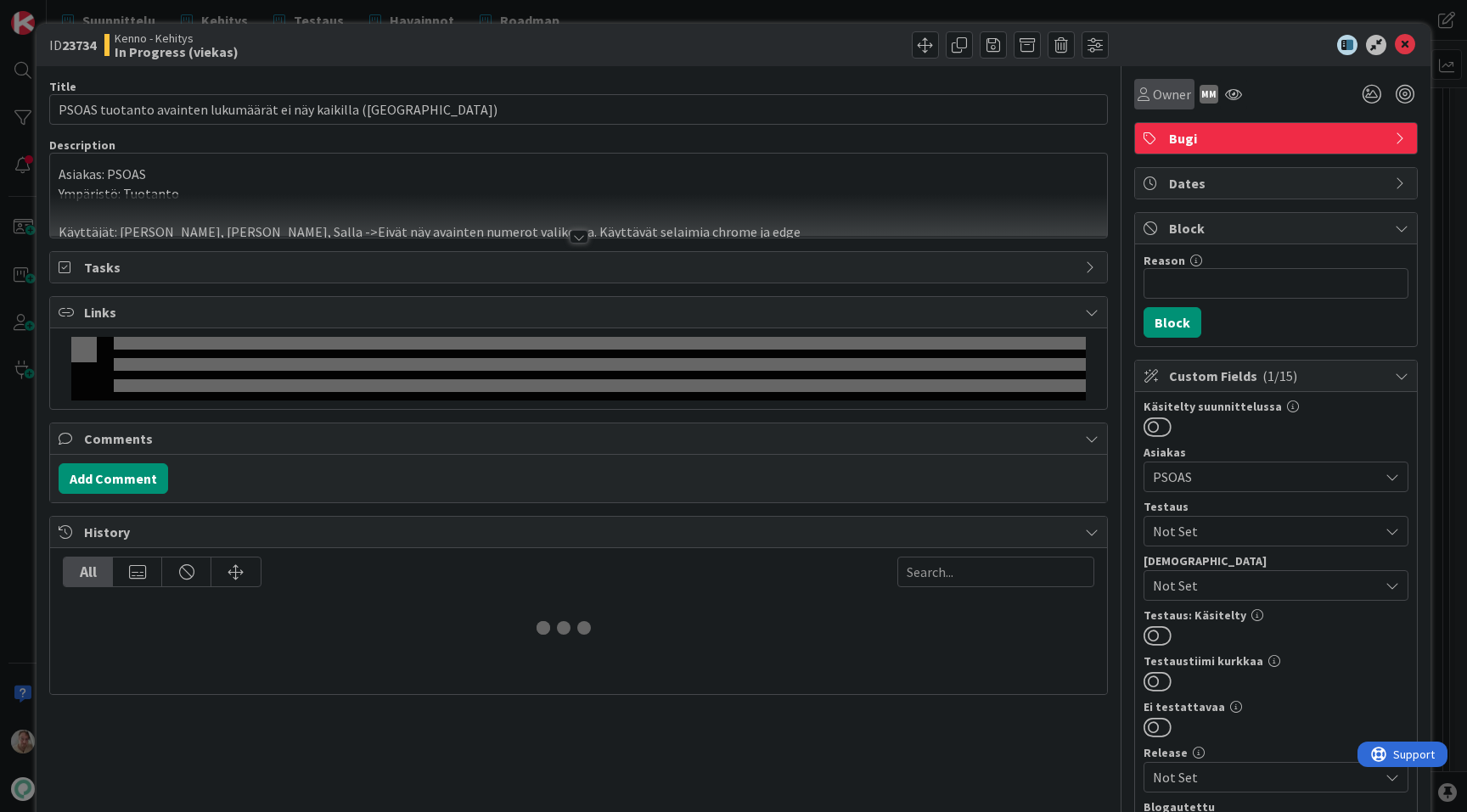
click at [1168, 95] on span "Owner" at bounding box center [1171, 94] width 38 height 20
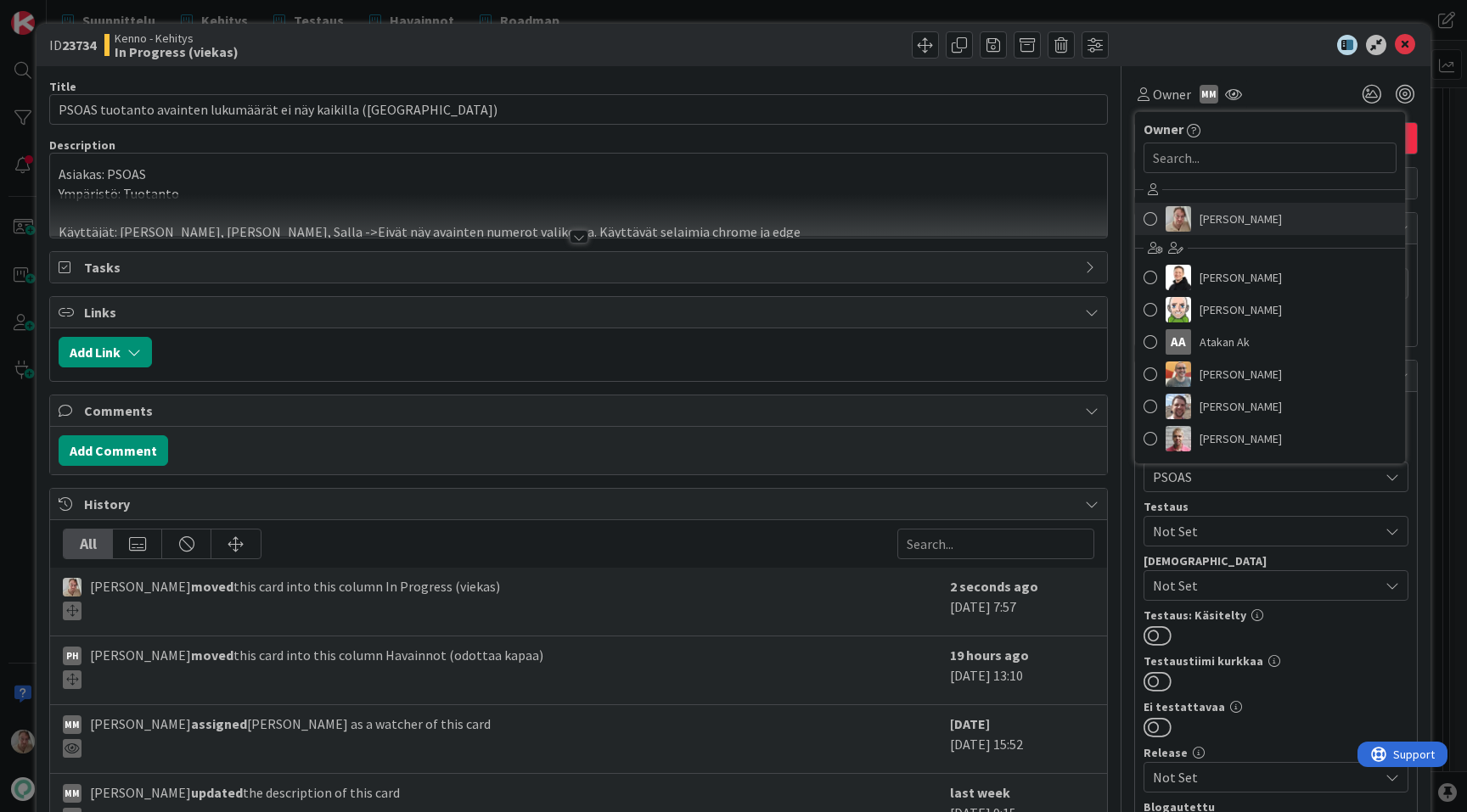
click at [1195, 213] on link "[PERSON_NAME]" at bounding box center [1269, 219] width 270 height 32
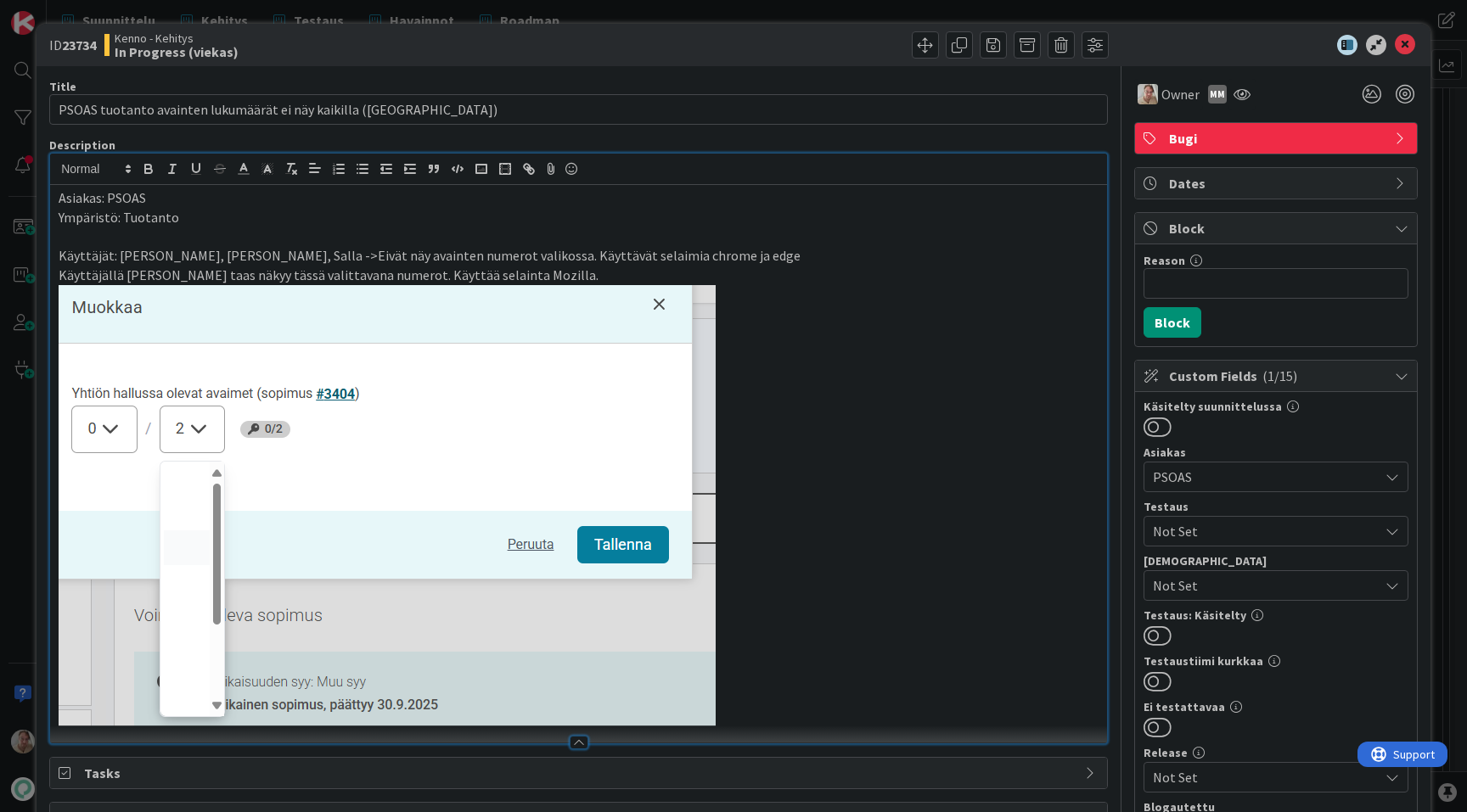
click at [876, 189] on div "Asiakas: PSOAS Ympäristö: Tuotanto Käyttäjät: Emma, Eila, Salla ->Eivät näy ava…" at bounding box center [578, 464] width 1057 height 558
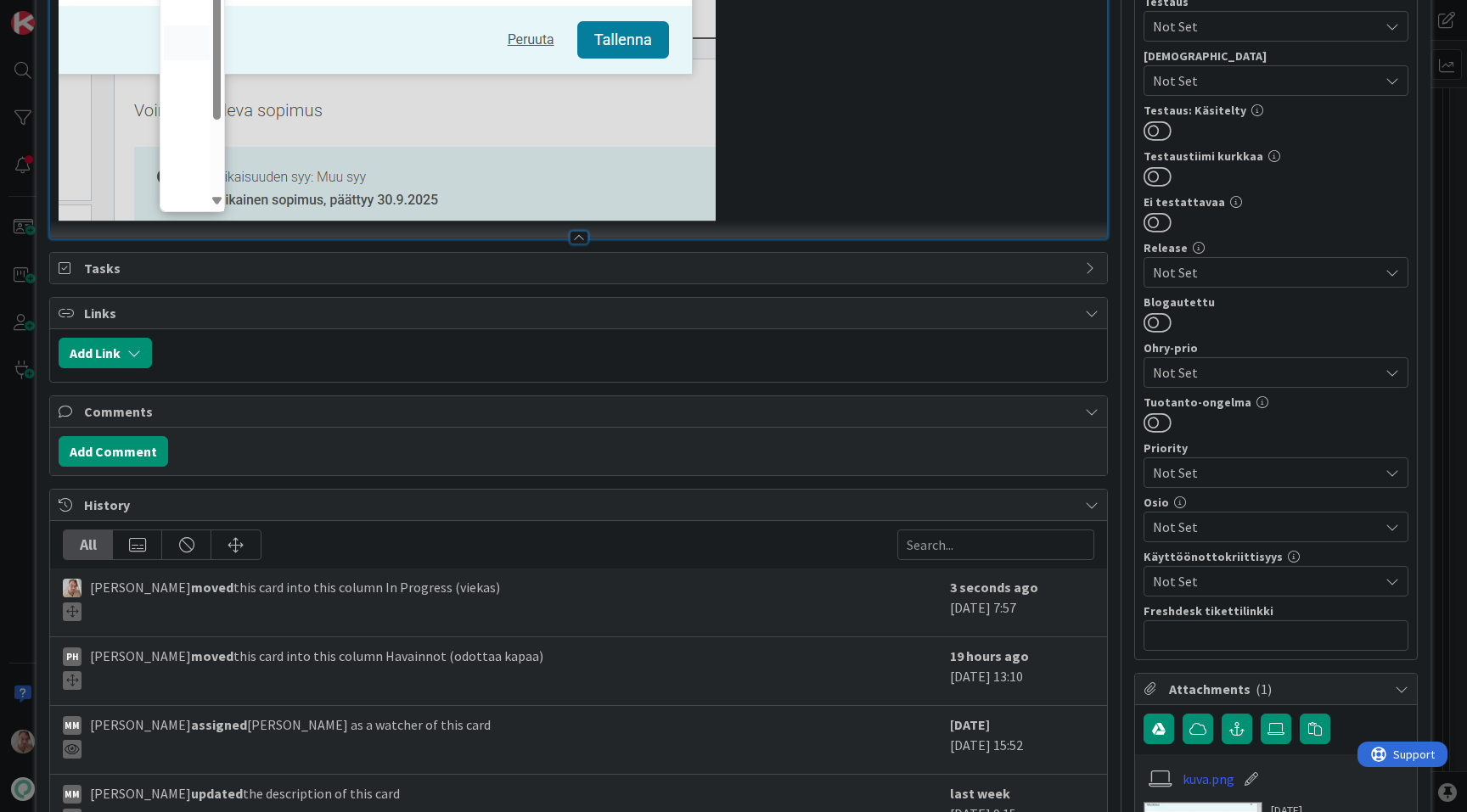
scroll to position [360, 0]
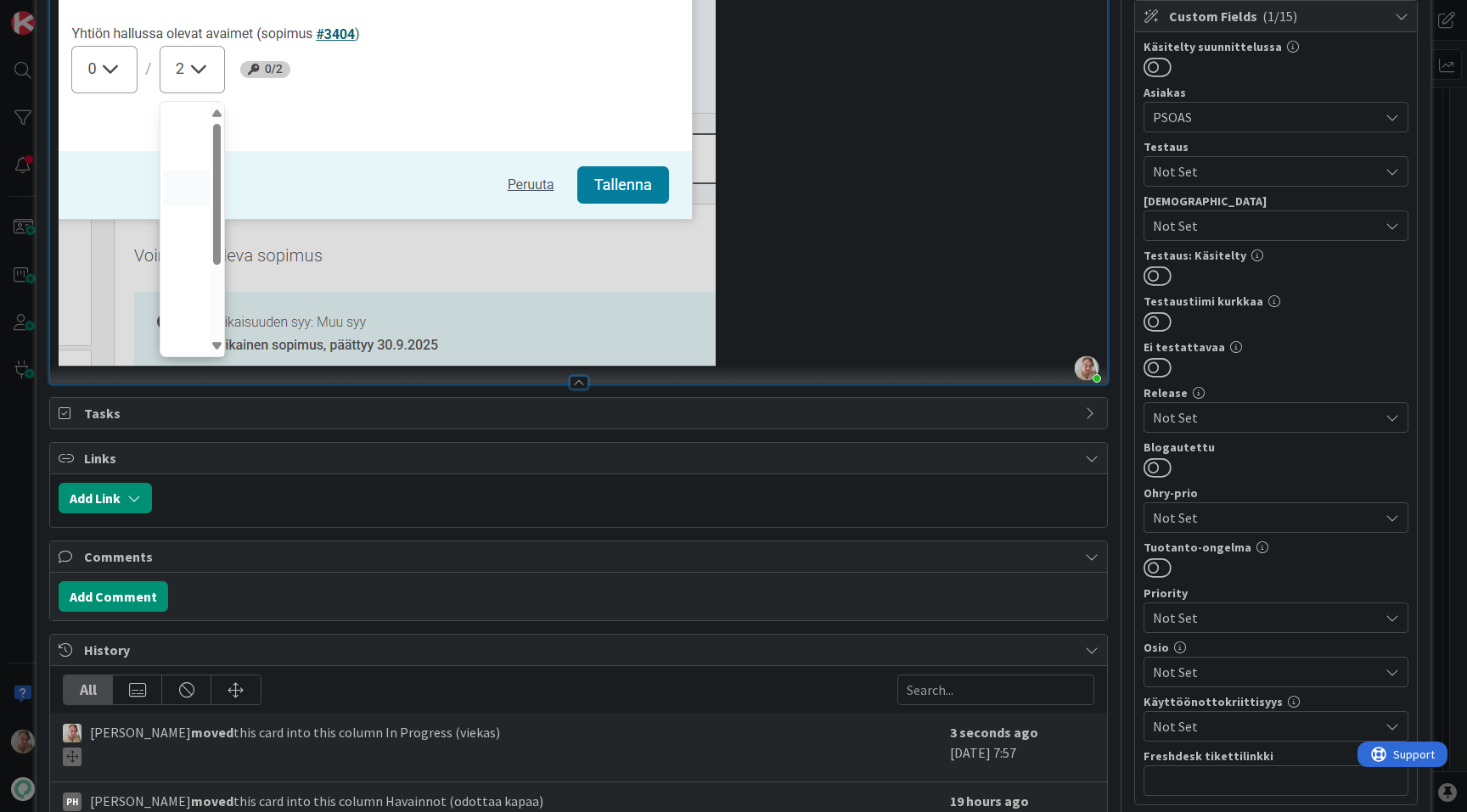
click at [788, 353] on p at bounding box center [578, 146] width 1040 height 442
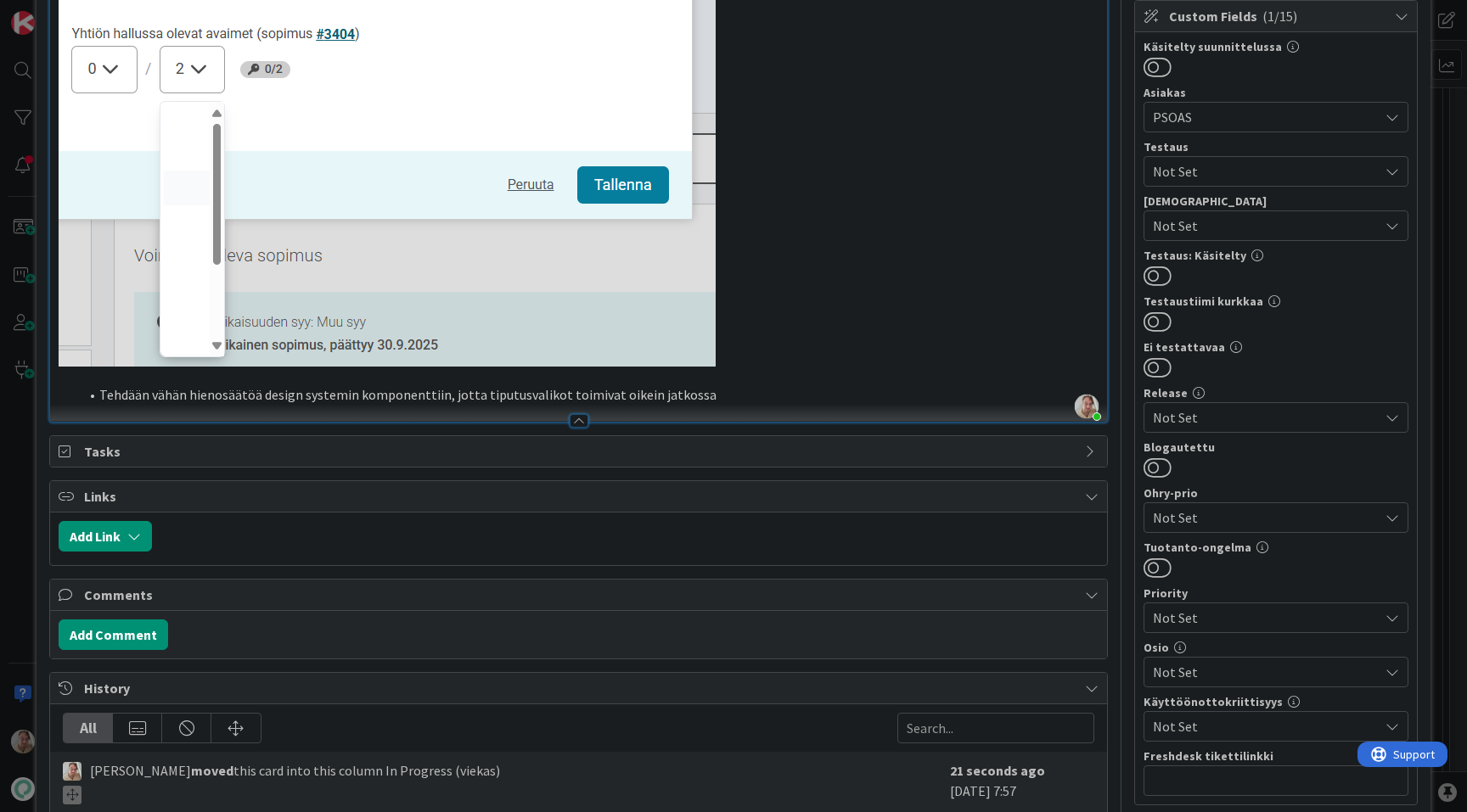
scroll to position [0, 0]
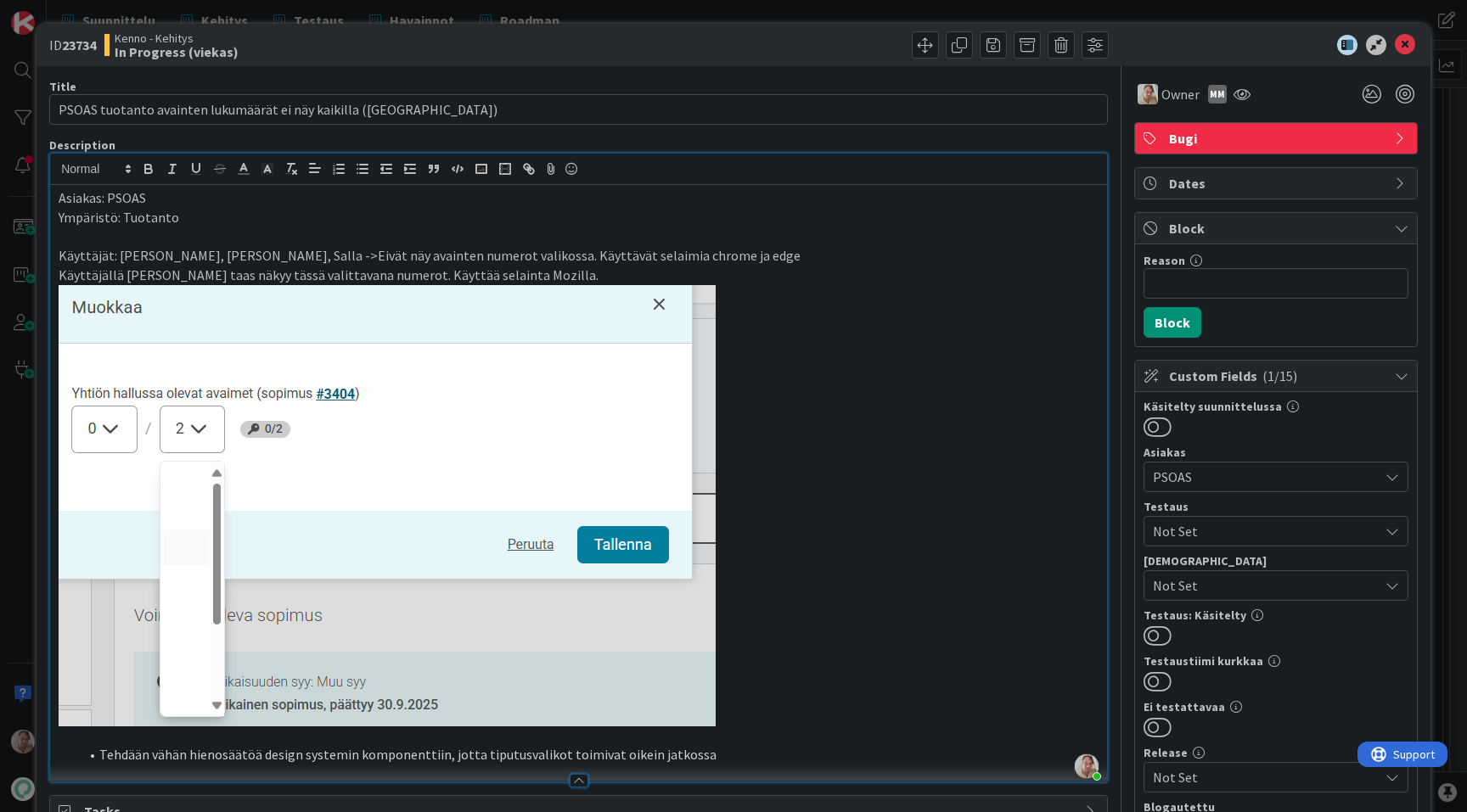
click at [1402, 45] on icon at bounding box center [1404, 45] width 20 height 20
